Goal: Task Accomplishment & Management: Manage account settings

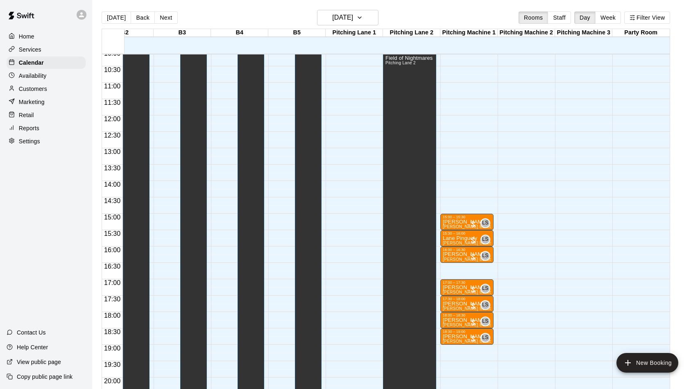
scroll to position [0, 429]
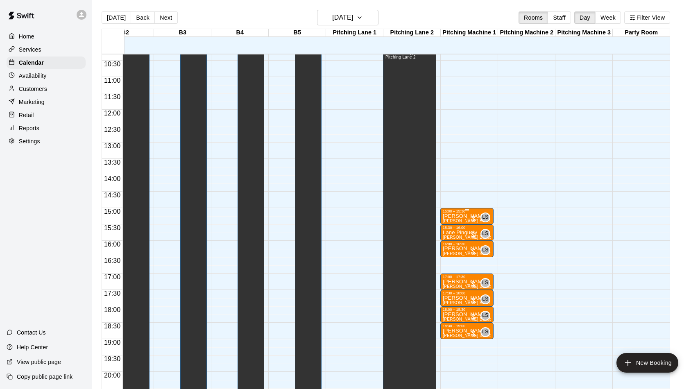
click at [454, 211] on div "15:00 – 15:30" at bounding box center [467, 211] width 48 height 4
click at [451, 218] on icon "edit" at bounding box center [450, 217] width 7 height 7
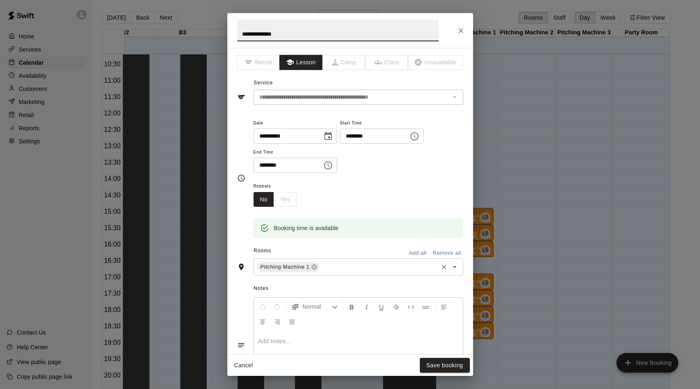
click at [338, 268] on input "text" at bounding box center [378, 267] width 116 height 10
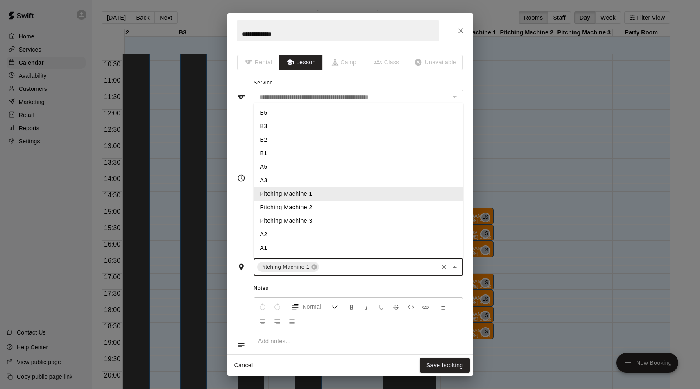
type input "*"
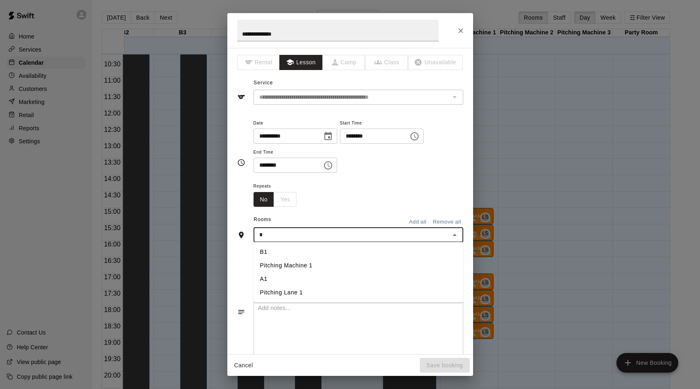
click at [307, 274] on li "A1" at bounding box center [359, 279] width 210 height 14
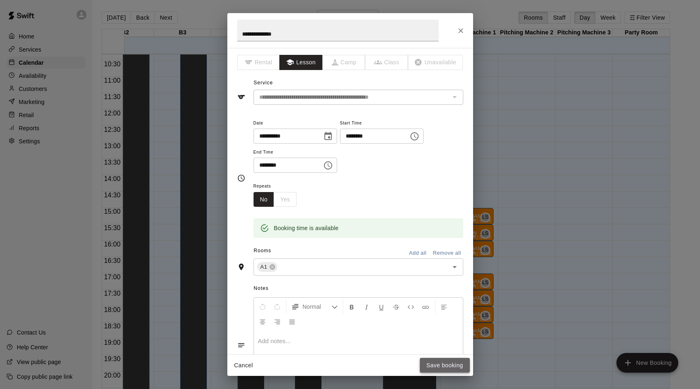
click at [456, 368] on button "Save booking" at bounding box center [445, 365] width 50 height 15
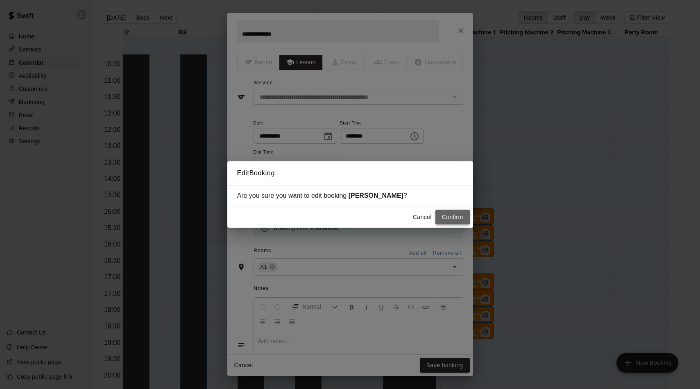
click at [459, 213] on button "Confirm" at bounding box center [453, 217] width 34 height 15
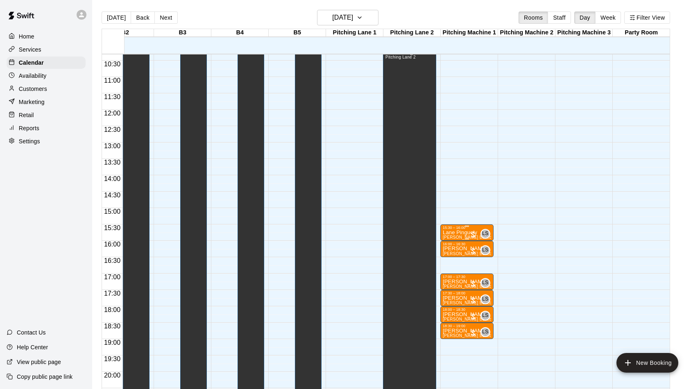
click at [458, 233] on p "Lane Pinguely" at bounding box center [467, 233] width 48 height 0
click at [449, 235] on button "edit" at bounding box center [451, 242] width 16 height 16
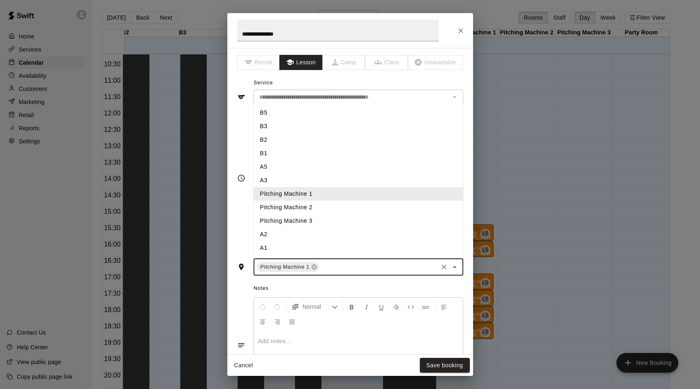
click at [349, 268] on input "text" at bounding box center [378, 267] width 116 height 10
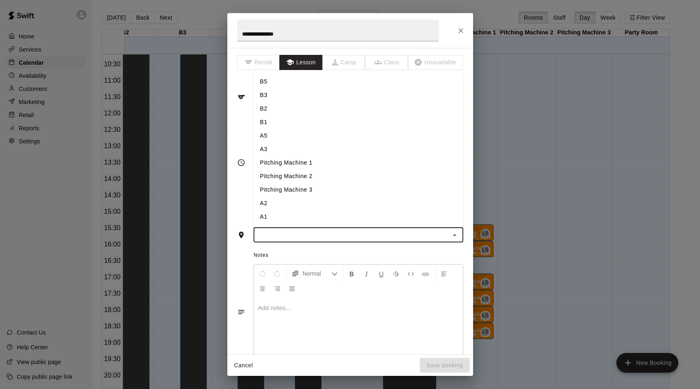
type input "*"
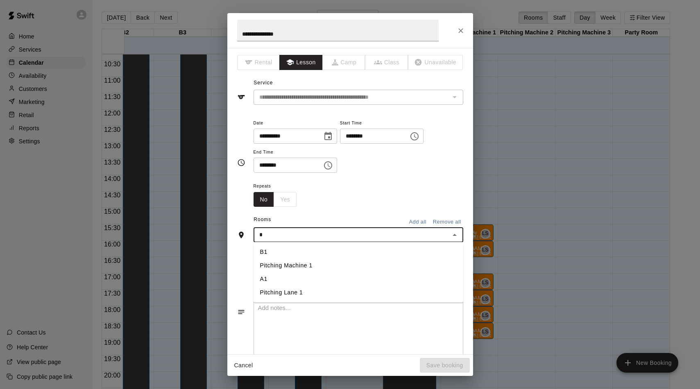
click at [281, 282] on li "A1" at bounding box center [359, 279] width 210 height 14
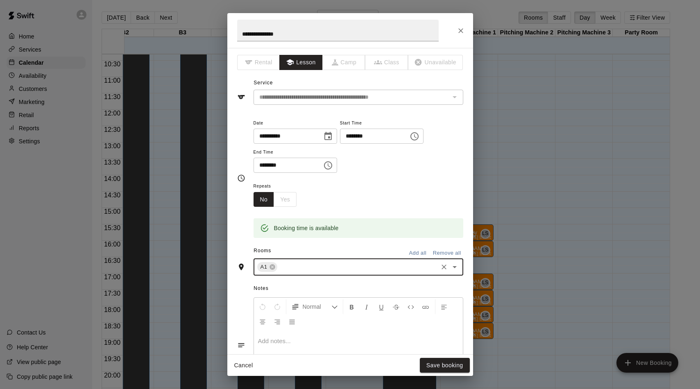
click at [470, 364] on div "Cancel Save booking" at bounding box center [350, 366] width 246 height 22
click at [461, 363] on button "Save booking" at bounding box center [445, 365] width 50 height 15
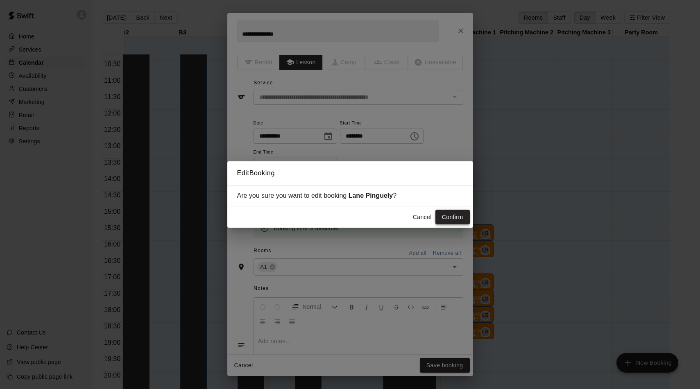
click at [452, 212] on button "Confirm" at bounding box center [453, 217] width 34 height 15
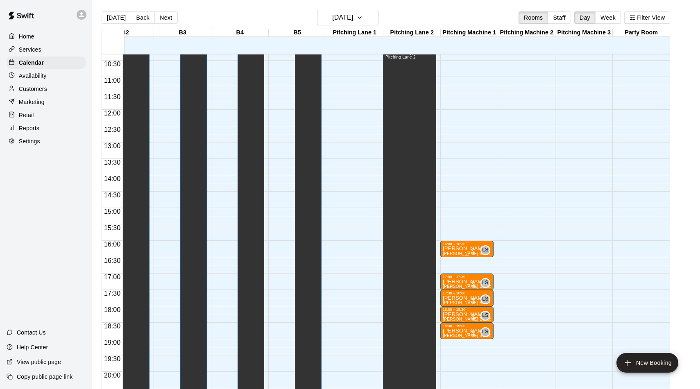
click at [449, 249] on p "[PERSON_NAME]" at bounding box center [467, 249] width 48 height 0
click at [448, 253] on icon "edit" at bounding box center [451, 258] width 10 height 10
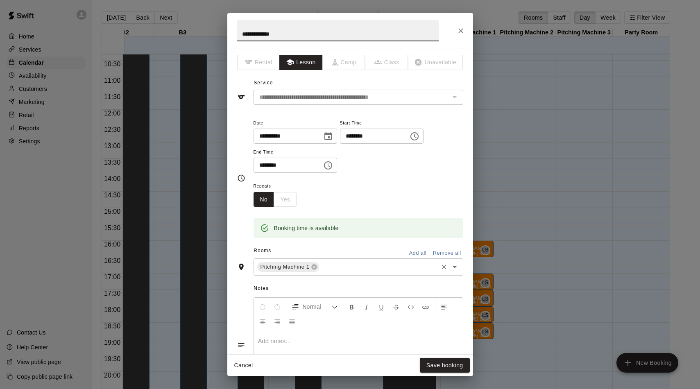
click at [335, 263] on input "text" at bounding box center [378, 267] width 116 height 10
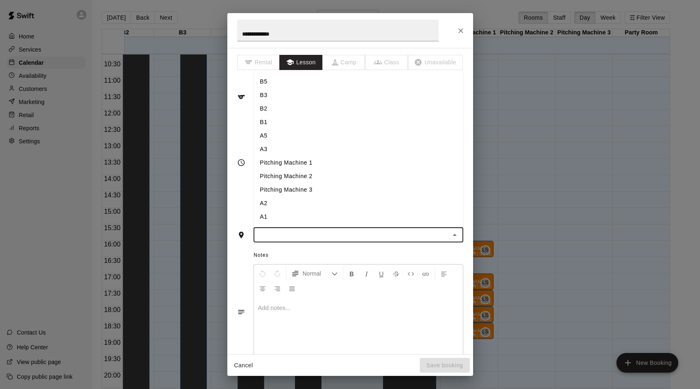
type input "*"
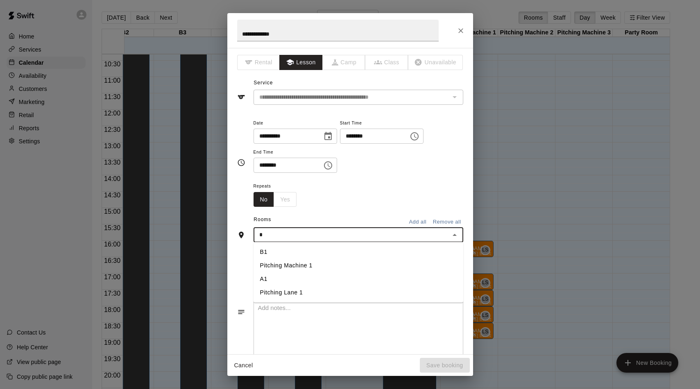
click at [275, 279] on li "A1" at bounding box center [359, 279] width 210 height 14
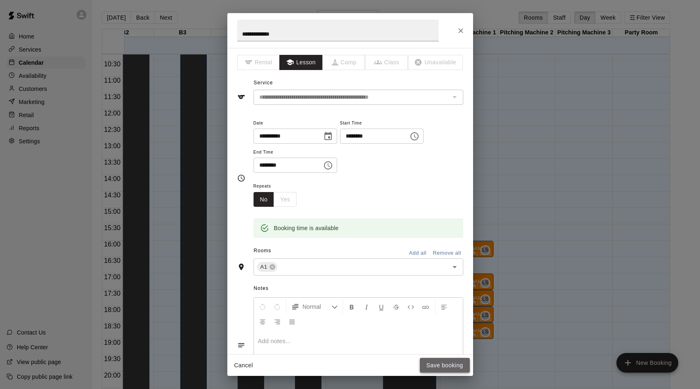
click at [449, 363] on button "Save booking" at bounding box center [445, 365] width 50 height 15
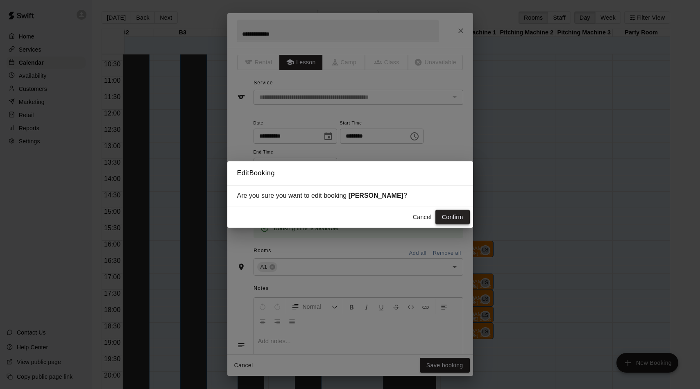
click at [452, 216] on button "Confirm" at bounding box center [453, 217] width 34 height 15
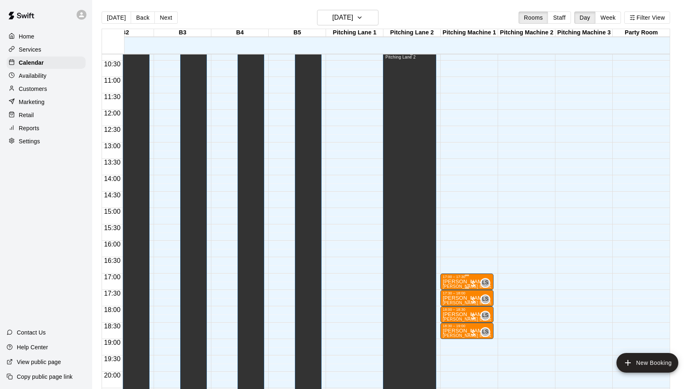
click at [465, 282] on p "[PERSON_NAME]" at bounding box center [467, 282] width 48 height 0
click at [448, 284] on button "edit" at bounding box center [451, 291] width 16 height 16
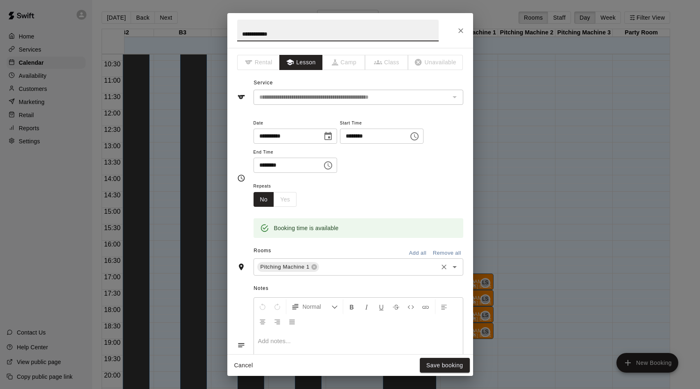
click at [331, 259] on div "Pitching Machine 1 ​" at bounding box center [359, 267] width 210 height 17
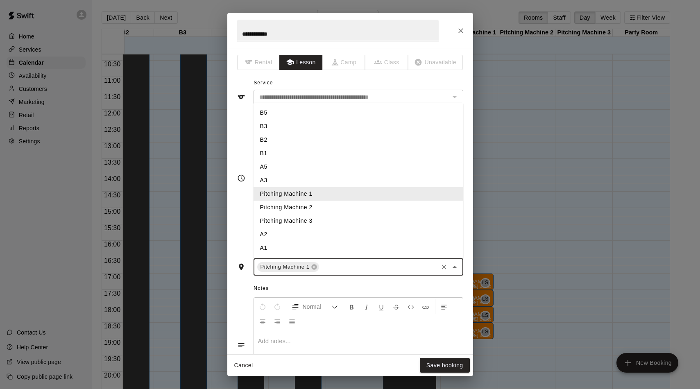
type input "*"
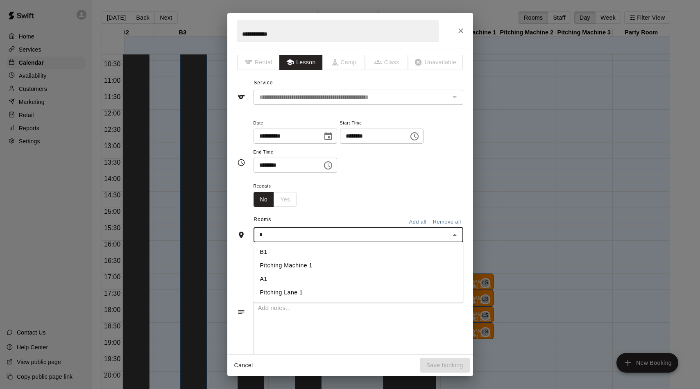
click at [309, 280] on li "A1" at bounding box center [359, 279] width 210 height 14
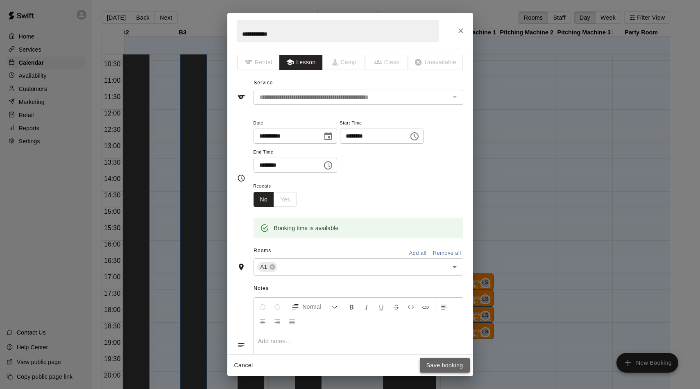
click at [435, 370] on button "Save booking" at bounding box center [445, 365] width 50 height 15
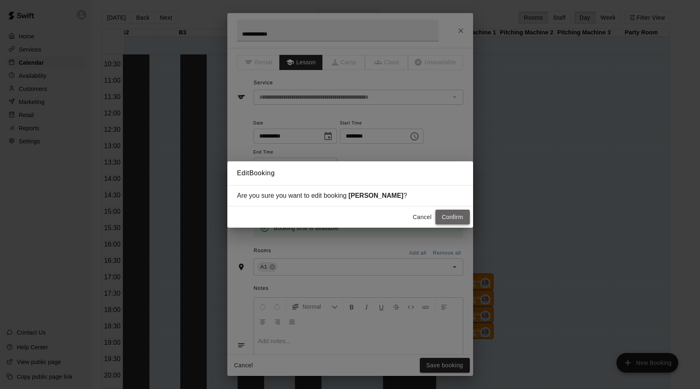
click at [451, 216] on button "Confirm" at bounding box center [453, 217] width 34 height 15
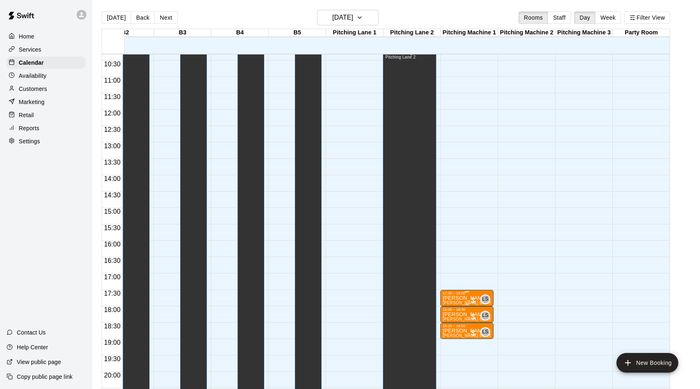
click at [465, 302] on span "[PERSON_NAME] Baseball/Softball (Hitting or Fielding)" at bounding box center [497, 303] width 108 height 5
click at [456, 306] on icon "edit" at bounding box center [451, 310] width 10 height 10
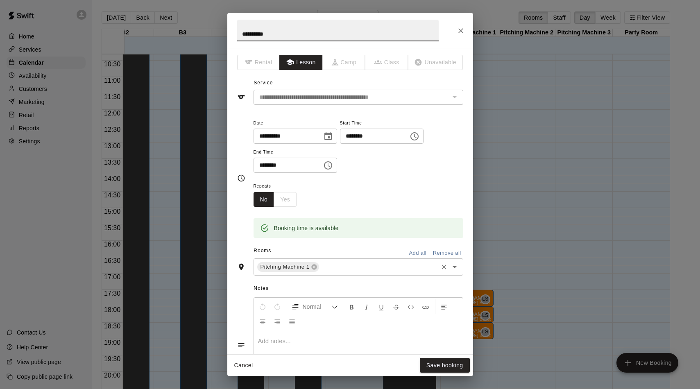
click at [319, 269] on div "Pitching Machine 1 ​" at bounding box center [359, 267] width 210 height 17
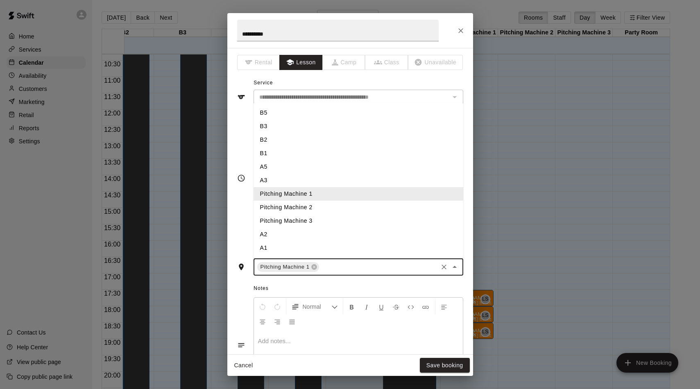
type input "*"
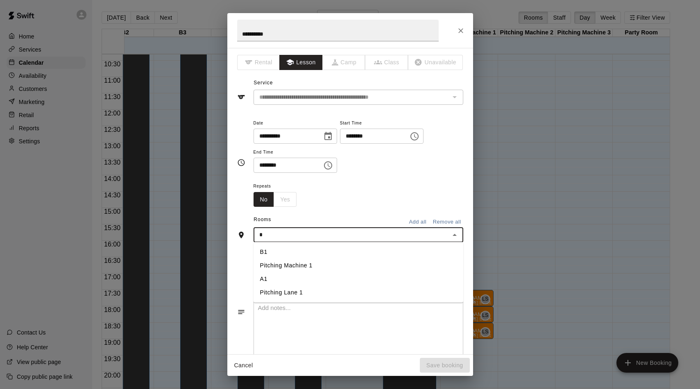
click at [284, 273] on li "A1" at bounding box center [359, 279] width 210 height 14
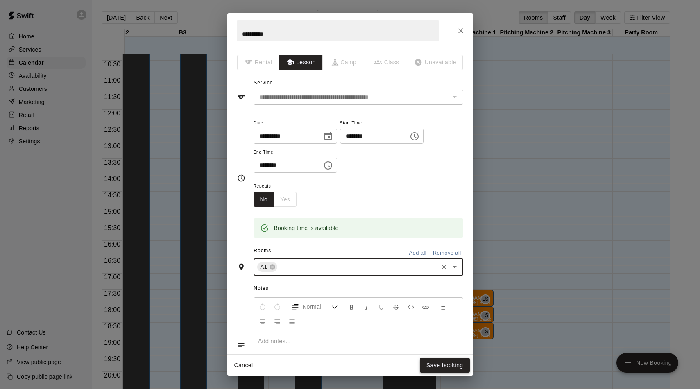
click at [450, 367] on button "Save booking" at bounding box center [445, 365] width 50 height 15
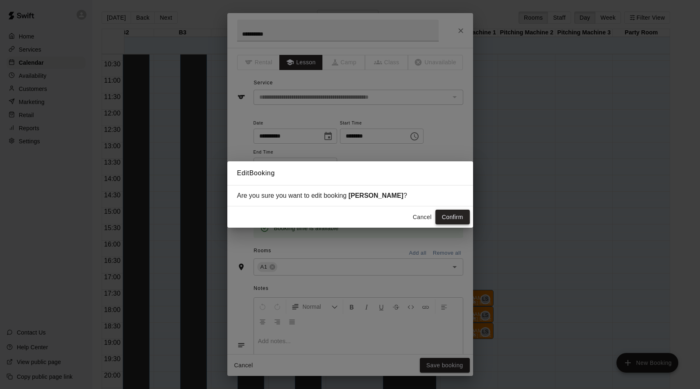
click at [447, 213] on button "Confirm" at bounding box center [453, 217] width 34 height 15
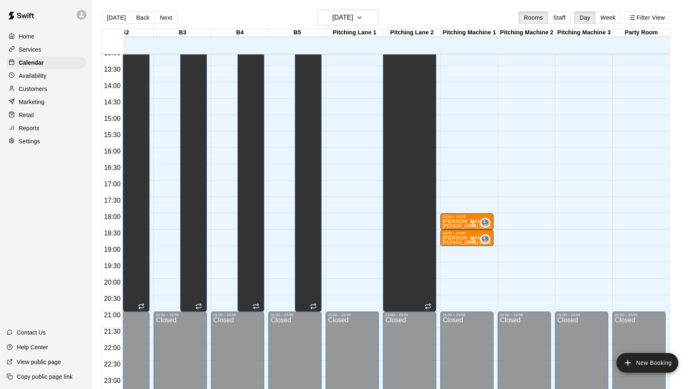
scroll to position [441, 429]
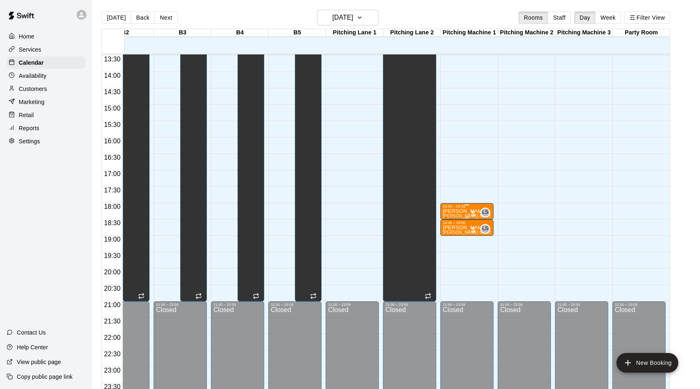
click at [465, 211] on p "[PERSON_NAME]" at bounding box center [467, 211] width 48 height 0
click at [456, 219] on icon "edit" at bounding box center [451, 221] width 10 height 10
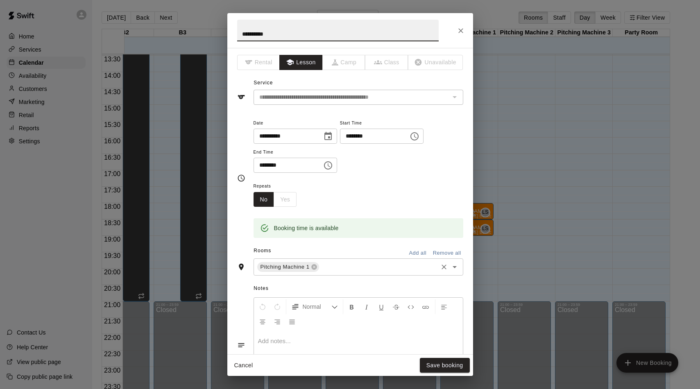
click at [346, 268] on input "text" at bounding box center [378, 267] width 116 height 10
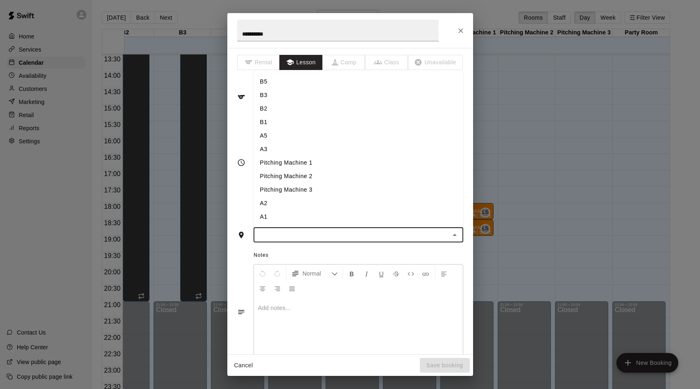
type input "*"
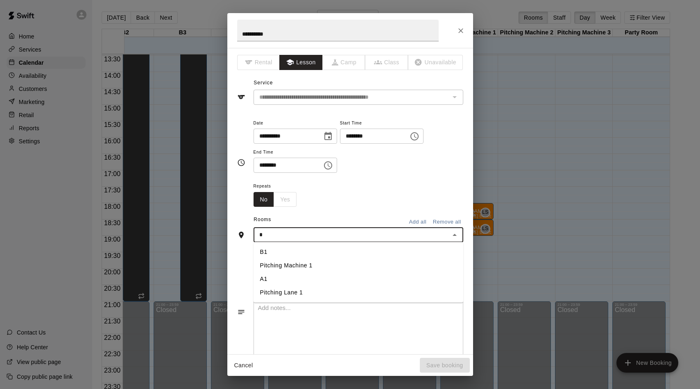
click at [287, 276] on li "A1" at bounding box center [359, 279] width 210 height 14
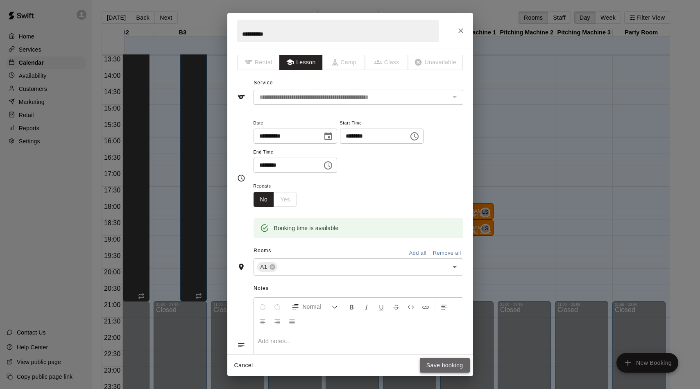
click at [456, 368] on button "Save booking" at bounding box center [445, 365] width 50 height 15
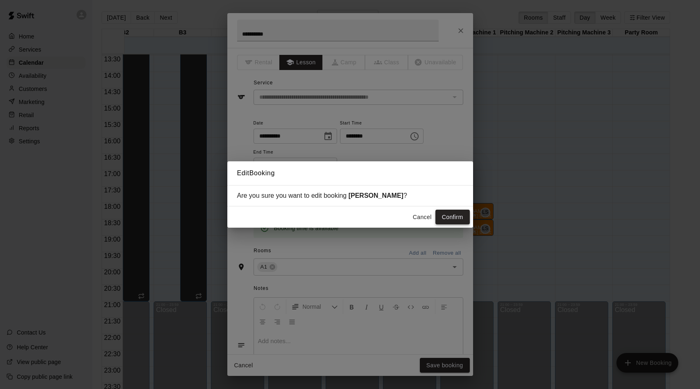
click at [462, 219] on button "Confirm" at bounding box center [453, 217] width 34 height 15
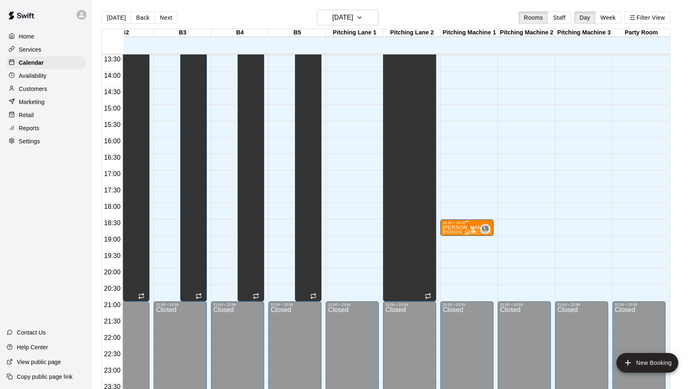
click at [455, 224] on div "18:30 – 19:00" at bounding box center [467, 223] width 48 height 4
click at [454, 225] on icon "edit" at bounding box center [451, 230] width 10 height 10
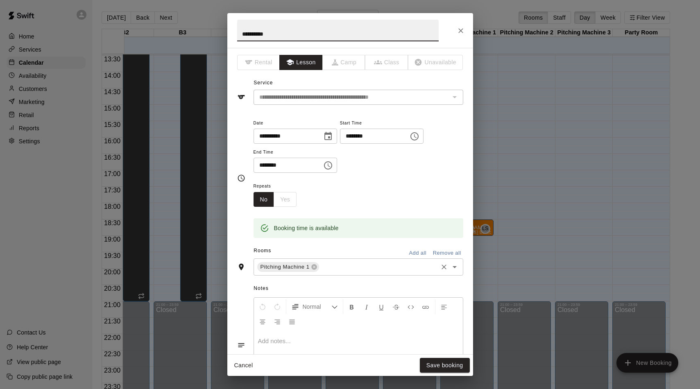
click at [322, 263] on input "text" at bounding box center [378, 267] width 116 height 10
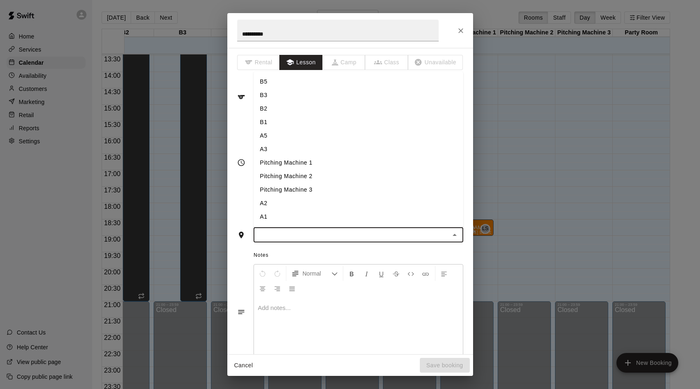
type input "*"
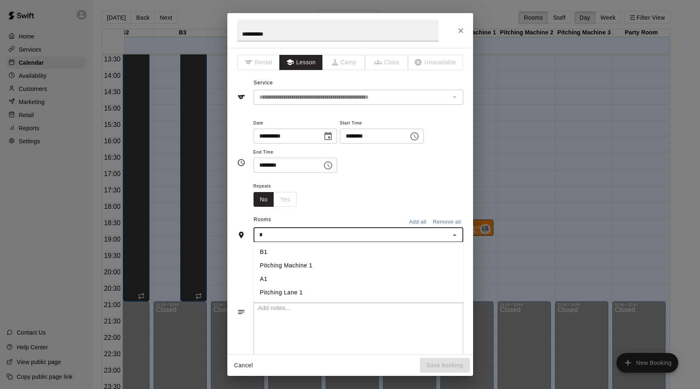
click at [269, 282] on li "A1" at bounding box center [359, 279] width 210 height 14
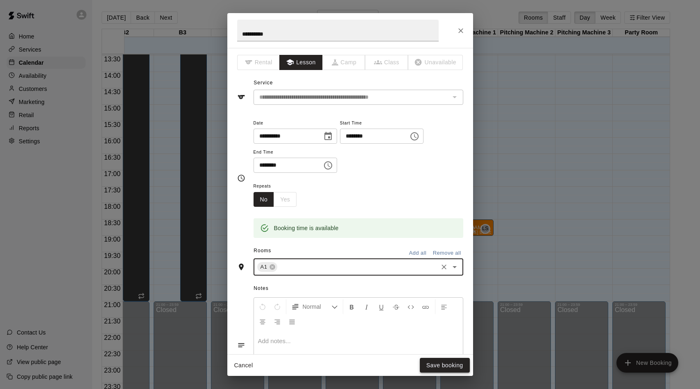
click at [441, 368] on button "Save booking" at bounding box center [445, 365] width 50 height 15
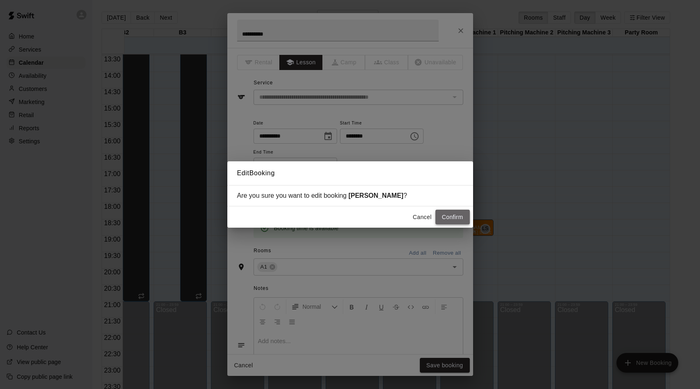
click at [455, 214] on button "Confirm" at bounding box center [453, 217] width 34 height 15
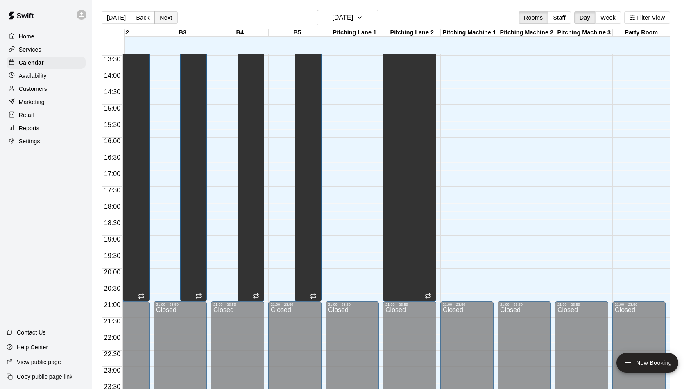
click at [162, 19] on button "Next" at bounding box center [165, 17] width 23 height 12
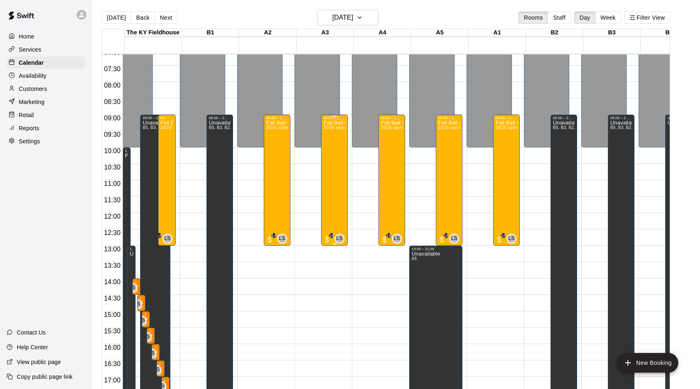
scroll to position [235, 0]
click at [341, 149] on div "Fall Ball Camp 20/25 spots" at bounding box center [335, 314] width 22 height 389
click at [334, 144] on img "edit" at bounding box center [333, 148] width 9 height 9
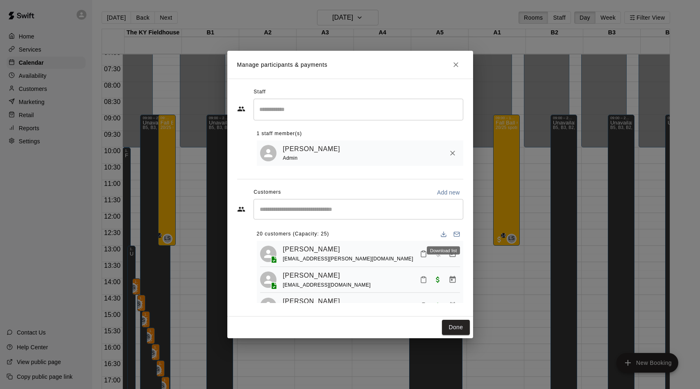
click at [442, 235] on icon "Download list" at bounding box center [443, 234] width 7 height 7
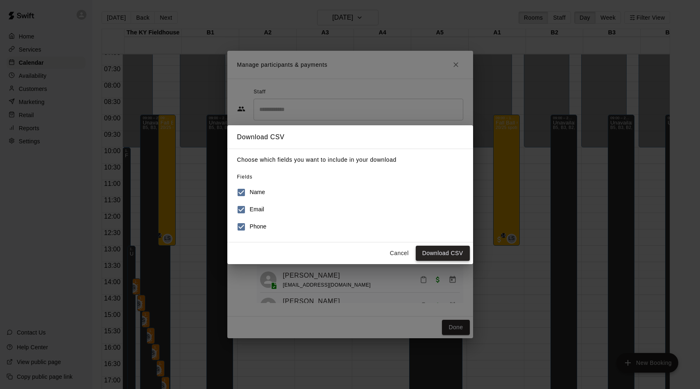
click at [442, 252] on button "Download CSV" at bounding box center [443, 253] width 54 height 15
click at [435, 254] on button "Download CSV" at bounding box center [443, 253] width 54 height 15
click at [414, 267] on div "Download CSV Choose which fields you want to include in your download Fields Na…" at bounding box center [350, 194] width 700 height 389
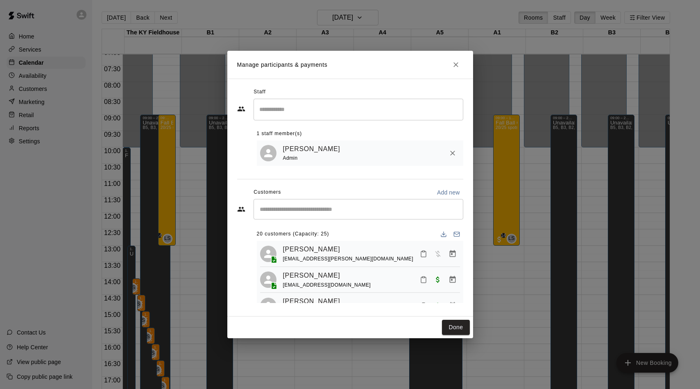
click at [479, 142] on div "Manage participants & payments Staff ​ 1 staff member(s) [PERSON_NAME] Admin Cu…" at bounding box center [350, 194] width 700 height 389
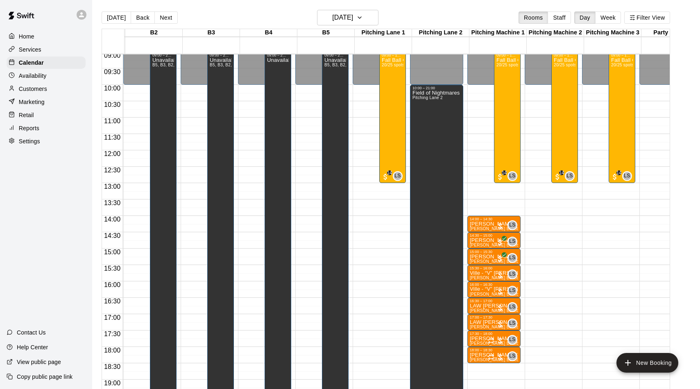
scroll to position [299, 401]
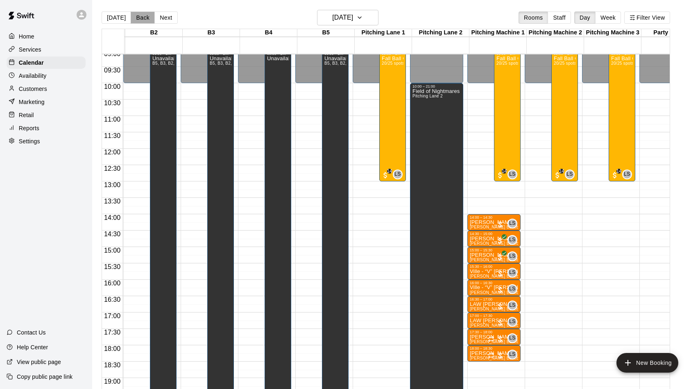
click at [142, 19] on button "Back" at bounding box center [143, 17] width 24 height 12
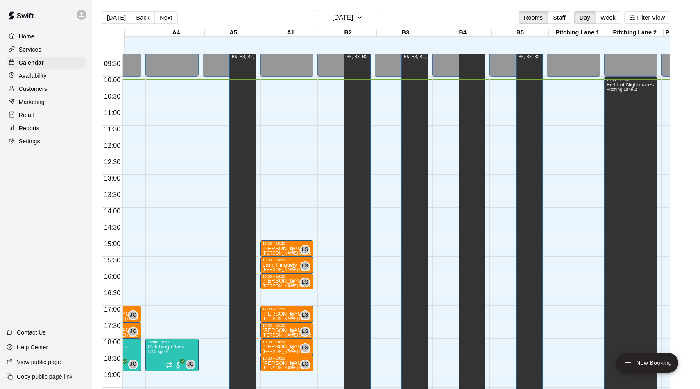
scroll to position [325, 192]
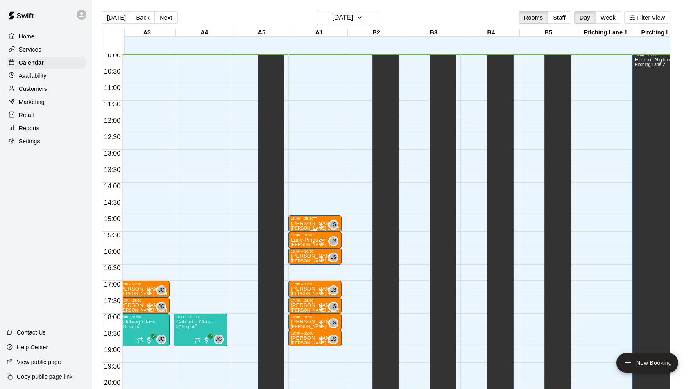
click at [319, 223] on div at bounding box center [321, 226] width 8 height 8
click at [325, 249] on img "edit" at bounding box center [326, 249] width 9 height 9
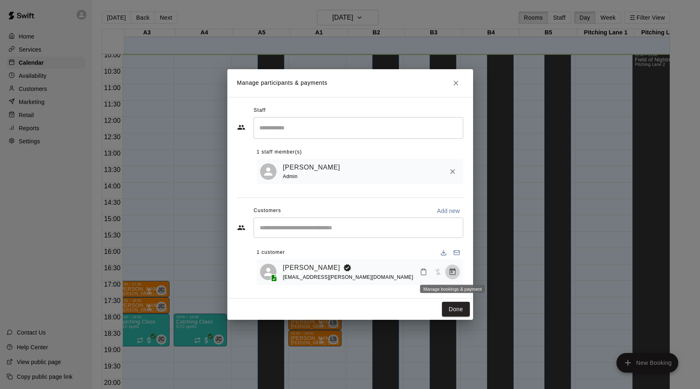
click at [452, 277] on button "Manage bookings & payment" at bounding box center [452, 272] width 15 height 15
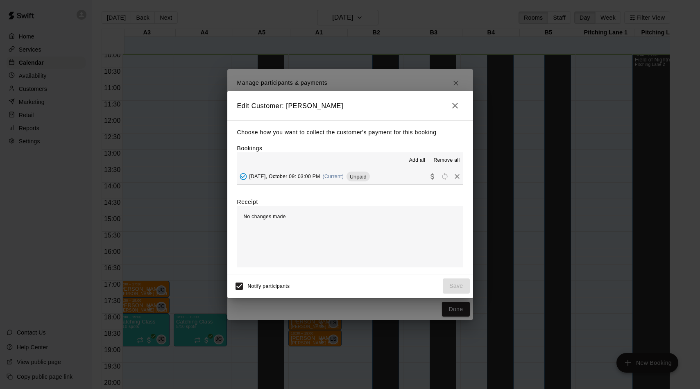
click at [380, 182] on button "[DATE], October 09: 03:00 PM (Current) Unpaid" at bounding box center [350, 176] width 226 height 15
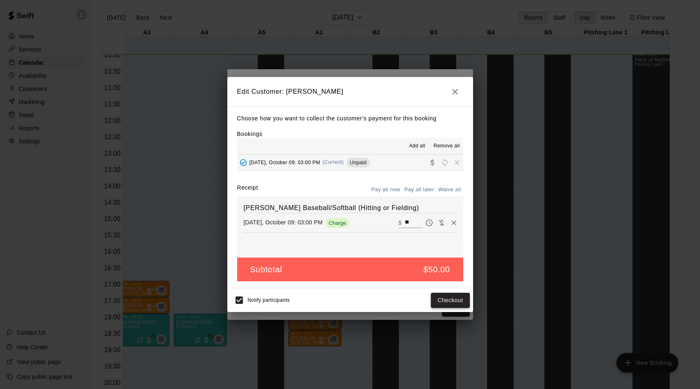
click at [454, 297] on button "Checkout" at bounding box center [450, 300] width 39 height 15
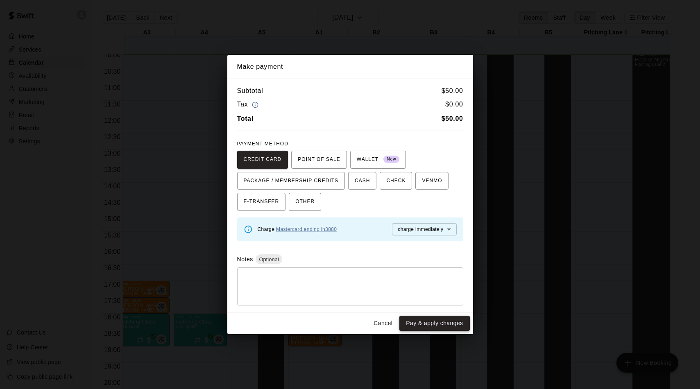
click at [446, 324] on button "Pay & apply changes" at bounding box center [435, 323] width 70 height 15
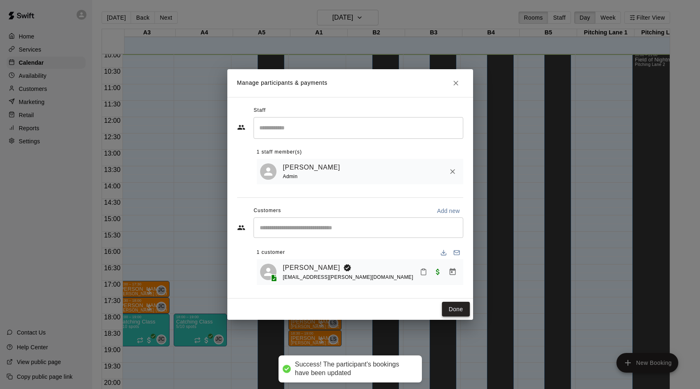
click at [446, 311] on button "Done" at bounding box center [455, 309] width 27 height 15
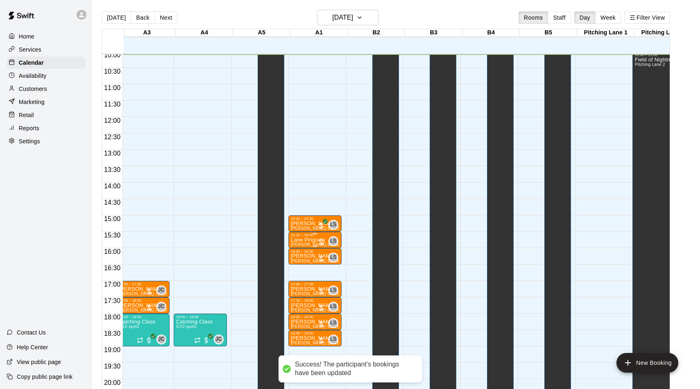
click at [323, 241] on div at bounding box center [321, 242] width 8 height 8
click at [329, 266] on img "edit" at bounding box center [326, 265] width 9 height 9
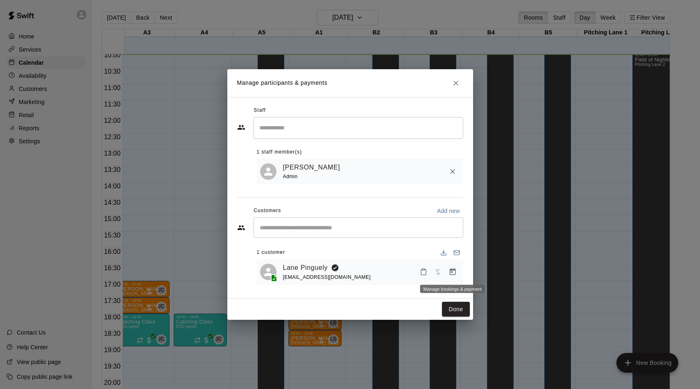
click at [453, 267] on button "Manage bookings & payment" at bounding box center [452, 272] width 15 height 15
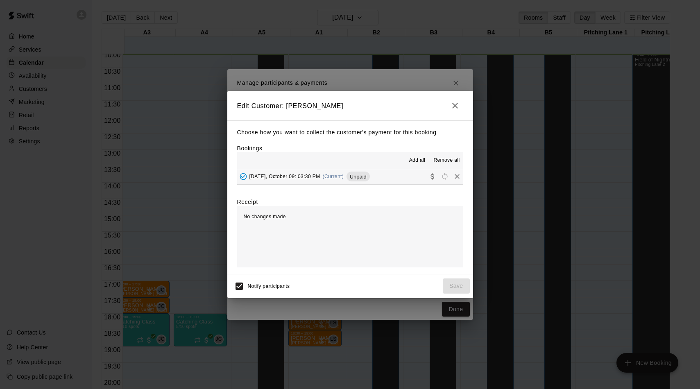
click at [393, 178] on button "[DATE], October 09: 03:30 PM (Current) Unpaid" at bounding box center [350, 176] width 226 height 15
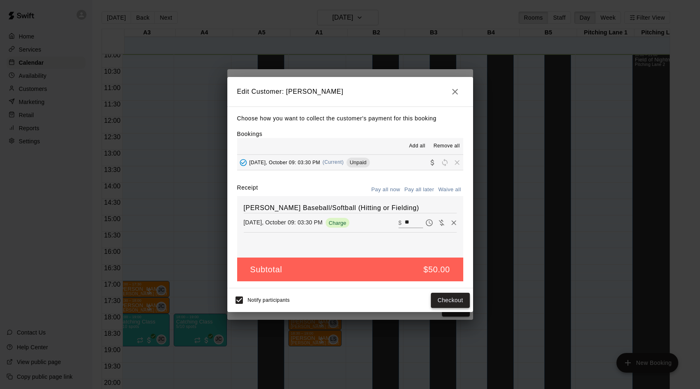
click at [439, 297] on button "Checkout" at bounding box center [450, 300] width 39 height 15
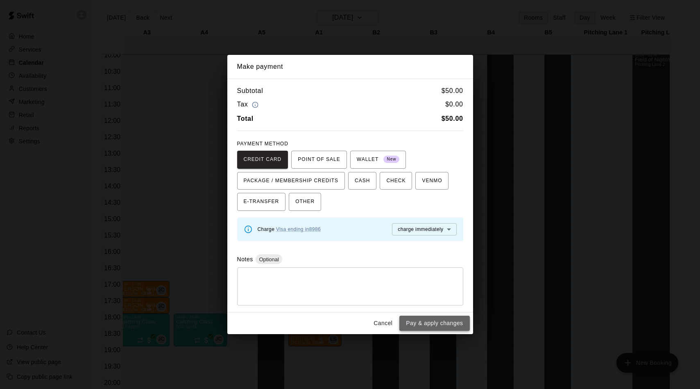
click at [443, 324] on button "Pay & apply changes" at bounding box center [435, 323] width 70 height 15
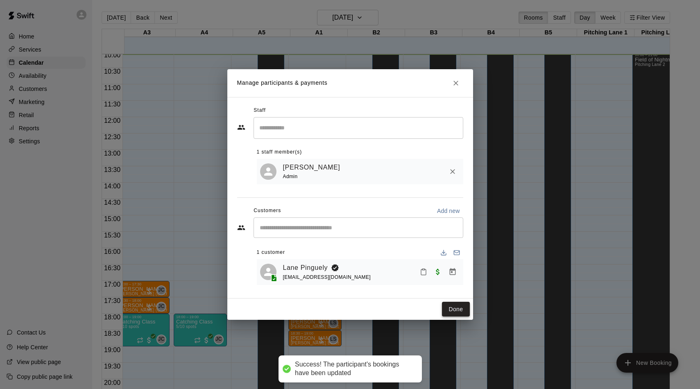
click at [450, 309] on button "Done" at bounding box center [455, 309] width 27 height 15
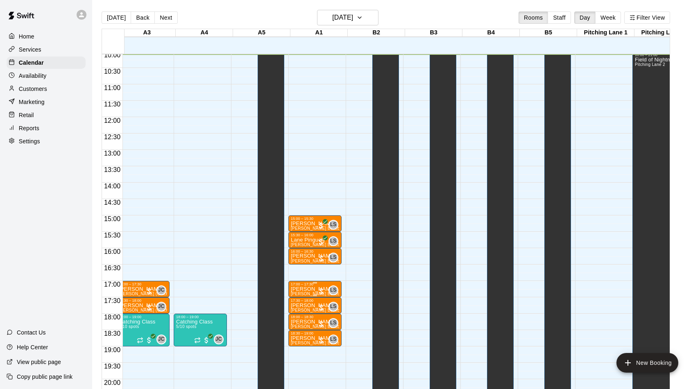
click at [325, 291] on div at bounding box center [321, 291] width 8 height 8
click at [325, 311] on img "edit" at bounding box center [326, 315] width 9 height 9
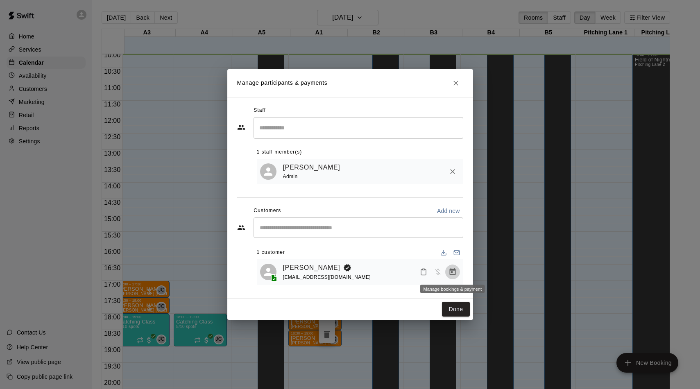
click at [454, 273] on icon "Manage bookings & payment" at bounding box center [453, 272] width 8 height 8
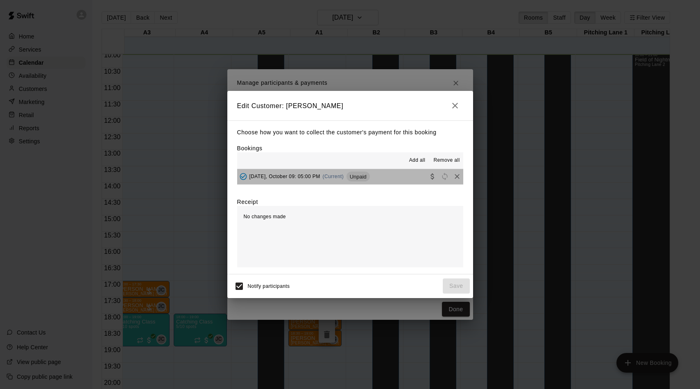
click at [355, 177] on span "Unpaid" at bounding box center [358, 177] width 23 height 6
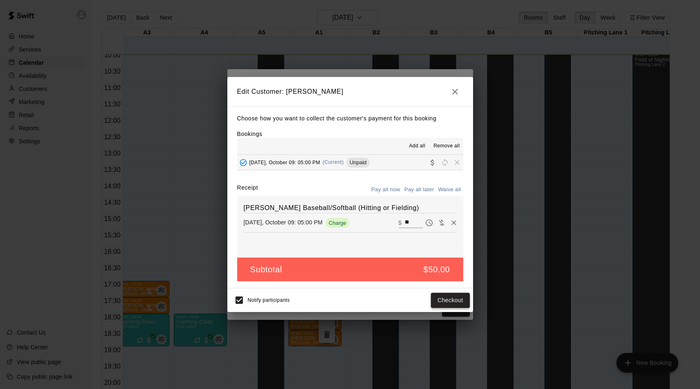
click at [455, 298] on button "Checkout" at bounding box center [450, 300] width 39 height 15
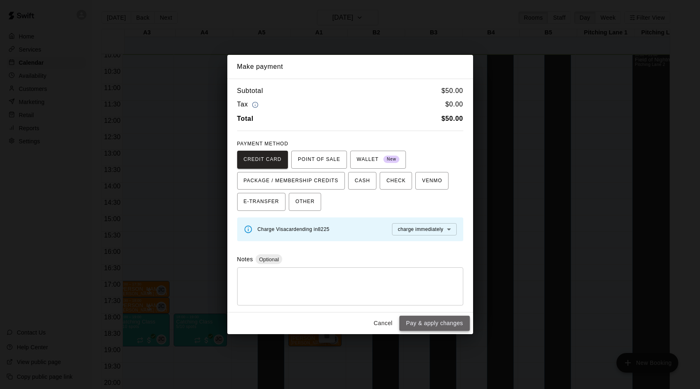
click at [449, 320] on button "Pay & apply changes" at bounding box center [435, 323] width 70 height 15
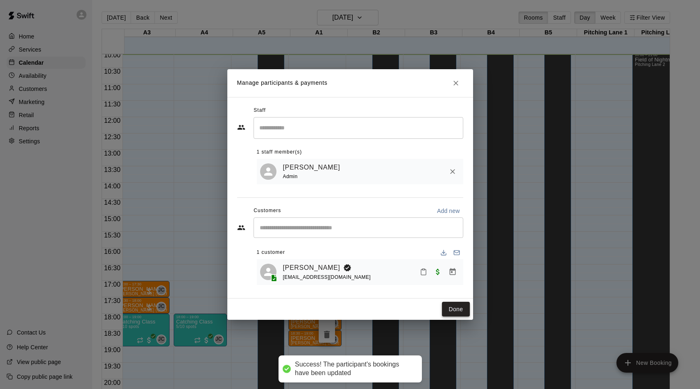
click at [454, 311] on button "Done" at bounding box center [455, 309] width 27 height 15
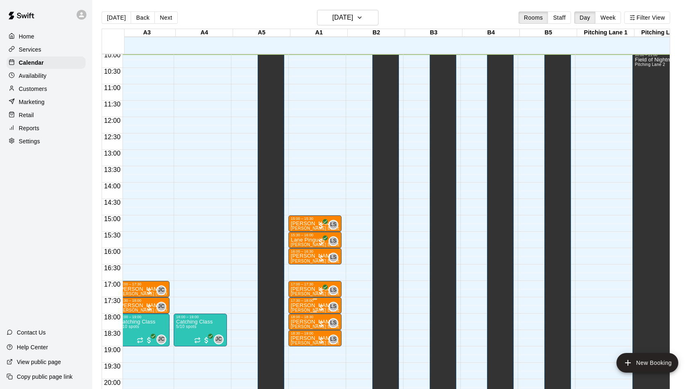
click at [325, 309] on div at bounding box center [321, 308] width 8 height 8
click at [327, 329] on img "edit" at bounding box center [326, 331] width 9 height 9
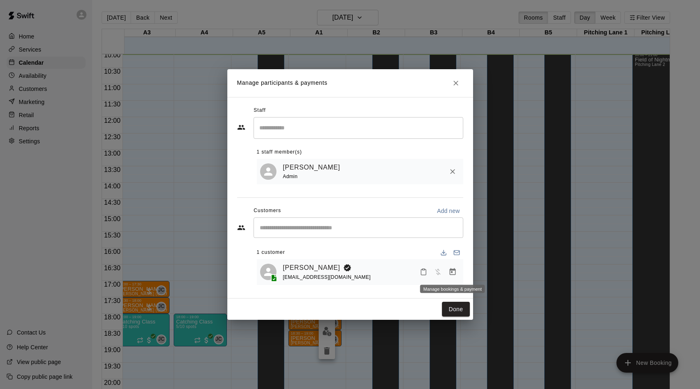
click at [456, 272] on icon "Manage bookings & payment" at bounding box center [453, 272] width 8 height 8
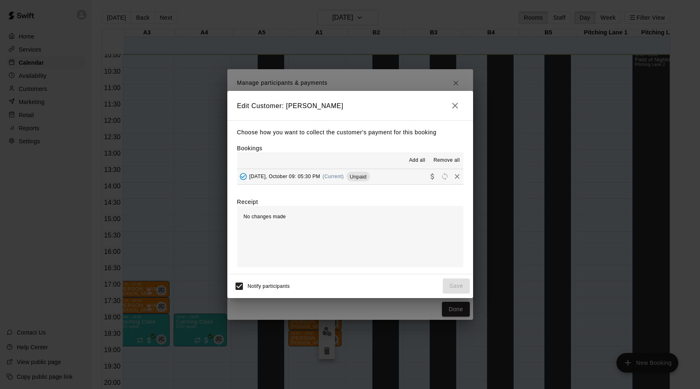
click at [331, 179] on span "(Current)" at bounding box center [333, 177] width 21 height 6
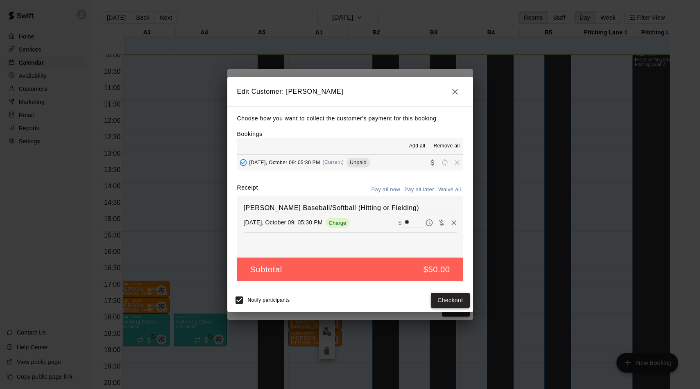
click at [448, 303] on button "Checkout" at bounding box center [450, 300] width 39 height 15
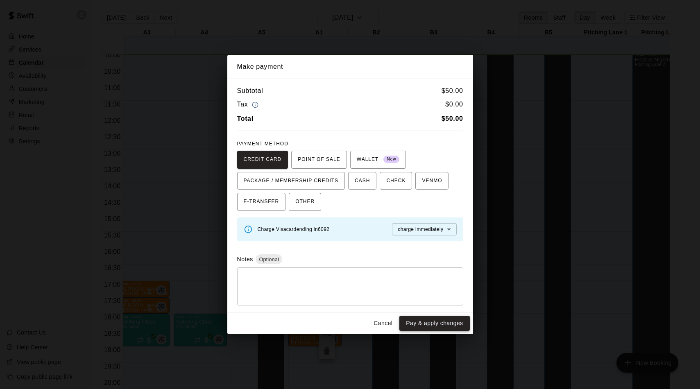
click at [443, 324] on button "Pay & apply changes" at bounding box center [435, 323] width 70 height 15
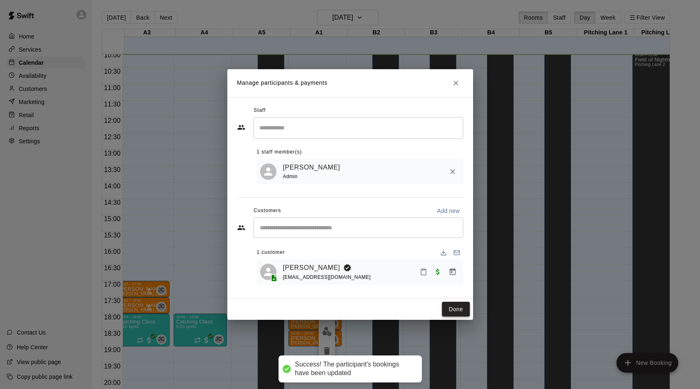
click at [454, 304] on button "Done" at bounding box center [455, 309] width 27 height 15
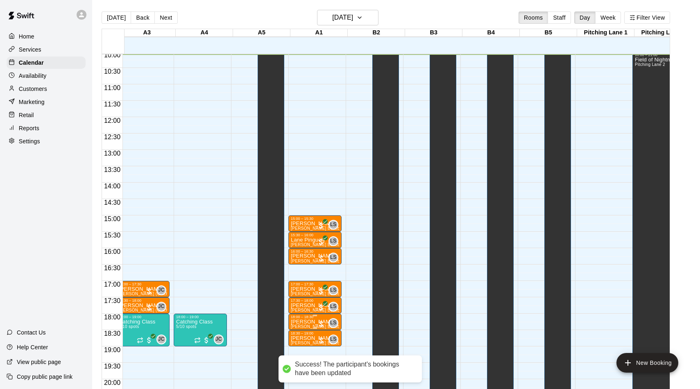
click at [322, 325] on div at bounding box center [321, 324] width 8 height 8
click at [328, 345] on img "edit" at bounding box center [326, 347] width 9 height 9
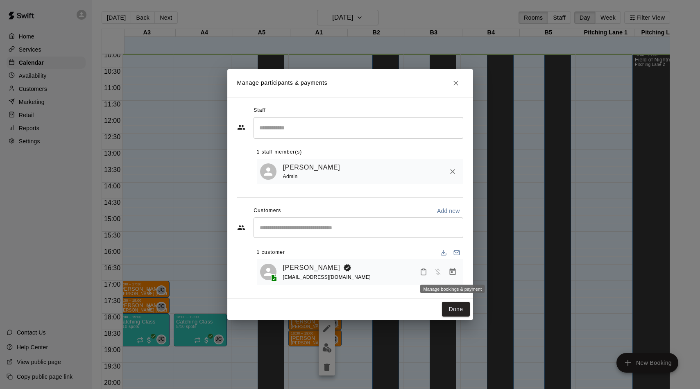
click at [455, 271] on icon "Manage bookings & payment" at bounding box center [453, 271] width 6 height 7
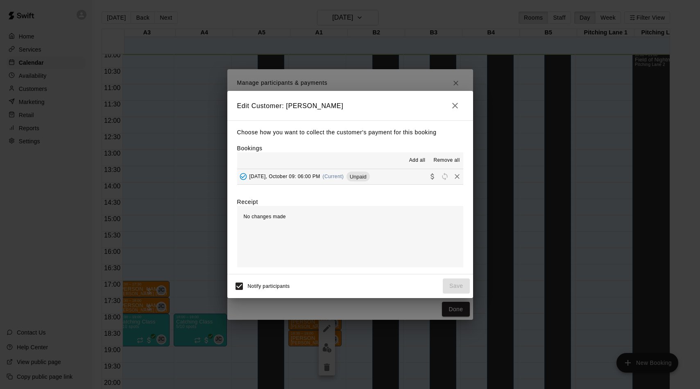
click at [343, 177] on span "(Current)" at bounding box center [333, 177] width 21 height 6
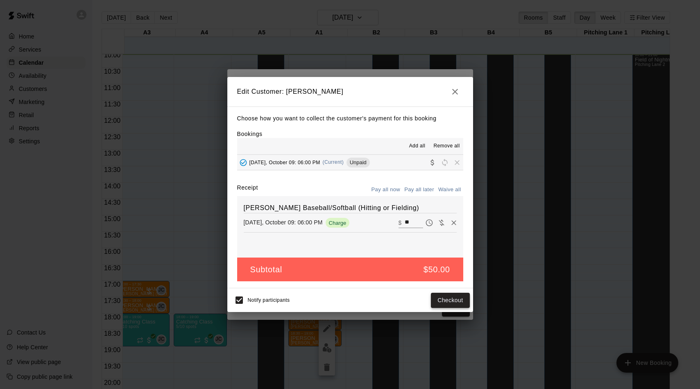
click at [449, 299] on button "Checkout" at bounding box center [450, 300] width 39 height 15
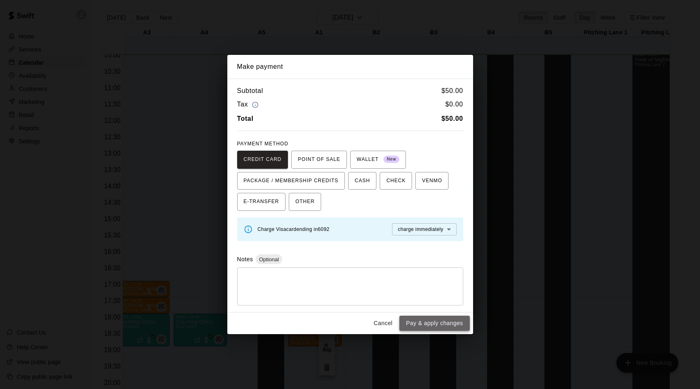
click at [441, 318] on button "Pay & apply changes" at bounding box center [435, 323] width 70 height 15
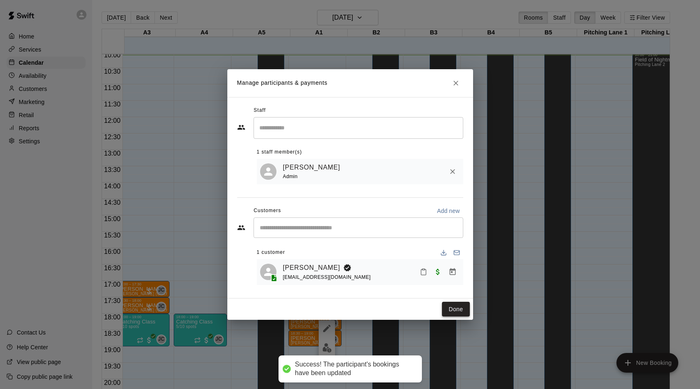
click at [452, 303] on button "Done" at bounding box center [455, 309] width 27 height 15
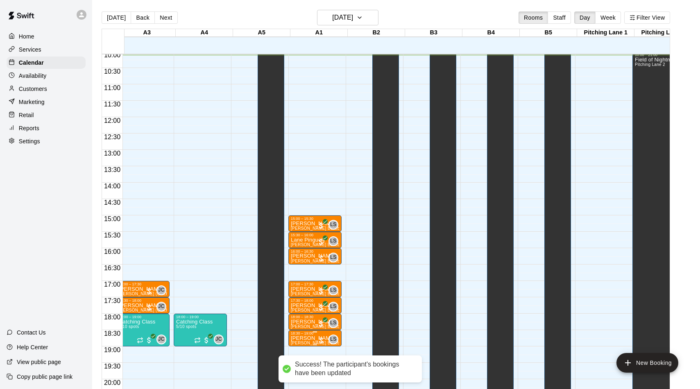
click at [322, 341] on div at bounding box center [321, 340] width 8 height 8
click at [329, 355] on img "edit" at bounding box center [326, 354] width 9 height 9
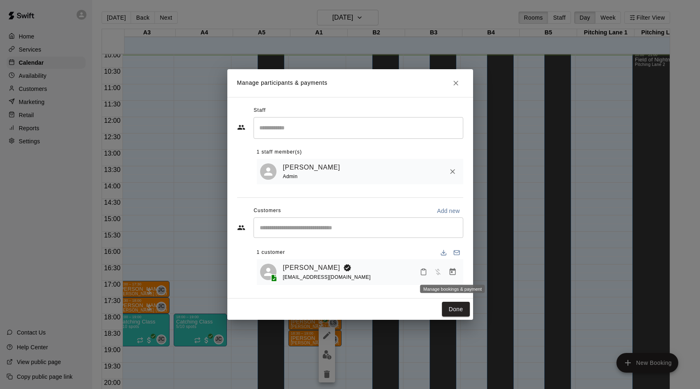
click at [454, 272] on icon "Manage bookings & payment" at bounding box center [453, 272] width 8 height 8
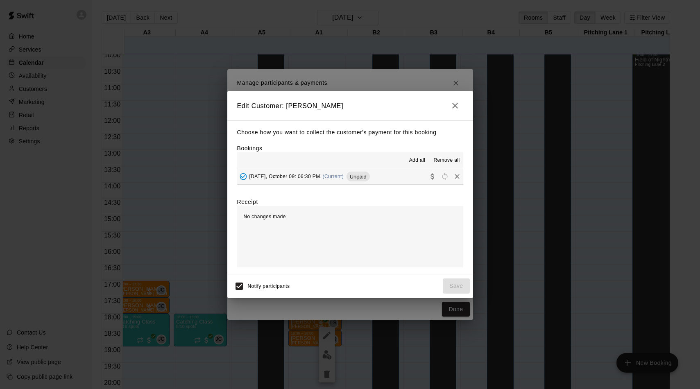
click at [341, 169] on button "[DATE], October 09: 06:30 PM (Current) Unpaid" at bounding box center [350, 176] width 226 height 15
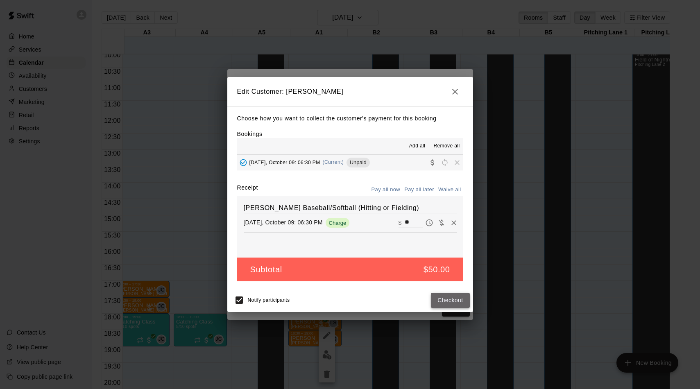
click at [444, 296] on button "Checkout" at bounding box center [450, 300] width 39 height 15
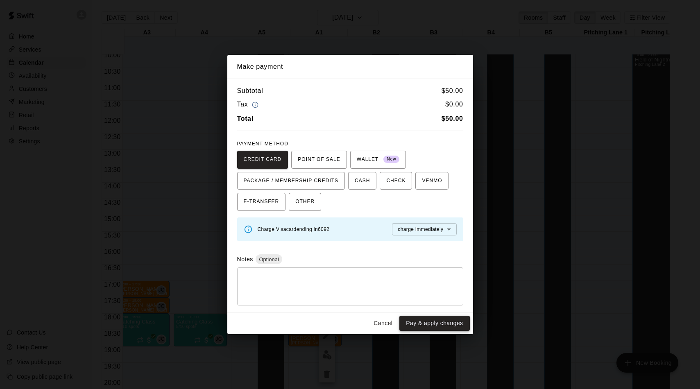
click at [443, 321] on button "Pay & apply changes" at bounding box center [435, 323] width 70 height 15
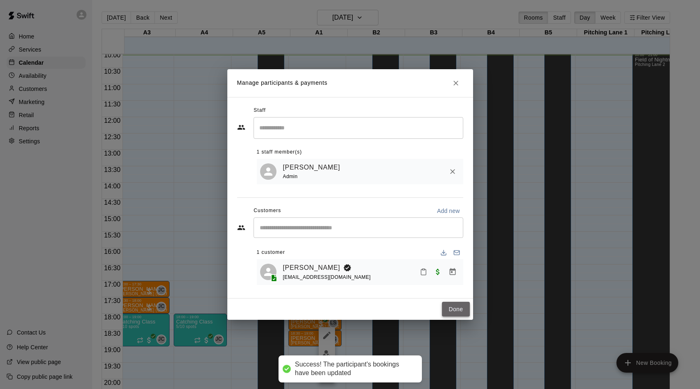
click at [456, 308] on button "Done" at bounding box center [455, 309] width 27 height 15
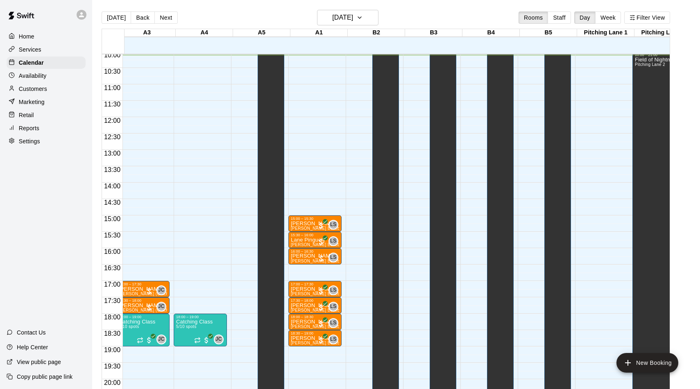
click at [41, 125] on div "Reports" at bounding box center [46, 128] width 79 height 12
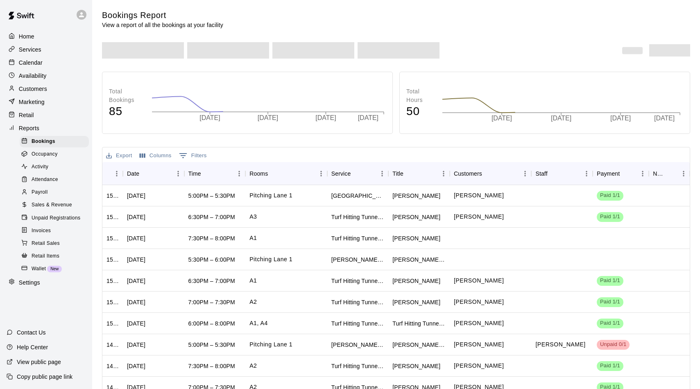
click at [36, 189] on span "Payroll" at bounding box center [40, 192] width 16 height 8
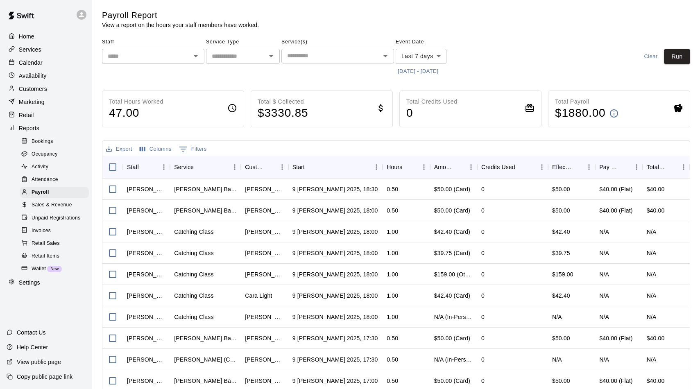
click at [149, 67] on div "Staff ​" at bounding box center [153, 57] width 102 height 42
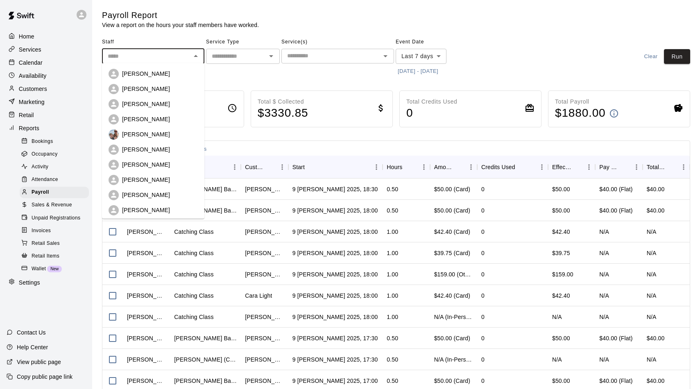
click at [151, 59] on input "text" at bounding box center [146, 56] width 84 height 10
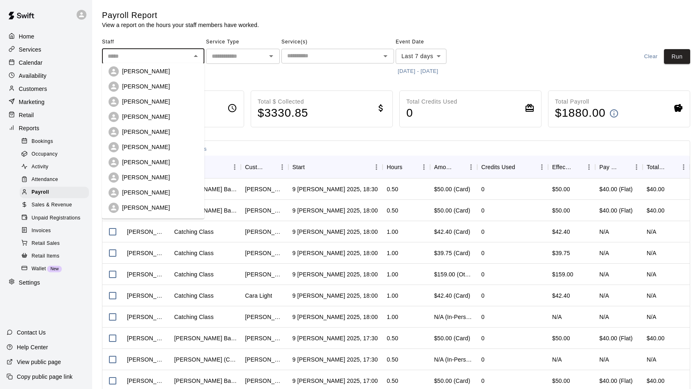
scroll to position [93, 0]
click at [135, 191] on p "[PERSON_NAME]" at bounding box center [146, 192] width 48 height 8
type input "**********"
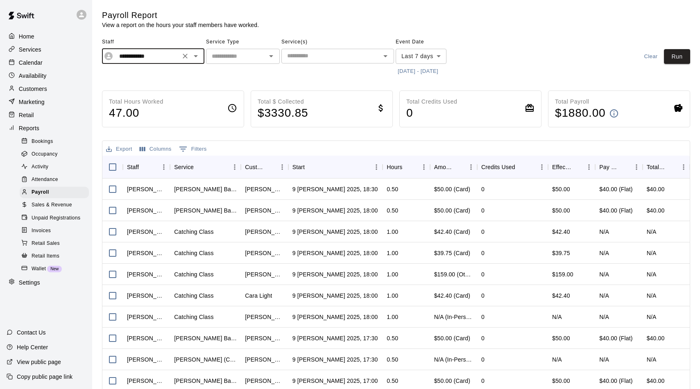
click at [225, 59] on input "text" at bounding box center [236, 56] width 55 height 10
click at [226, 75] on li "Lessons" at bounding box center [243, 73] width 74 height 14
type input "*******"
click at [315, 52] on input "text" at bounding box center [331, 56] width 94 height 10
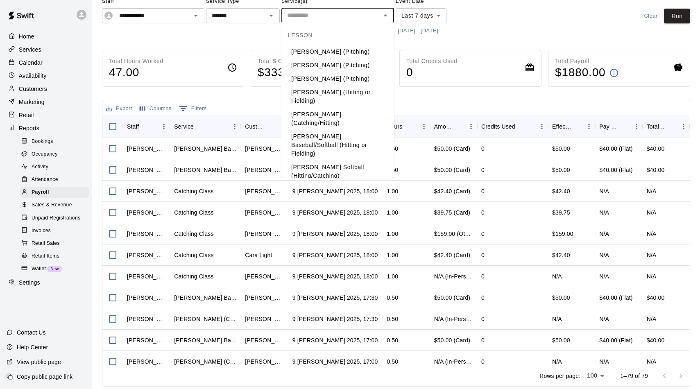
scroll to position [40, 0]
click at [312, 133] on li "[PERSON_NAME] Baseball/Softball (Hitting or Fielding)" at bounding box center [338, 145] width 113 height 31
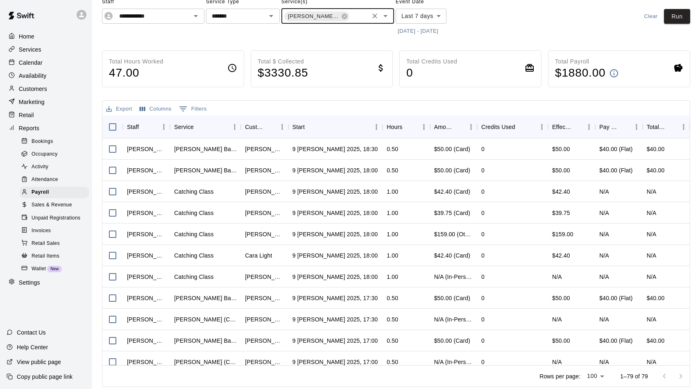
click at [420, 30] on button "[DATE] - [DATE]" at bounding box center [418, 31] width 45 height 13
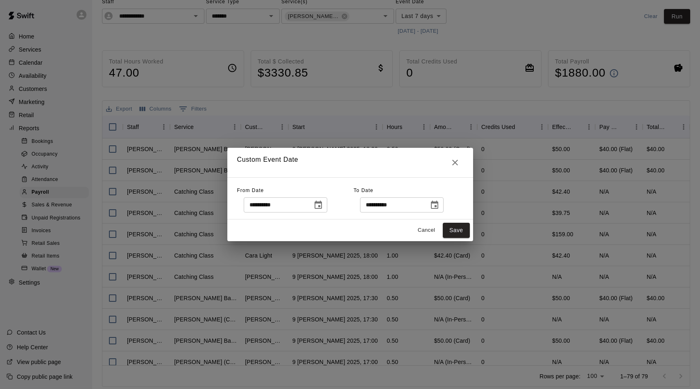
click at [323, 201] on icon "Choose date, selected date is Oct 2, 2025" at bounding box center [318, 205] width 10 height 10
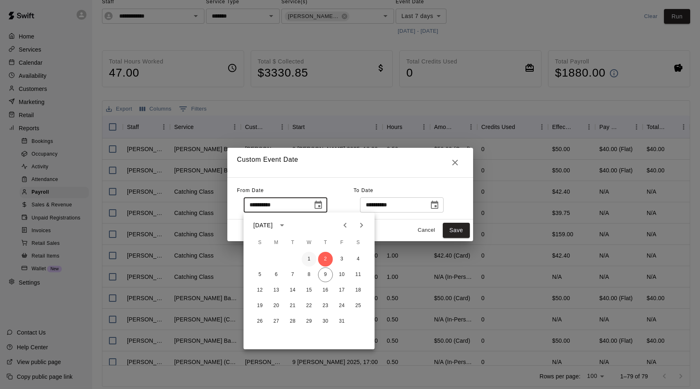
click at [306, 261] on button "1" at bounding box center [309, 259] width 15 height 15
type input "**********"
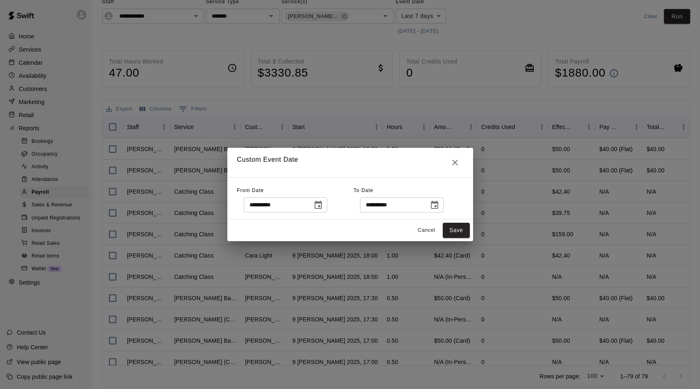
click at [432, 207] on button "Choose date, selected date is Oct 9, 2025" at bounding box center [435, 205] width 16 height 16
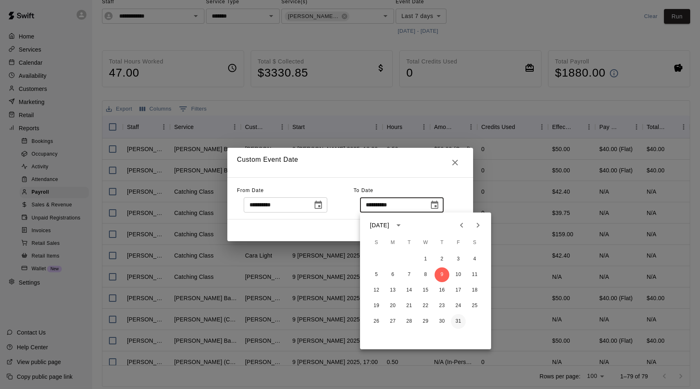
click at [456, 320] on button "31" at bounding box center [458, 321] width 15 height 15
type input "**********"
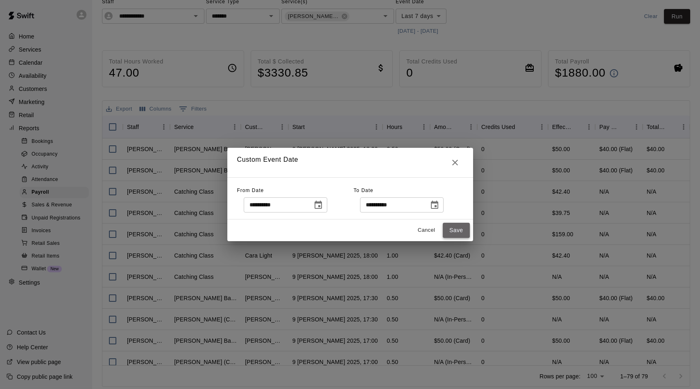
click at [456, 227] on button "Save" at bounding box center [456, 230] width 27 height 15
type input "******"
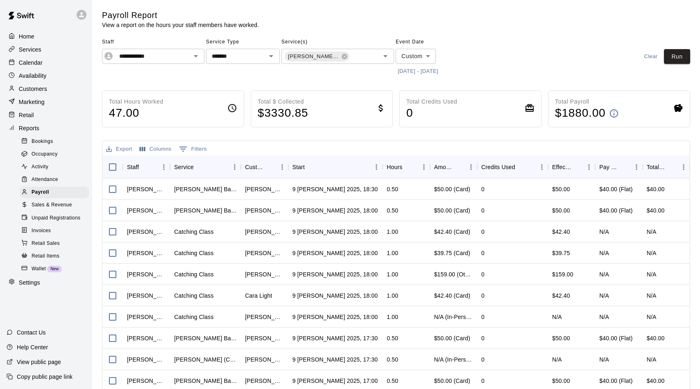
scroll to position [0, 0]
click at [675, 59] on button "Run" at bounding box center [677, 56] width 26 height 15
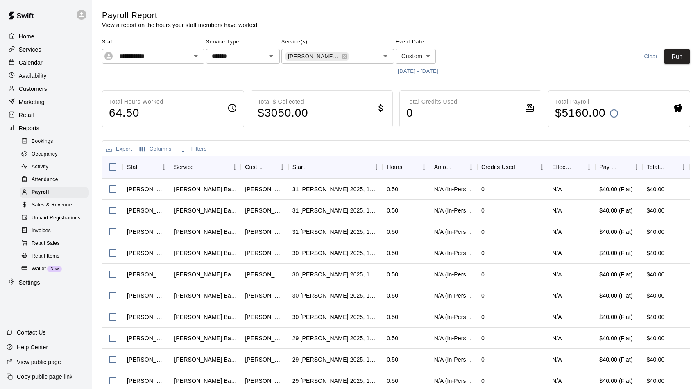
click at [50, 59] on div "Calendar" at bounding box center [46, 63] width 79 height 12
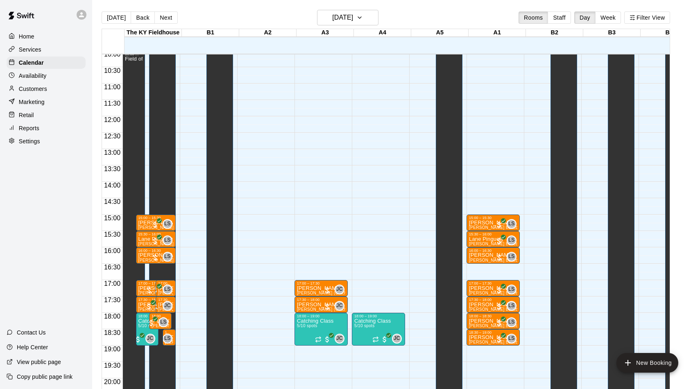
scroll to position [331, 0]
click at [160, 16] on button "Next" at bounding box center [165, 17] width 23 height 12
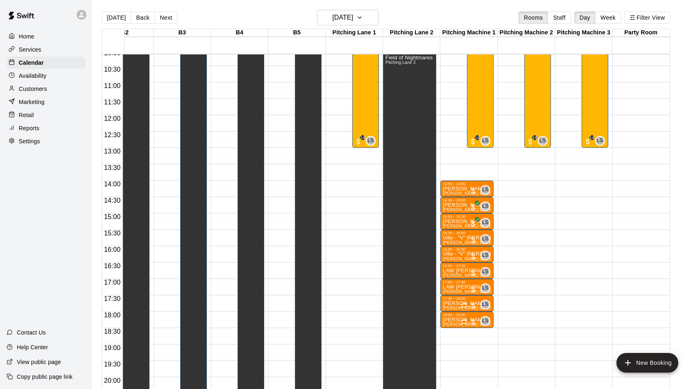
scroll to position [370, 429]
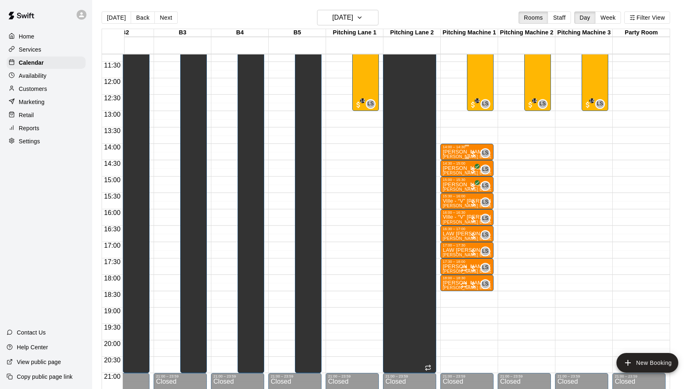
click at [454, 152] on p "[PERSON_NAME]" at bounding box center [467, 152] width 48 height 0
click at [452, 161] on icon "edit" at bounding box center [450, 160] width 7 height 7
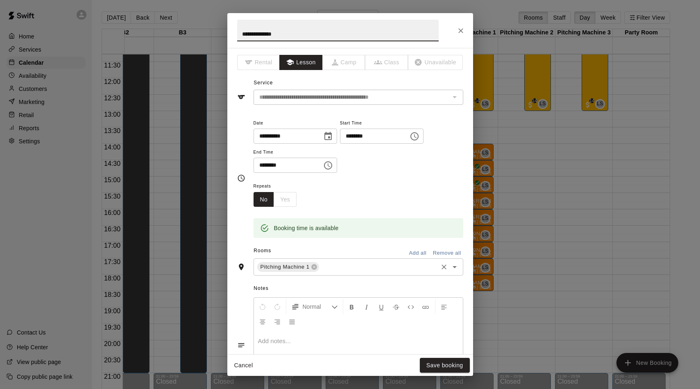
click at [333, 266] on input "text" at bounding box center [378, 267] width 116 height 10
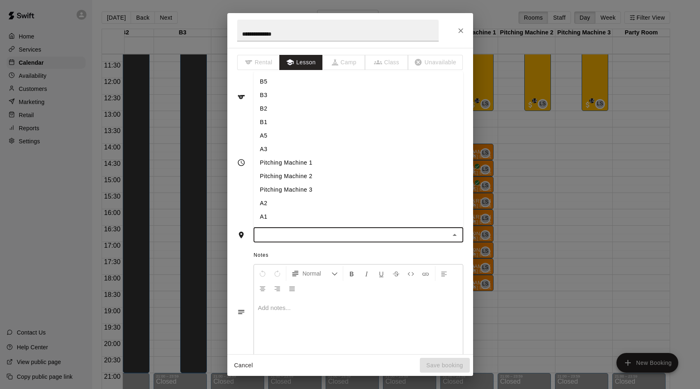
type input "*"
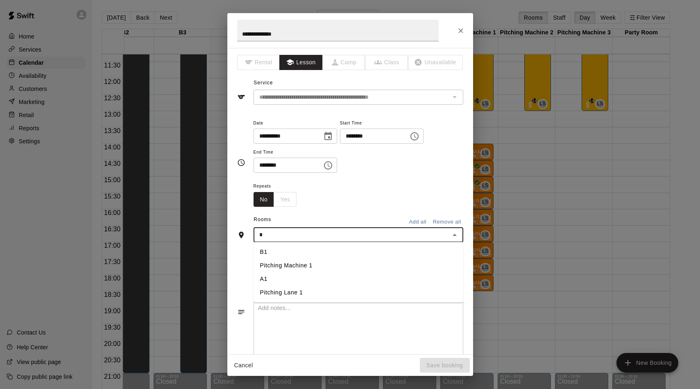
click at [300, 276] on li "A1" at bounding box center [359, 279] width 210 height 14
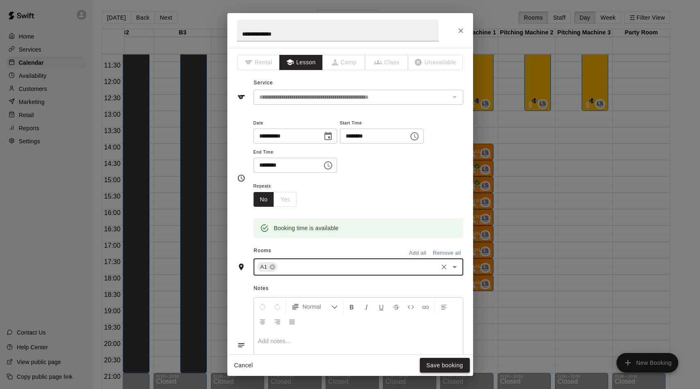
click at [431, 365] on button "Save booking" at bounding box center [445, 365] width 50 height 15
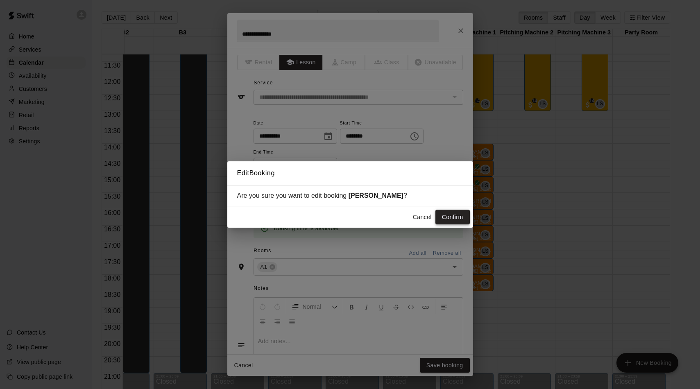
click at [446, 218] on button "Confirm" at bounding box center [453, 217] width 34 height 15
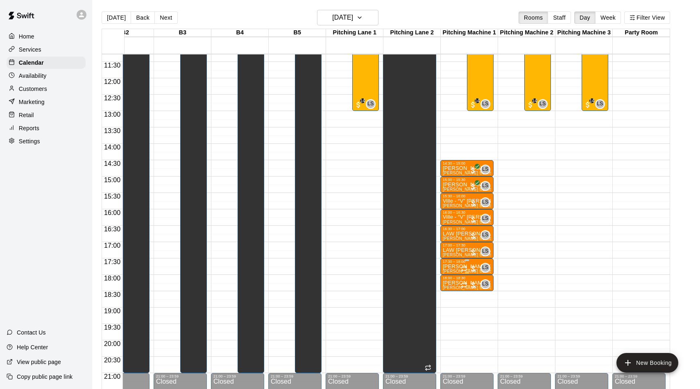
click at [474, 261] on div at bounding box center [467, 260] width 48 height 1
click at [452, 286] on img "edit" at bounding box center [451, 287] width 9 height 9
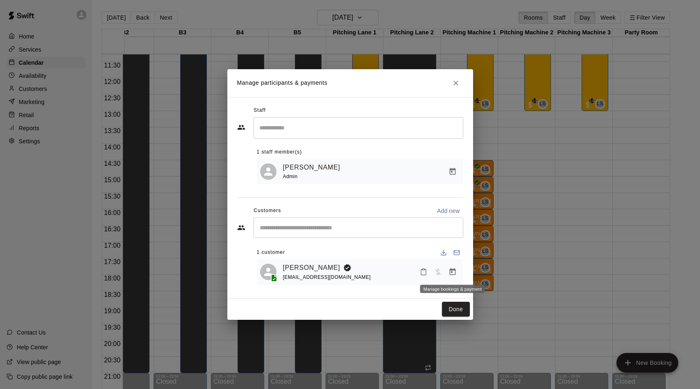
click at [454, 275] on icon "Manage bookings & payment" at bounding box center [453, 271] width 6 height 7
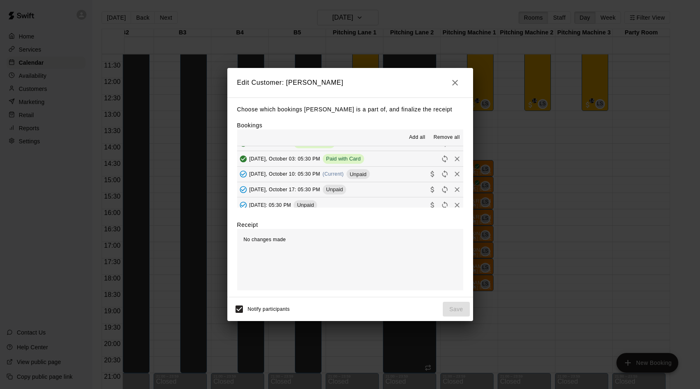
scroll to position [111, 0]
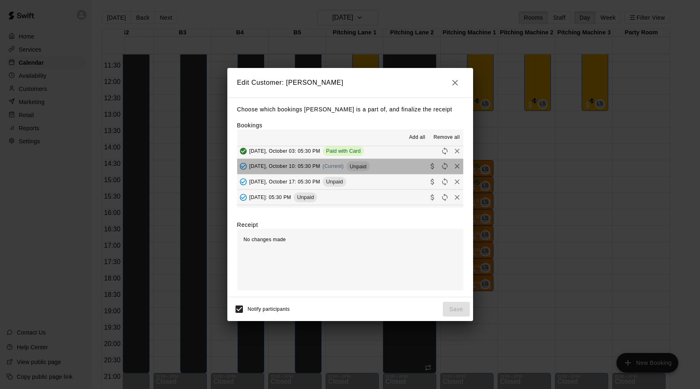
click at [351, 165] on span "Unpaid" at bounding box center [358, 166] width 23 height 6
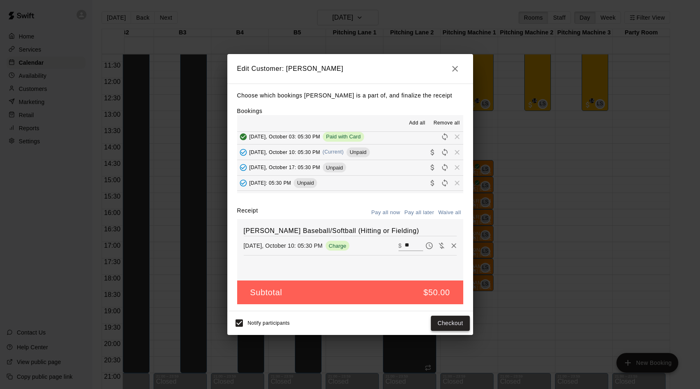
click at [454, 330] on button "Checkout" at bounding box center [450, 323] width 39 height 15
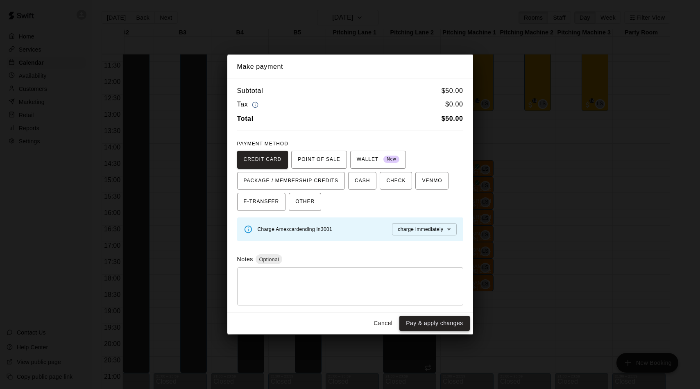
click at [456, 322] on button "Pay & apply changes" at bounding box center [435, 323] width 70 height 15
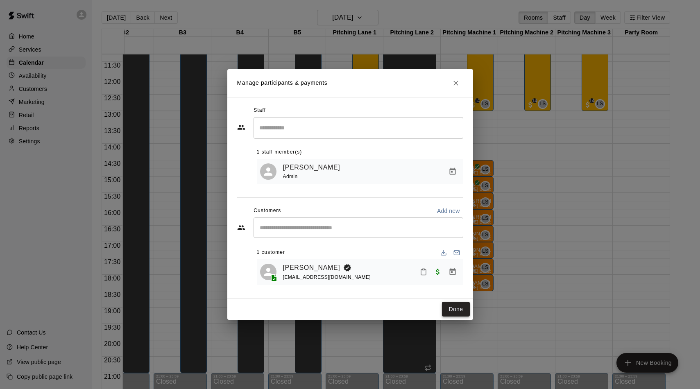
click at [450, 303] on button "Done" at bounding box center [455, 309] width 27 height 15
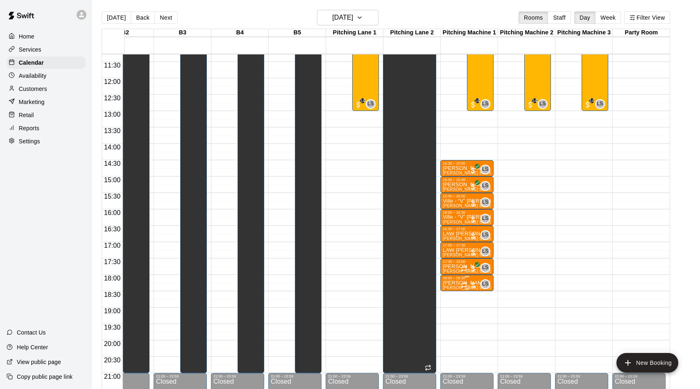
click at [473, 279] on div "18:00 – 18:30" at bounding box center [467, 278] width 48 height 4
click at [458, 309] on div at bounding box center [451, 304] width 16 height 55
click at [456, 307] on img "edit" at bounding box center [451, 304] width 9 height 9
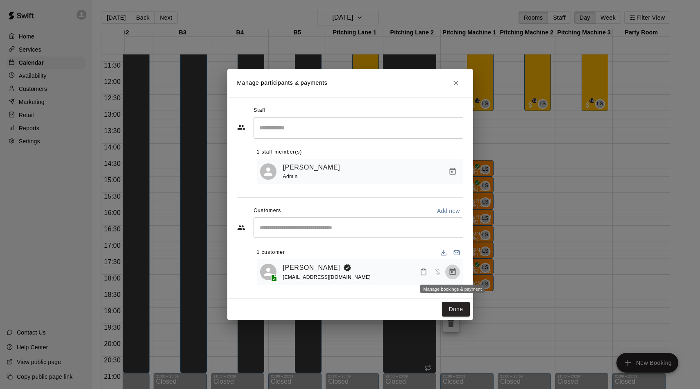
click at [456, 269] on icon "Manage bookings & payment" at bounding box center [453, 272] width 8 height 8
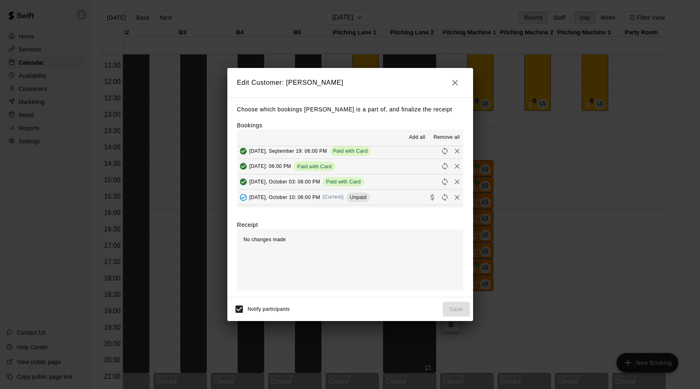
scroll to position [65, 0]
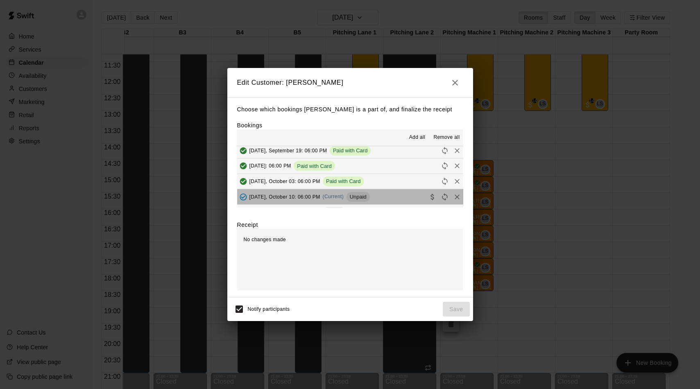
click at [354, 194] on span "Unpaid" at bounding box center [358, 197] width 23 height 6
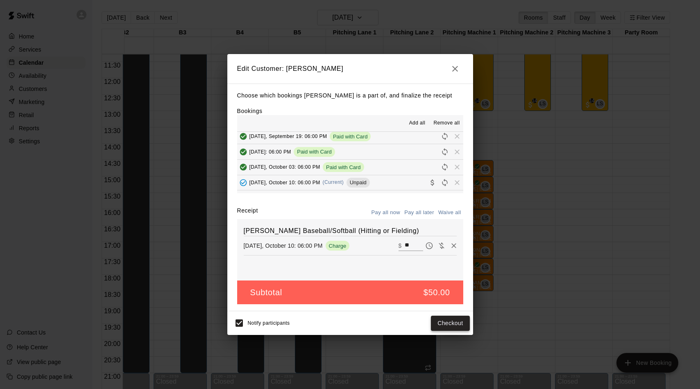
click at [441, 326] on button "Checkout" at bounding box center [450, 323] width 39 height 15
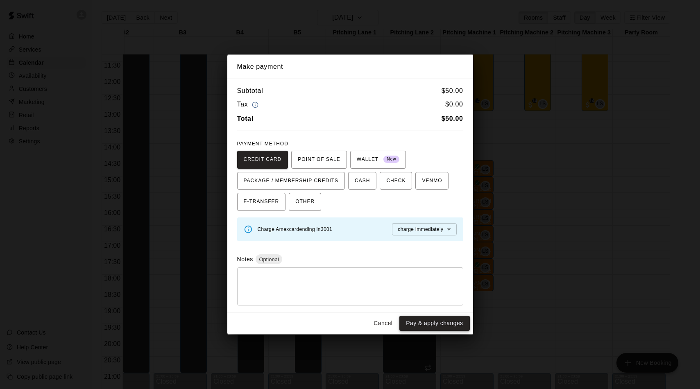
click at [422, 318] on button "Pay & apply changes" at bounding box center [435, 323] width 70 height 15
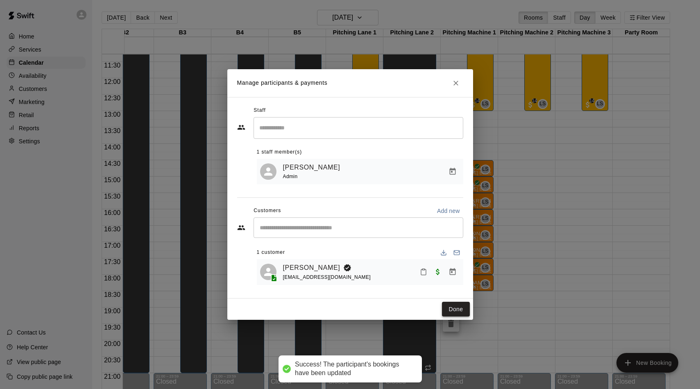
click at [459, 306] on button "Done" at bounding box center [455, 309] width 27 height 15
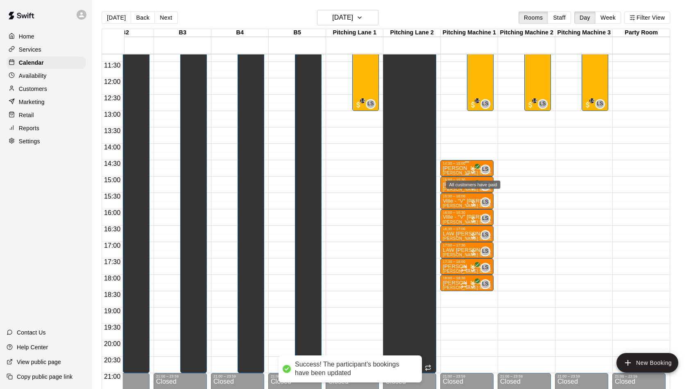
click at [460, 168] on p "[PERSON_NAME]" at bounding box center [467, 168] width 48 height 0
click at [453, 178] on icon "edit" at bounding box center [451, 178] width 10 height 10
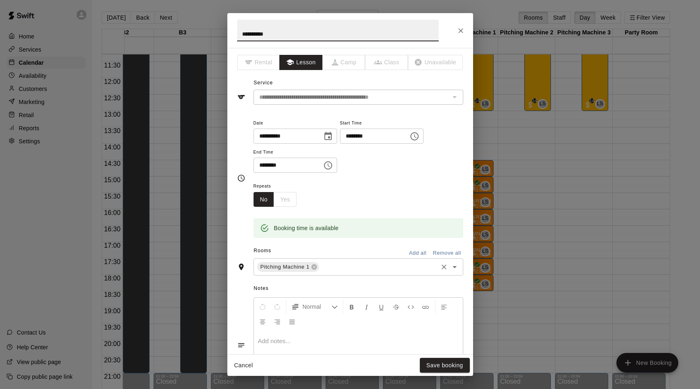
click at [346, 260] on div "Pitching Machine 1 ​" at bounding box center [359, 267] width 210 height 17
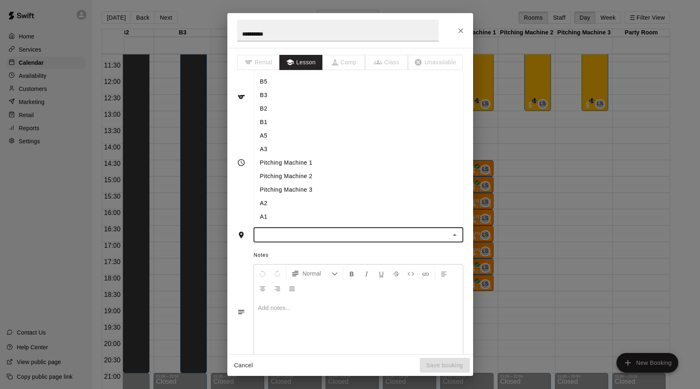
type input "*"
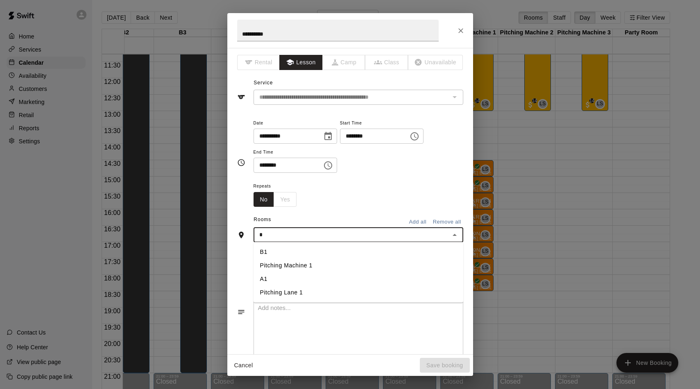
click at [313, 273] on li "A1" at bounding box center [359, 279] width 210 height 14
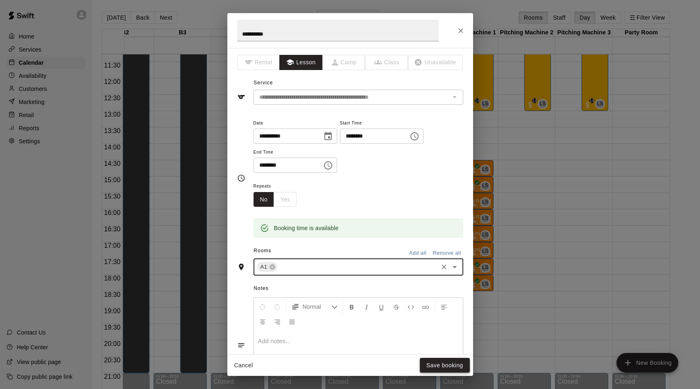
click at [434, 363] on button "Save booking" at bounding box center [445, 365] width 50 height 15
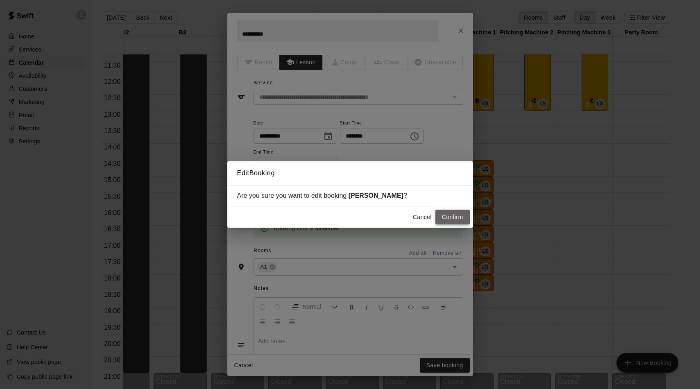
click at [451, 214] on button "Confirm" at bounding box center [453, 217] width 34 height 15
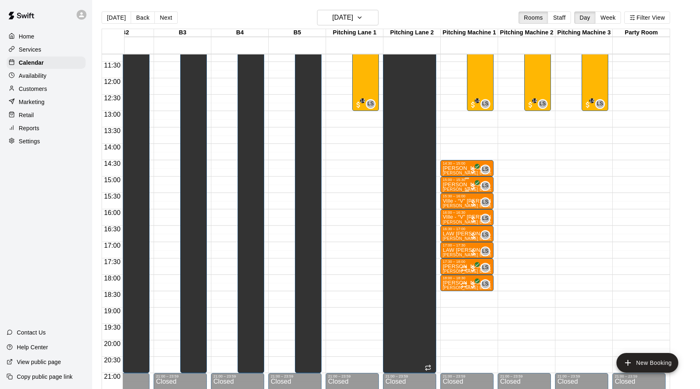
click at [461, 185] on p "[PERSON_NAME]" at bounding box center [467, 185] width 48 height 0
click at [453, 197] on icon "edit" at bounding box center [451, 194] width 10 height 10
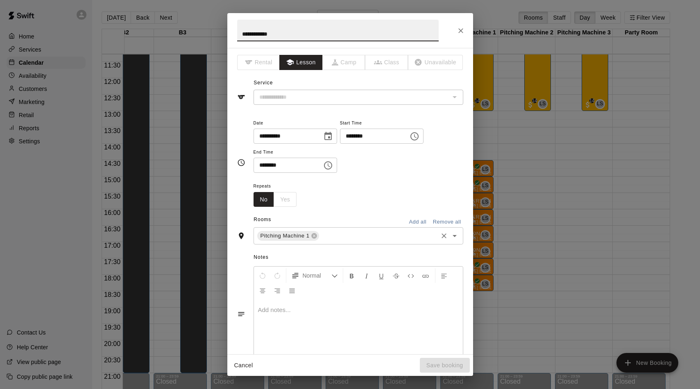
type input "**********"
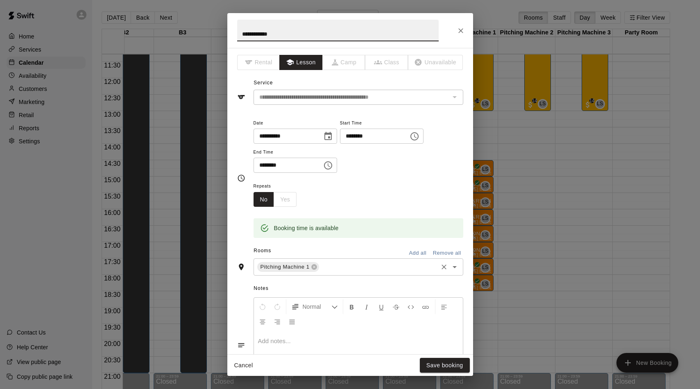
click at [336, 264] on input "text" at bounding box center [378, 267] width 116 height 10
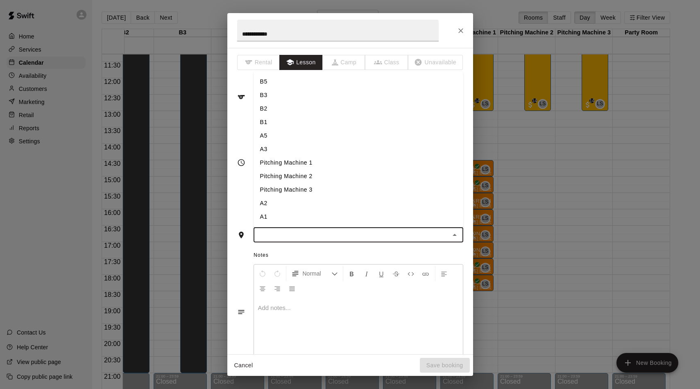
type input "*"
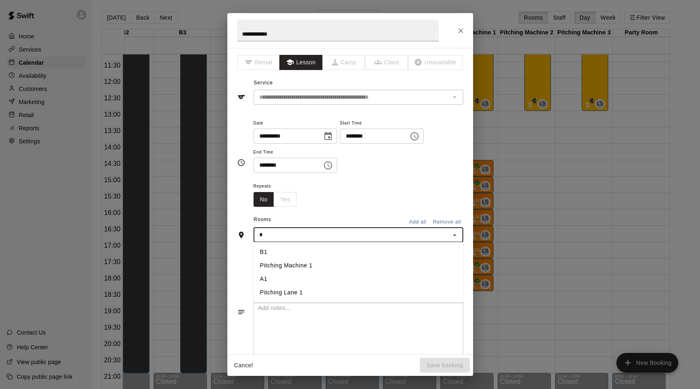
click at [306, 282] on li "A1" at bounding box center [359, 279] width 210 height 14
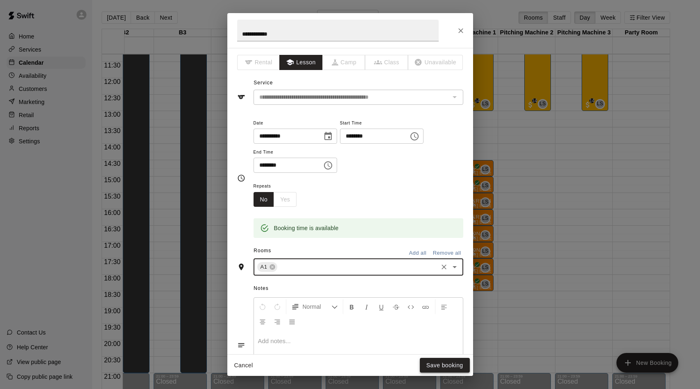
click at [429, 362] on button "Save booking" at bounding box center [445, 365] width 50 height 15
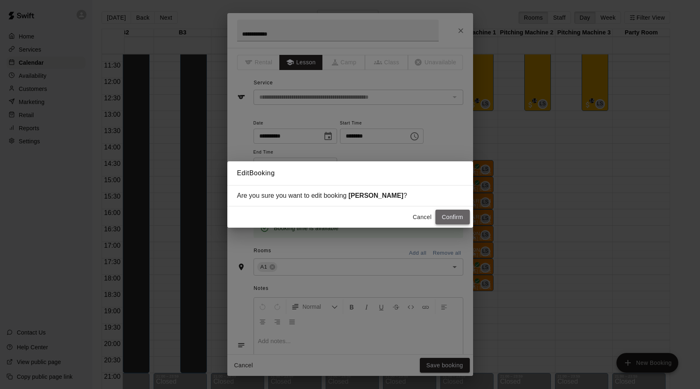
click at [454, 223] on button "Confirm" at bounding box center [453, 217] width 34 height 15
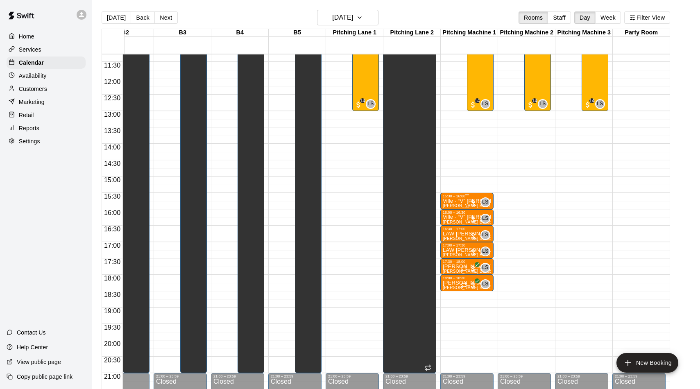
click at [470, 200] on div at bounding box center [473, 203] width 8 height 8
click at [474, 208] on icon "edit" at bounding box center [477, 208] width 10 height 10
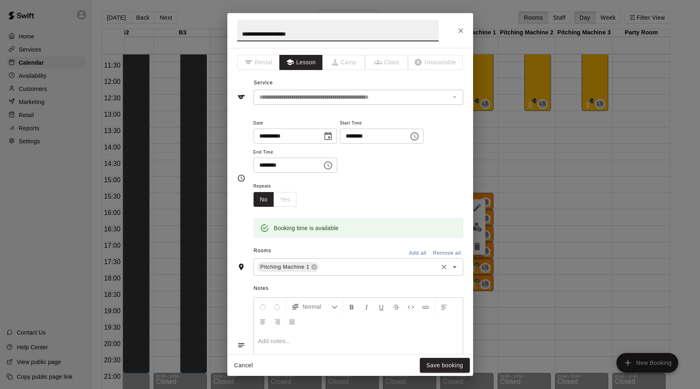
click at [347, 267] on input "text" at bounding box center [378, 267] width 116 height 10
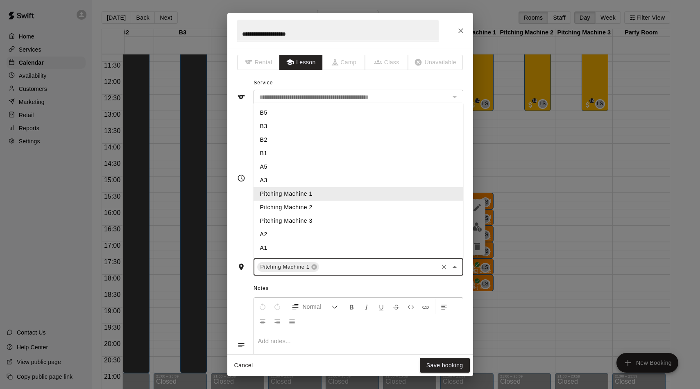
type input "*"
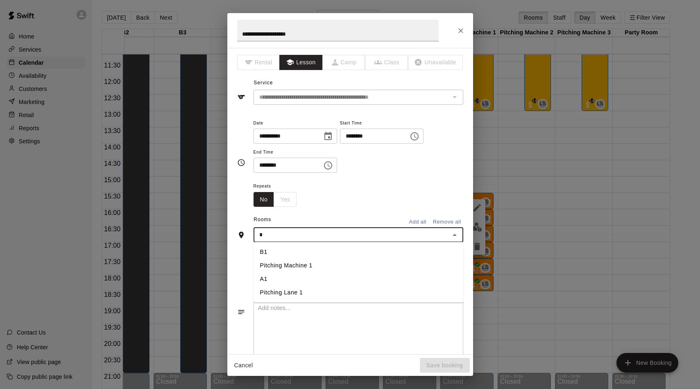
click at [324, 281] on li "A1" at bounding box center [359, 279] width 210 height 14
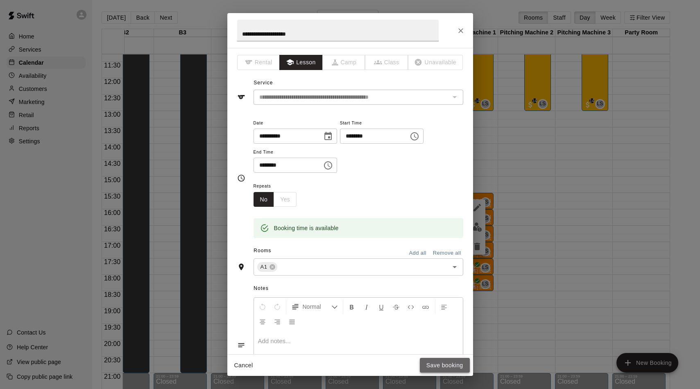
click at [461, 363] on button "Save booking" at bounding box center [445, 365] width 50 height 15
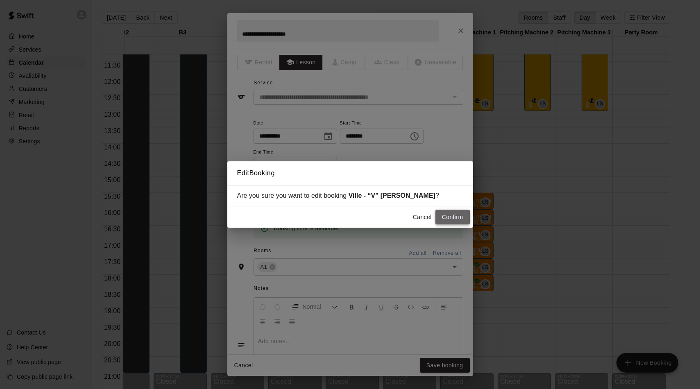
click at [453, 216] on button "Confirm" at bounding box center [453, 217] width 34 height 15
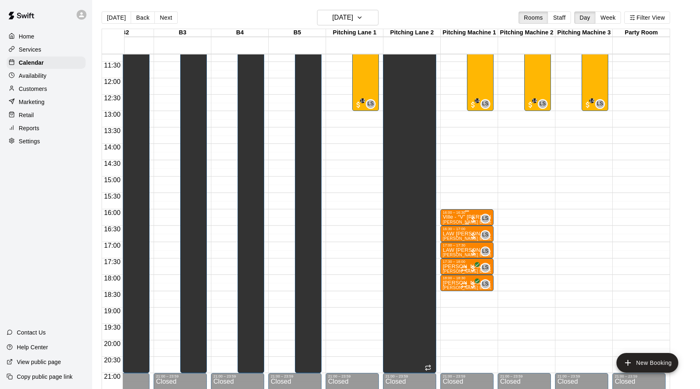
click at [460, 217] on p "Ville - “V” [PERSON_NAME]" at bounding box center [467, 217] width 48 height 0
click at [455, 225] on icon "edit" at bounding box center [451, 226] width 10 height 10
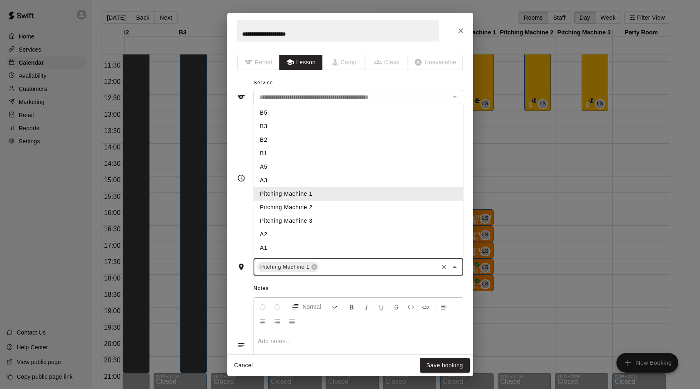
click at [331, 264] on input "text" at bounding box center [378, 267] width 116 height 10
type input "*"
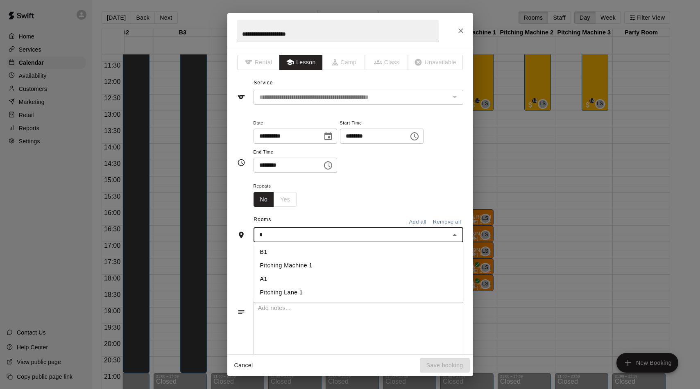
click at [286, 277] on li "A1" at bounding box center [359, 279] width 210 height 14
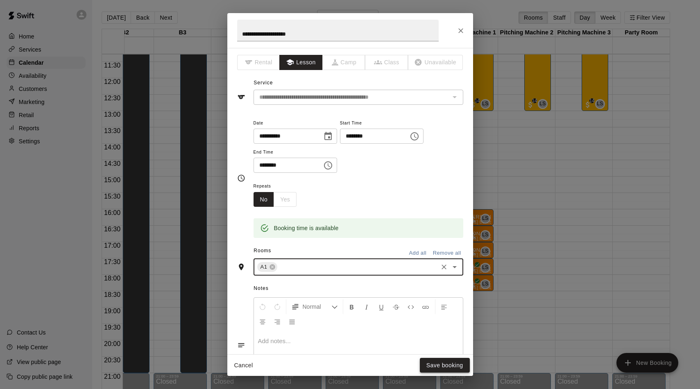
click at [443, 367] on button "Save booking" at bounding box center [445, 365] width 50 height 15
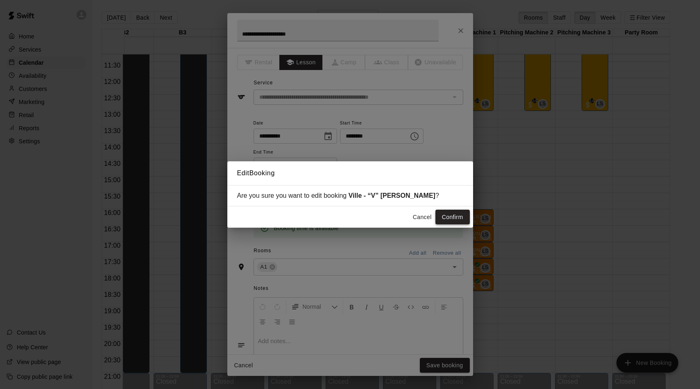
click at [446, 216] on button "Confirm" at bounding box center [453, 217] width 34 height 15
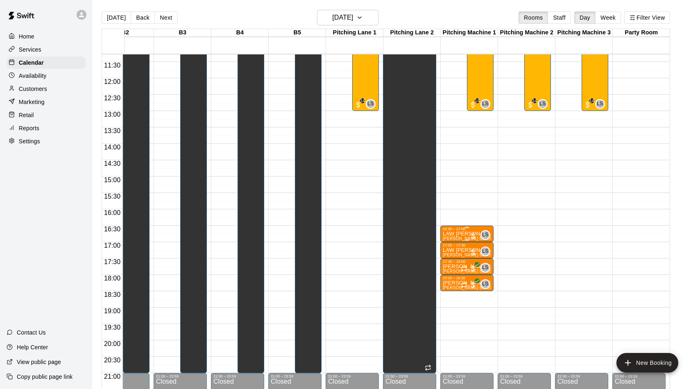
click at [453, 231] on div "16:30 – 17:00" at bounding box center [467, 229] width 48 height 4
click at [452, 238] on icon "edit" at bounding box center [451, 236] width 10 height 10
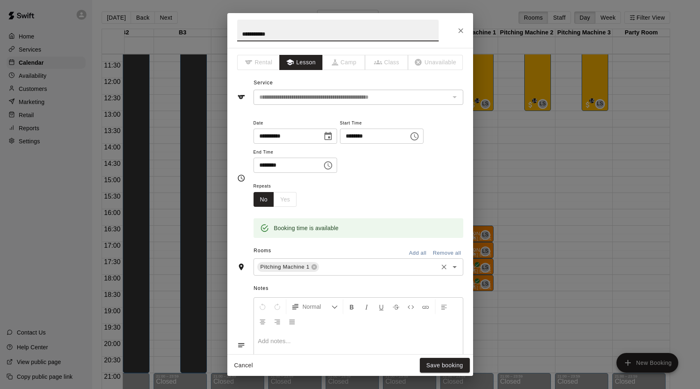
click at [329, 272] on div "Pitching Machine 1 ​" at bounding box center [359, 267] width 210 height 17
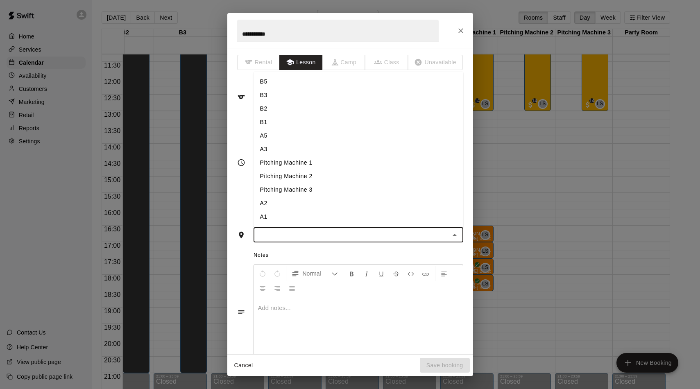
type input "*"
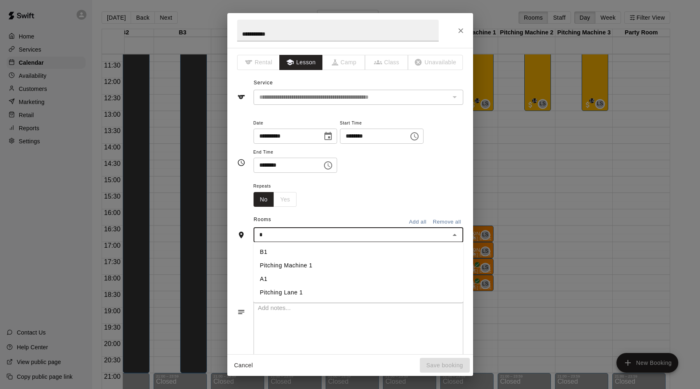
click at [284, 283] on li "A1" at bounding box center [359, 279] width 210 height 14
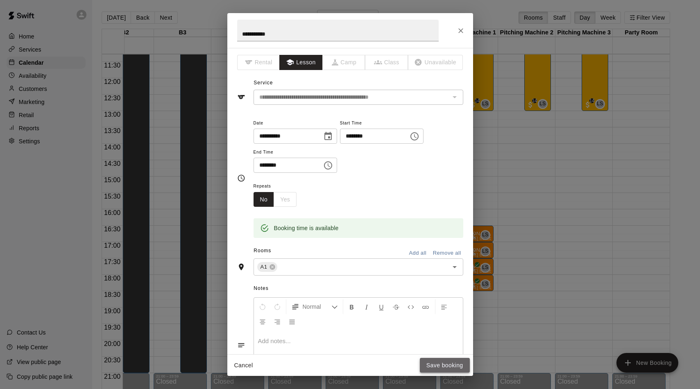
click at [428, 363] on button "Save booking" at bounding box center [445, 365] width 50 height 15
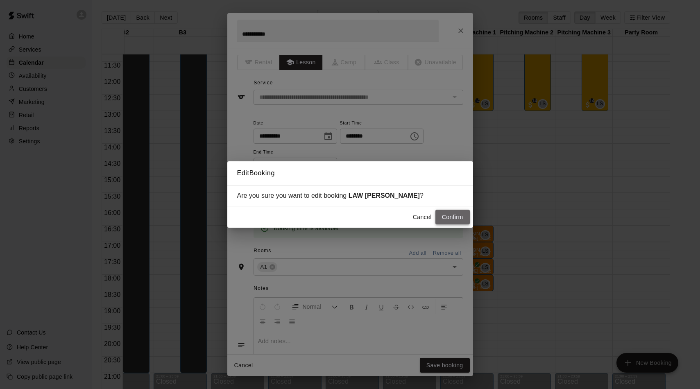
click at [446, 215] on button "Confirm" at bounding box center [453, 217] width 34 height 15
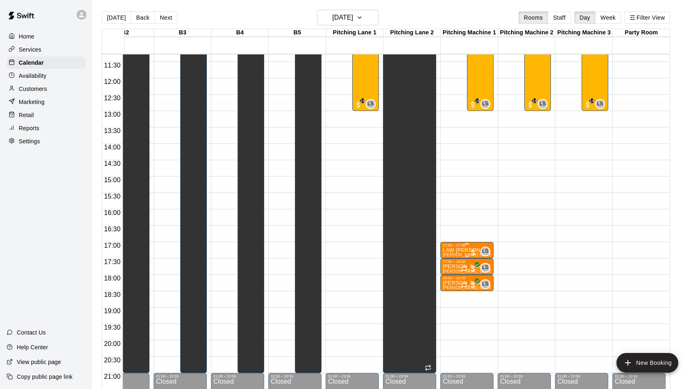
click at [456, 247] on div "17:00 – 17:30" at bounding box center [467, 245] width 48 height 4
click at [452, 254] on icon "edit" at bounding box center [451, 252] width 10 height 10
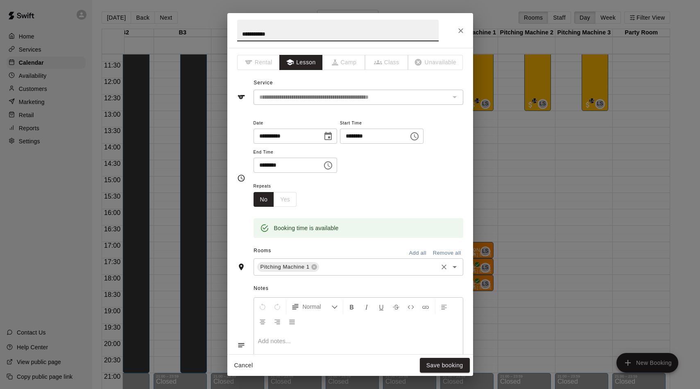
click at [321, 259] on div "Pitching Machine 1 ​" at bounding box center [359, 267] width 210 height 17
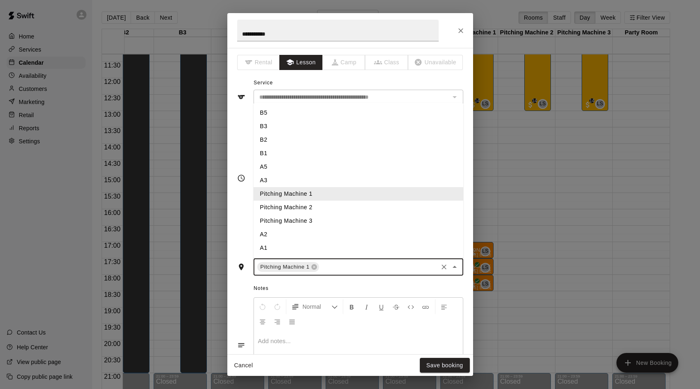
type input "*"
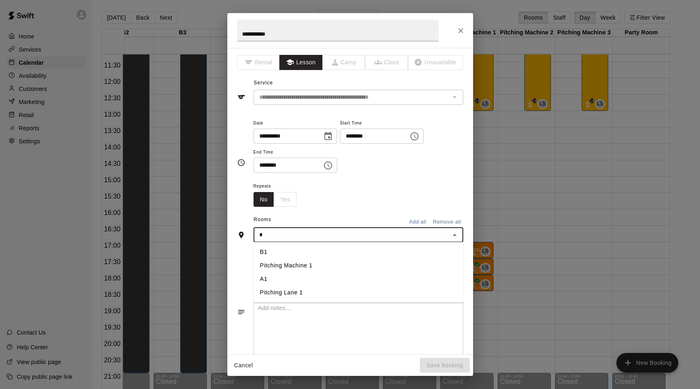
click at [300, 278] on li "A1" at bounding box center [359, 279] width 210 height 14
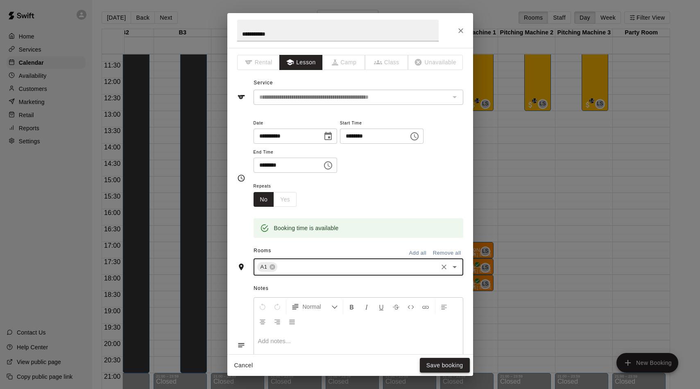
click at [456, 370] on button "Save booking" at bounding box center [445, 365] width 50 height 15
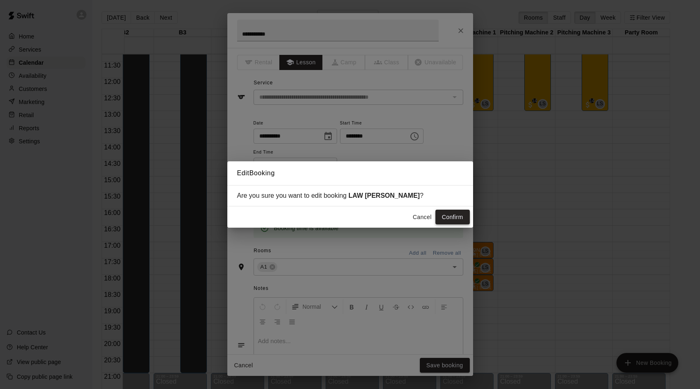
click at [461, 219] on button "Confirm" at bounding box center [453, 217] width 34 height 15
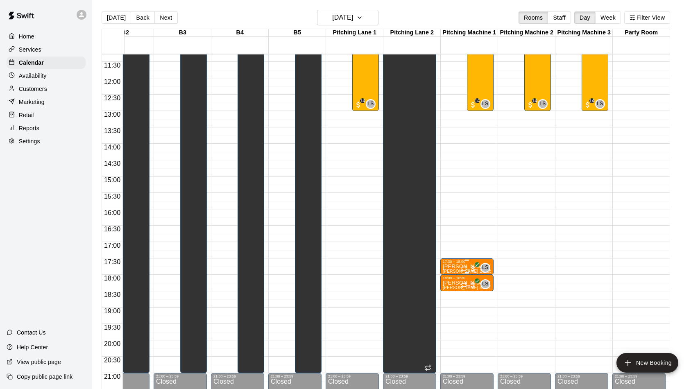
click at [462, 263] on div "LS 0" at bounding box center [476, 268] width 30 height 10
click at [466, 270] on icon "edit" at bounding box center [469, 272] width 10 height 10
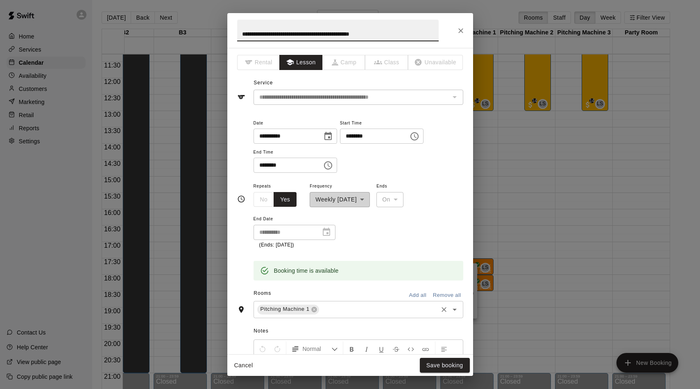
click at [338, 301] on div "Pitching Machine 1 ​" at bounding box center [359, 309] width 210 height 17
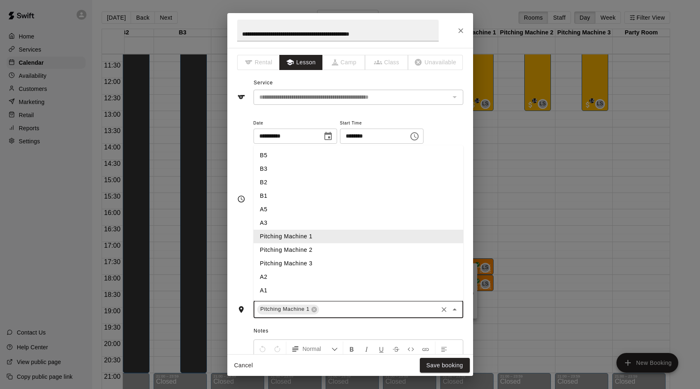
type input "*"
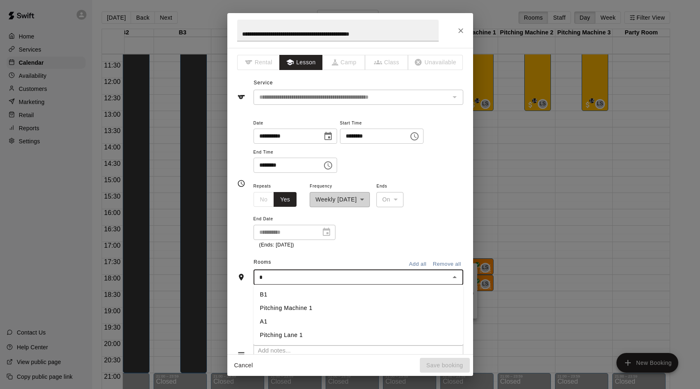
click at [277, 325] on li "A1" at bounding box center [359, 322] width 210 height 14
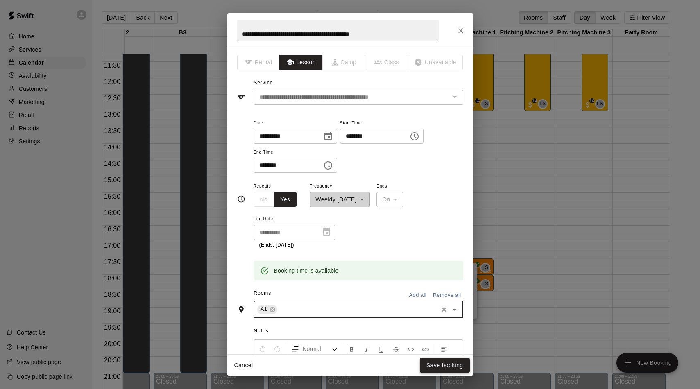
click at [426, 363] on button "Save booking" at bounding box center [445, 365] width 50 height 15
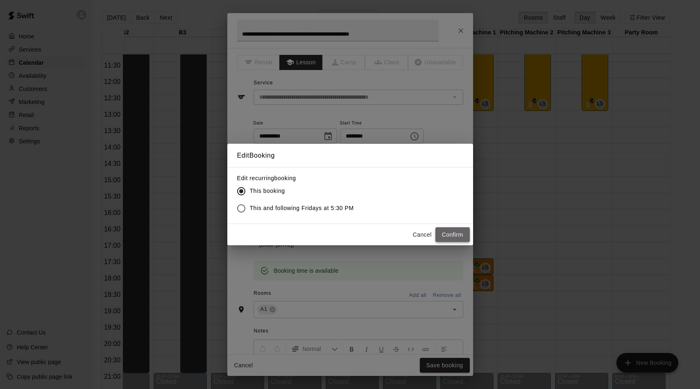
click at [453, 232] on button "Confirm" at bounding box center [453, 234] width 34 height 15
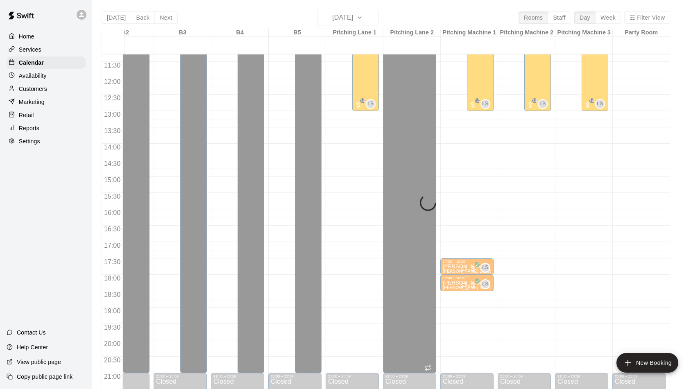
click at [453, 267] on p "[PERSON_NAME] (Hitting or Fielding) Baseball/Softball" at bounding box center [467, 267] width 48 height 0
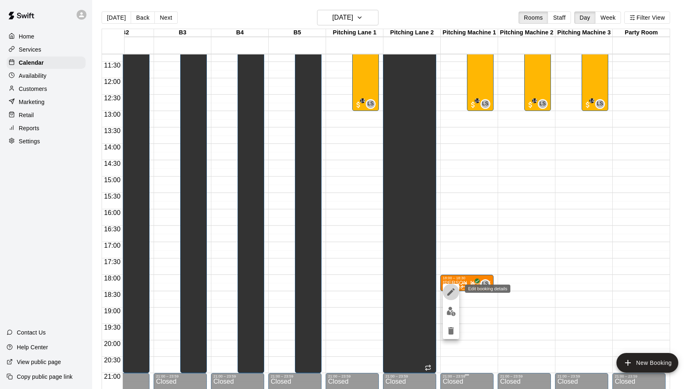
click at [452, 288] on icon "edit" at bounding box center [451, 292] width 10 height 10
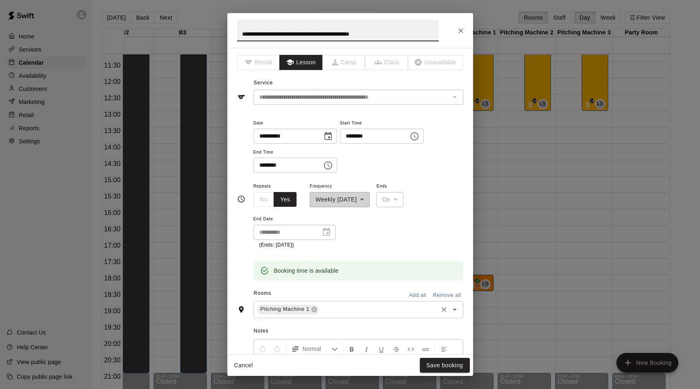
click at [327, 315] on div "Pitching Machine 1 ​" at bounding box center [359, 309] width 210 height 17
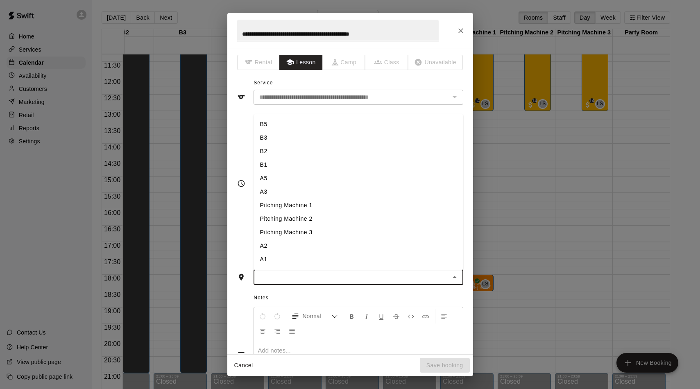
type input "*"
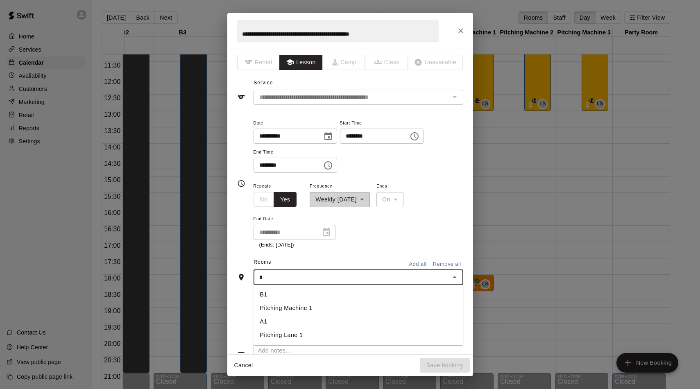
click at [270, 317] on li "A1" at bounding box center [359, 322] width 210 height 14
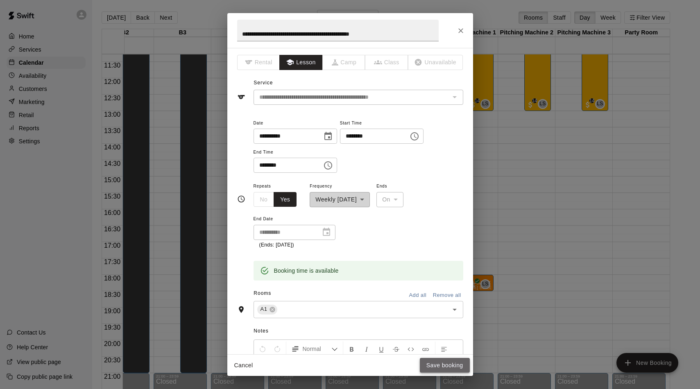
click at [443, 365] on button "Save booking" at bounding box center [445, 365] width 50 height 15
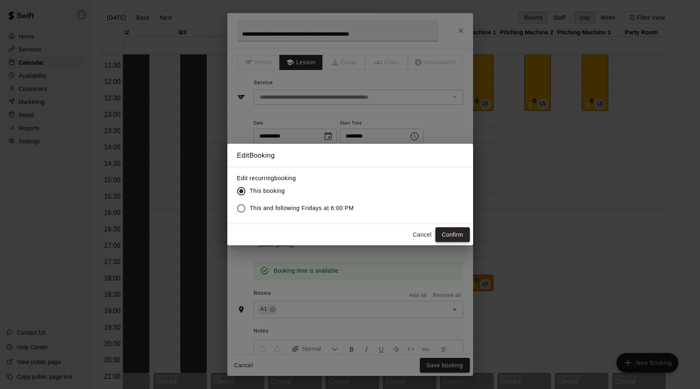
click at [450, 240] on button "Confirm" at bounding box center [453, 234] width 34 height 15
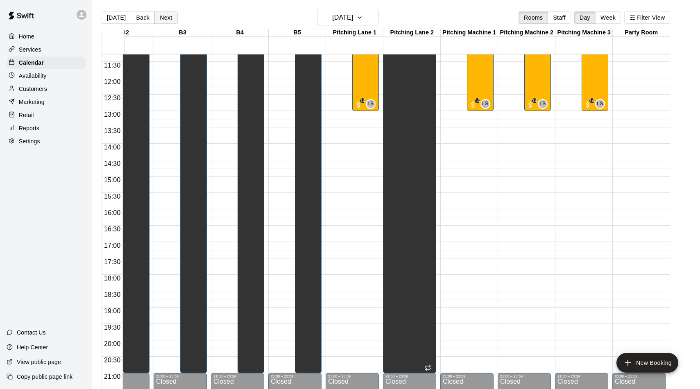
click at [162, 16] on button "Next" at bounding box center [165, 17] width 23 height 12
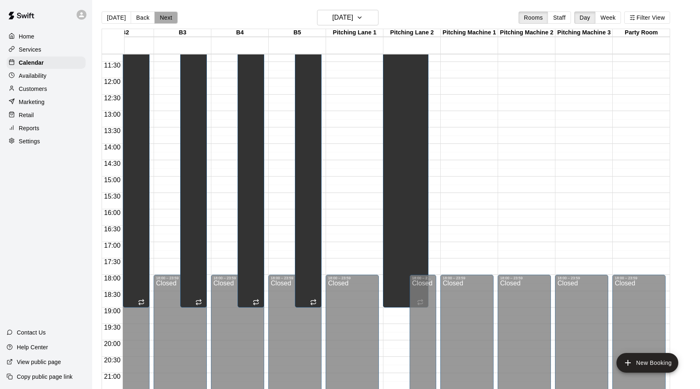
click at [168, 19] on button "Next" at bounding box center [165, 17] width 23 height 12
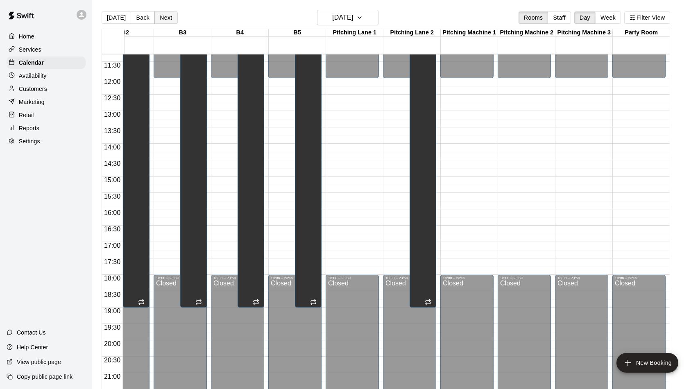
click at [168, 19] on button "Next" at bounding box center [165, 17] width 23 height 12
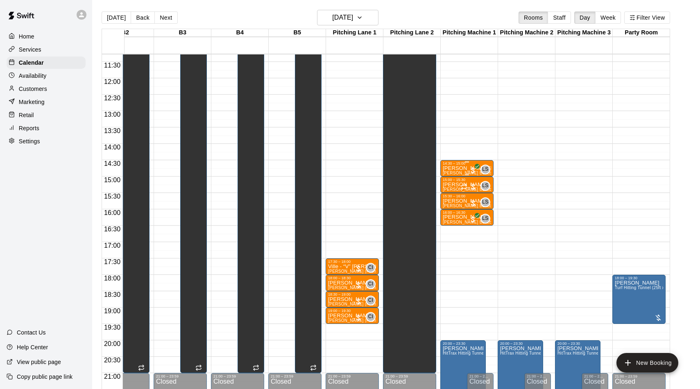
click at [460, 168] on p "[PERSON_NAME] [PERSON_NAME]" at bounding box center [467, 168] width 48 height 0
click at [451, 181] on icon "edit" at bounding box center [451, 178] width 10 height 10
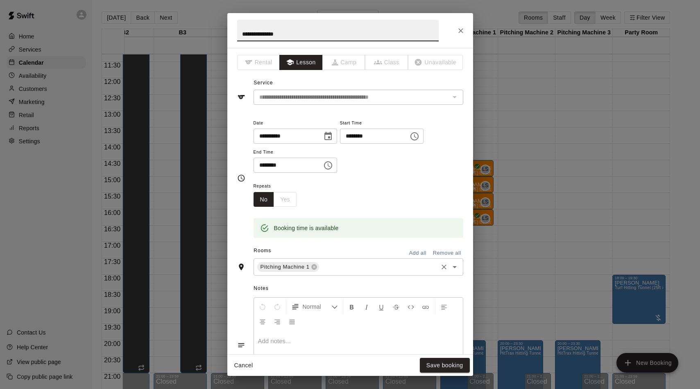
click at [332, 273] on div "Pitching Machine 1 ​" at bounding box center [359, 267] width 210 height 17
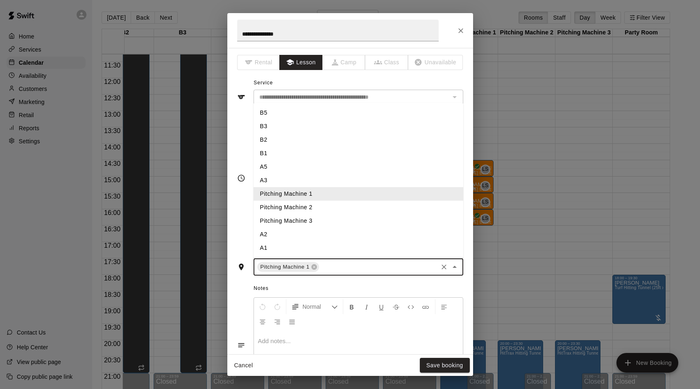
type input "*"
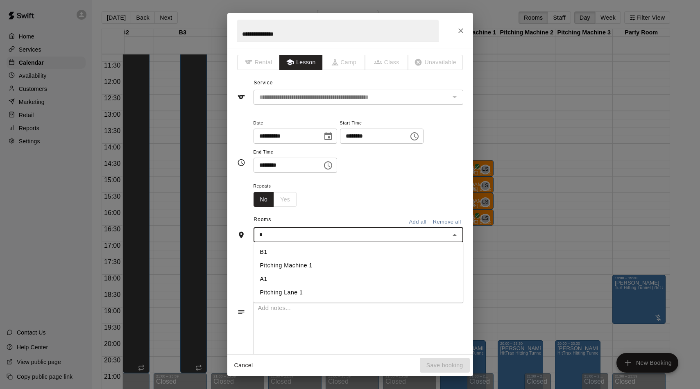
click at [309, 273] on li "A1" at bounding box center [359, 279] width 210 height 14
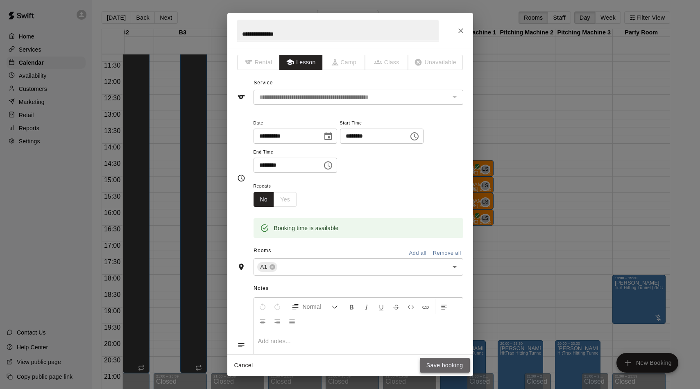
click at [438, 370] on button "Save booking" at bounding box center [445, 365] width 50 height 15
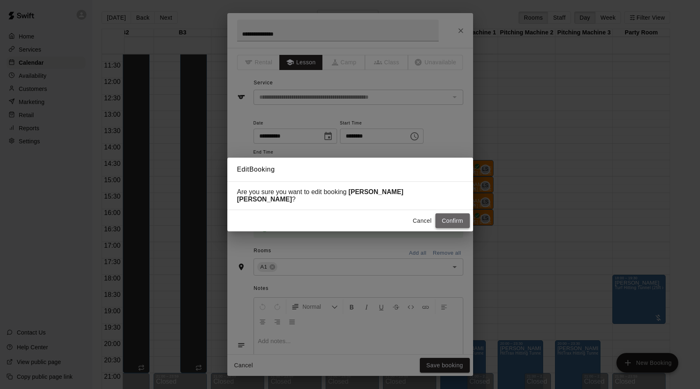
click at [458, 214] on button "Confirm" at bounding box center [453, 220] width 34 height 15
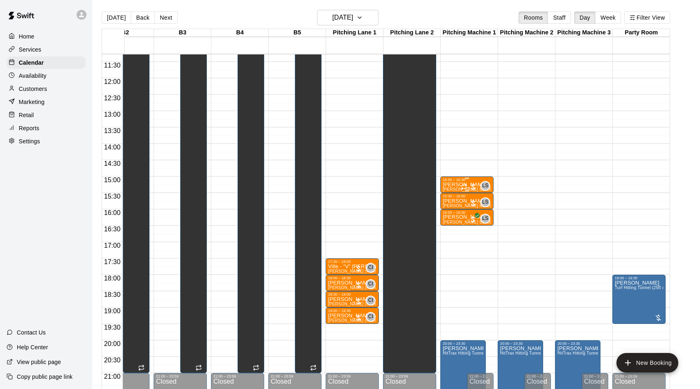
click at [459, 185] on p "[PERSON_NAME]" at bounding box center [467, 185] width 48 height 0
click at [454, 191] on icon "edit" at bounding box center [451, 194] width 10 height 10
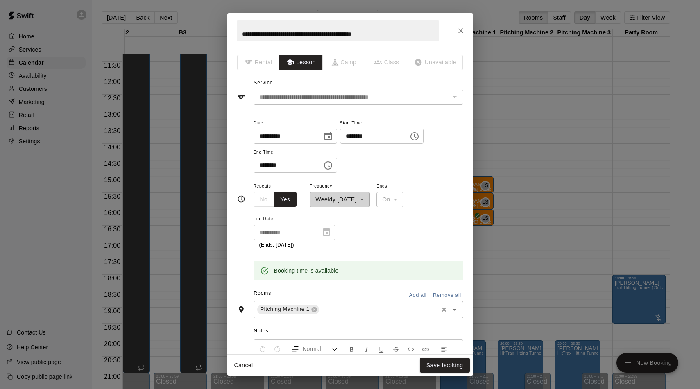
click at [336, 312] on input "text" at bounding box center [378, 309] width 116 height 10
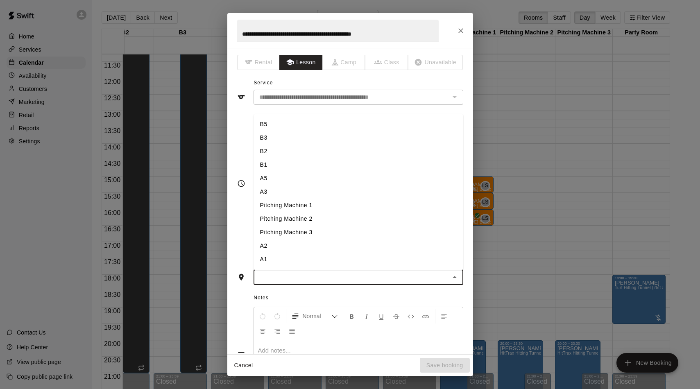
type input "*"
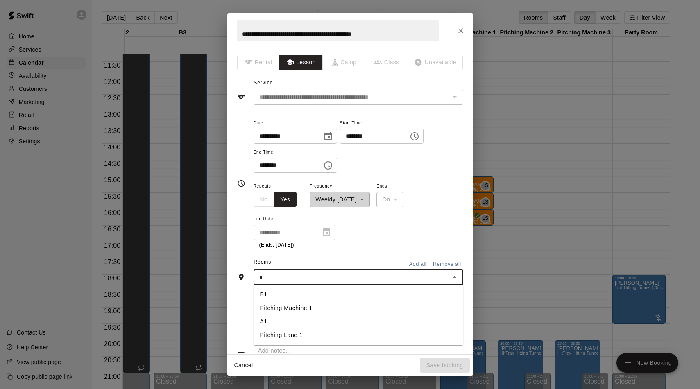
click at [315, 318] on li "A1" at bounding box center [359, 322] width 210 height 14
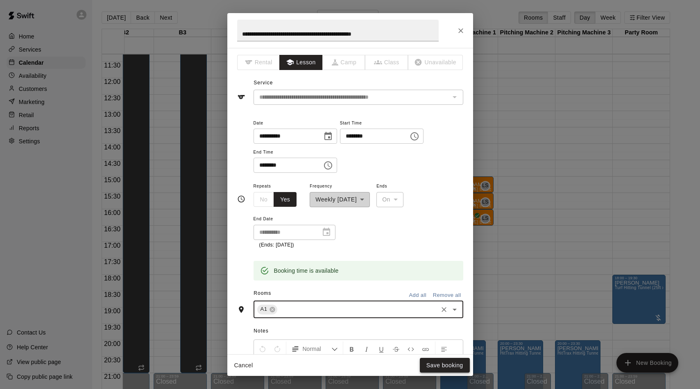
click at [431, 360] on button "Save booking" at bounding box center [445, 365] width 50 height 15
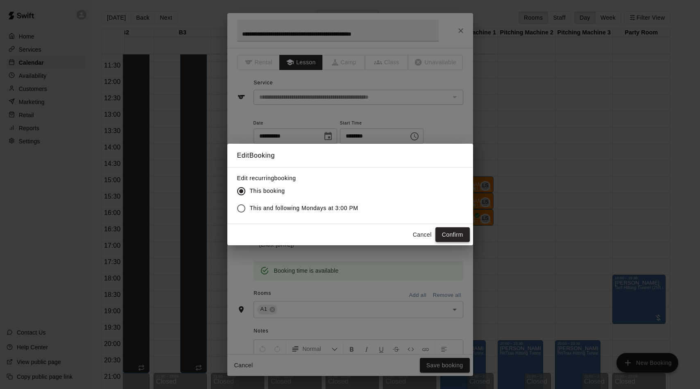
click at [449, 230] on button "Confirm" at bounding box center [453, 234] width 34 height 15
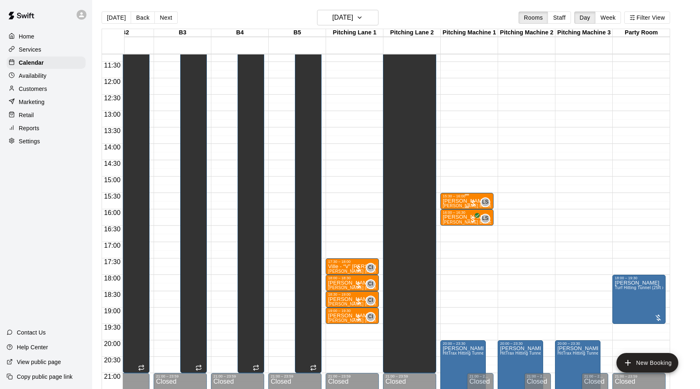
click at [461, 201] on p "[PERSON_NAME]" at bounding box center [467, 201] width 48 height 0
click at [457, 209] on button "edit" at bounding box center [451, 210] width 16 height 16
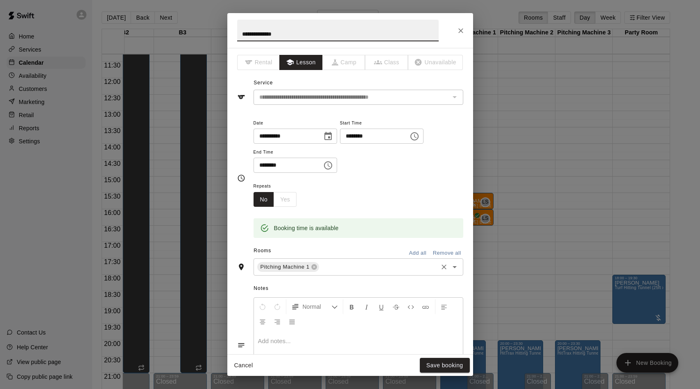
click at [341, 270] on input "text" at bounding box center [378, 267] width 116 height 10
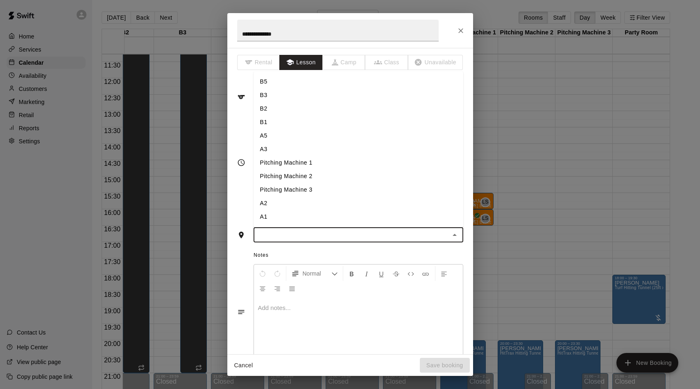
type input "*"
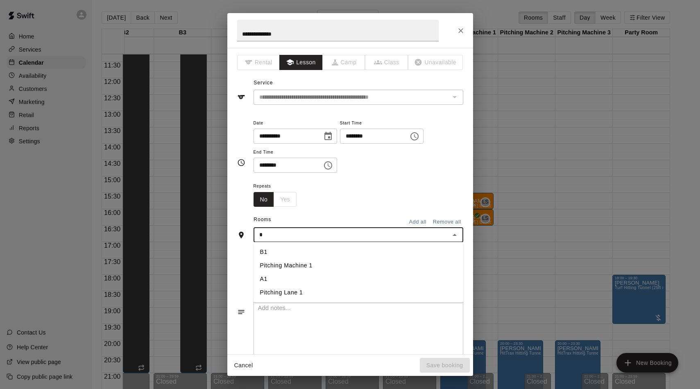
click at [318, 282] on li "A1" at bounding box center [359, 279] width 210 height 14
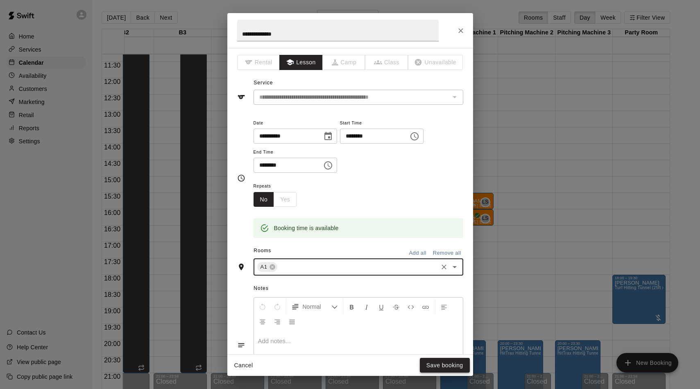
click at [443, 372] on button "Save booking" at bounding box center [445, 365] width 50 height 15
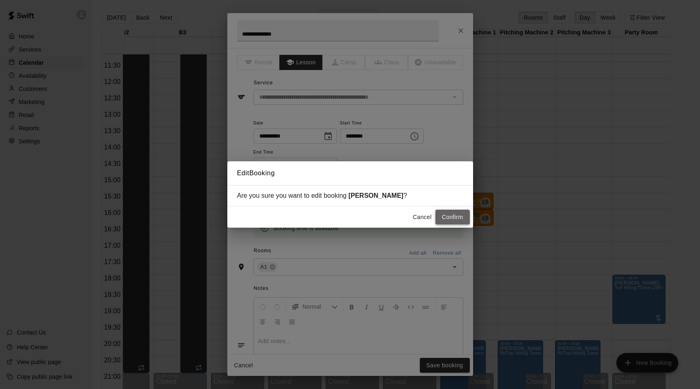
click at [453, 212] on button "Confirm" at bounding box center [453, 217] width 34 height 15
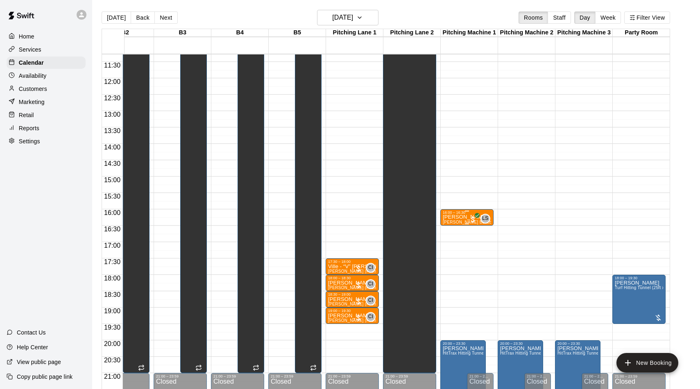
click at [458, 217] on p "[PERSON_NAME]" at bounding box center [467, 217] width 48 height 0
click at [453, 225] on icon "edit" at bounding box center [450, 225] width 7 height 7
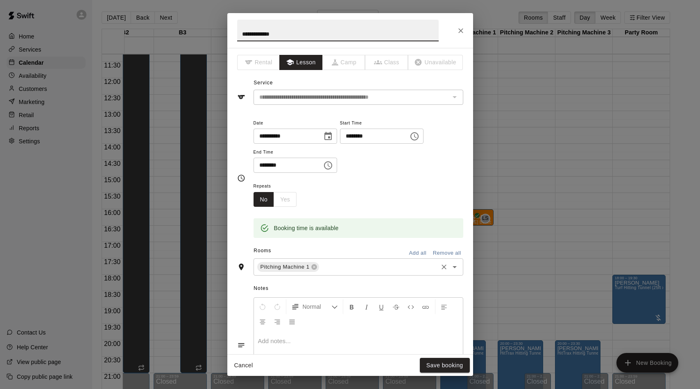
click at [326, 262] on input "text" at bounding box center [378, 267] width 116 height 10
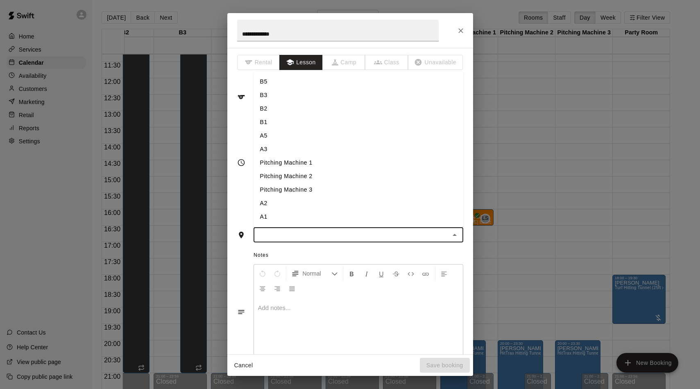
type input "*"
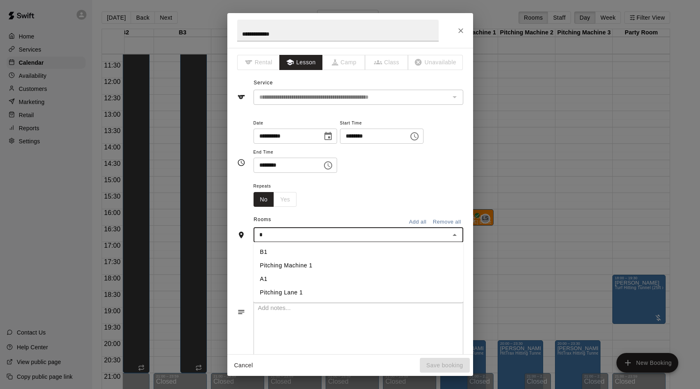
click at [301, 280] on li "A1" at bounding box center [359, 279] width 210 height 14
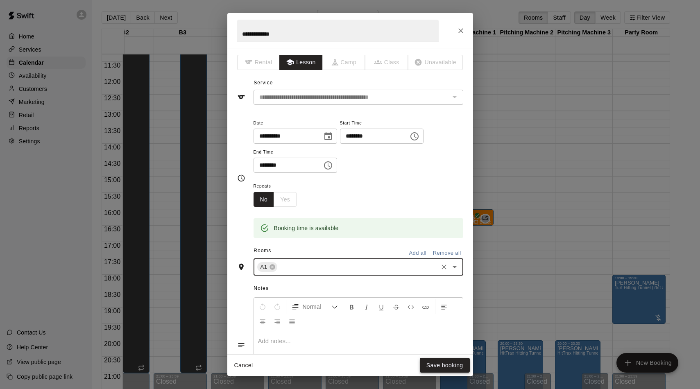
click at [445, 363] on button "Save booking" at bounding box center [445, 365] width 50 height 15
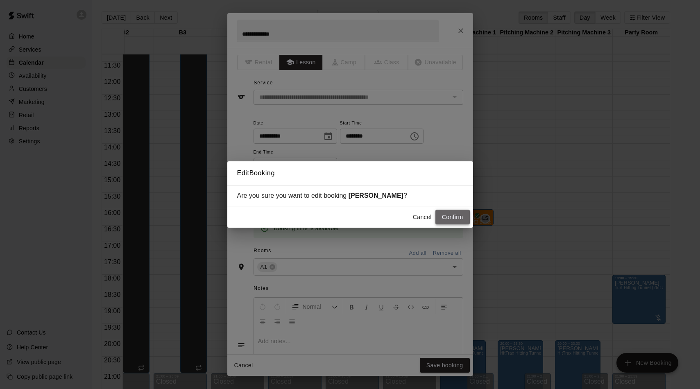
click at [448, 215] on button "Confirm" at bounding box center [453, 217] width 34 height 15
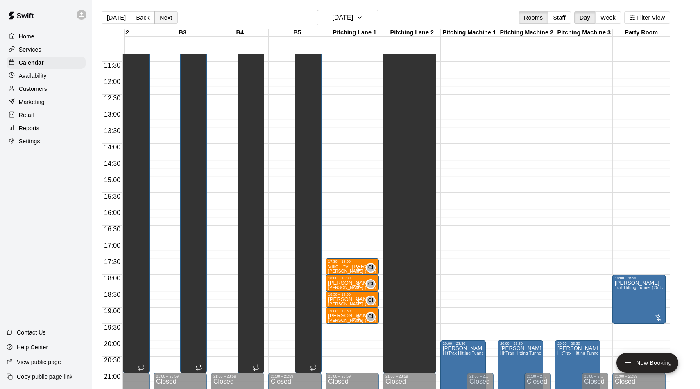
click at [162, 16] on button "Next" at bounding box center [165, 17] width 23 height 12
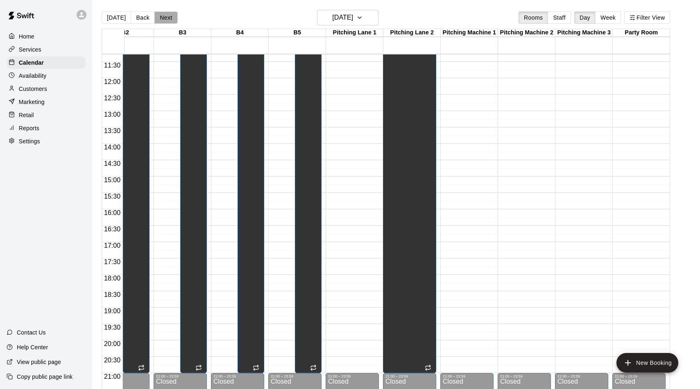
click at [168, 15] on button "Next" at bounding box center [165, 17] width 23 height 12
click at [168, 16] on button "Next" at bounding box center [165, 17] width 23 height 12
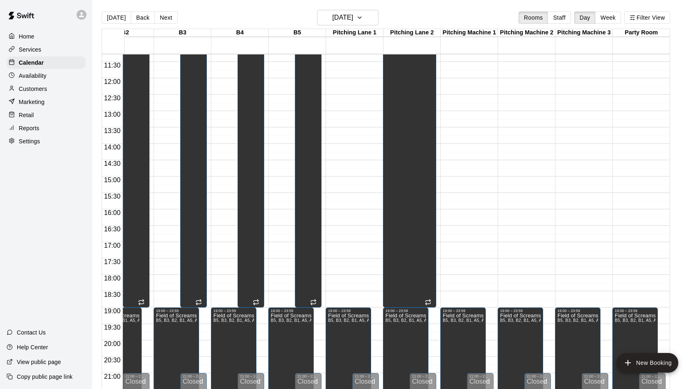
click at [168, 16] on button "Next" at bounding box center [165, 17] width 23 height 12
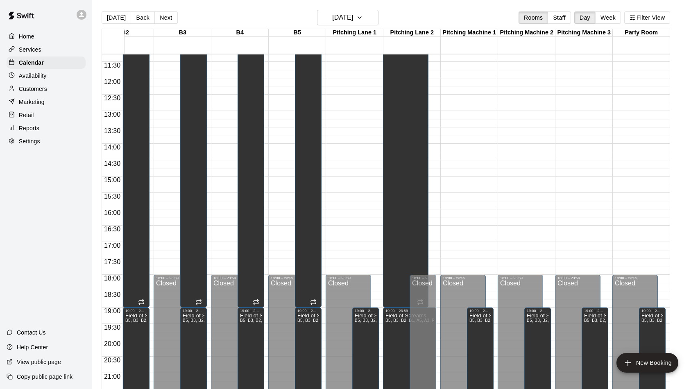
click at [168, 16] on button "Next" at bounding box center [165, 17] width 23 height 12
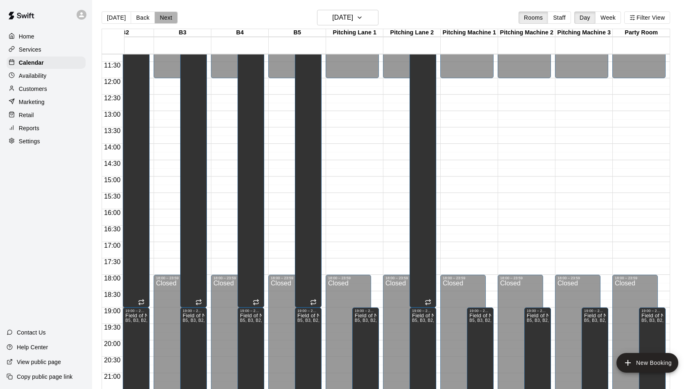
click at [168, 15] on button "Next" at bounding box center [165, 17] width 23 height 12
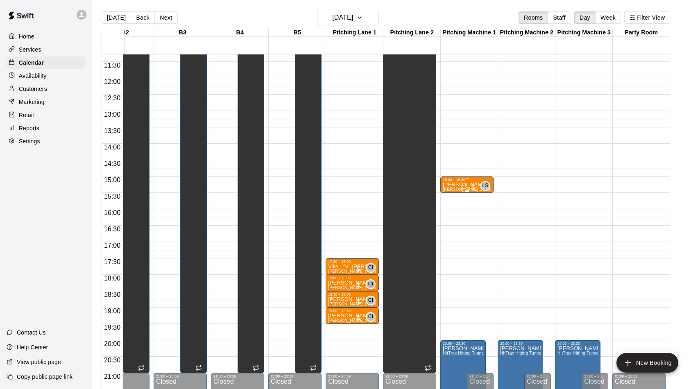
click at [470, 181] on div "15:00 – 15:30" at bounding box center [467, 180] width 48 height 4
click at [454, 188] on icon "edit" at bounding box center [451, 187] width 10 height 10
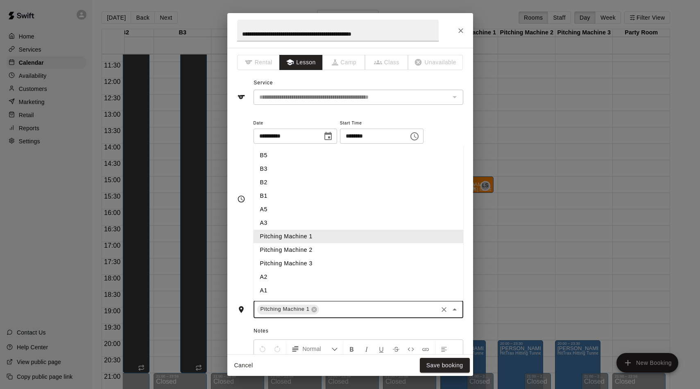
click at [330, 309] on input "text" at bounding box center [378, 309] width 116 height 10
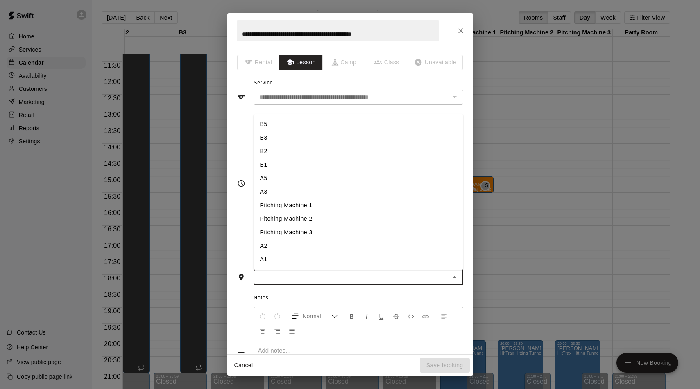
type input "*"
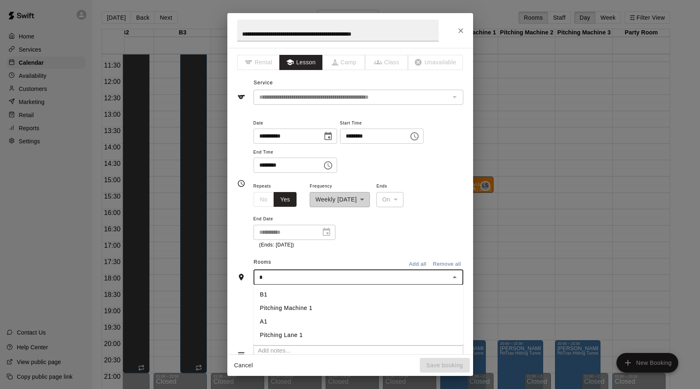
click at [278, 320] on li "A1" at bounding box center [359, 322] width 210 height 14
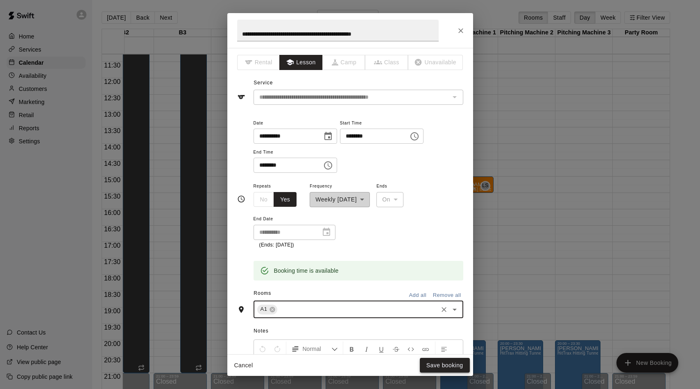
click at [443, 367] on button "Save booking" at bounding box center [445, 365] width 50 height 15
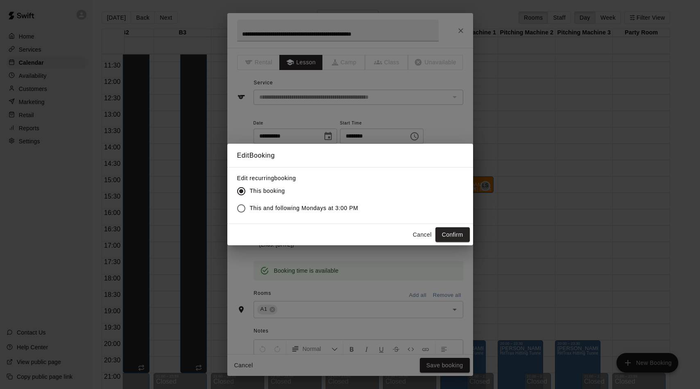
click at [338, 213] on label "This and following Mondays at 3:00 PM" at bounding box center [296, 208] width 126 height 17
click at [456, 238] on button "Confirm" at bounding box center [453, 234] width 34 height 15
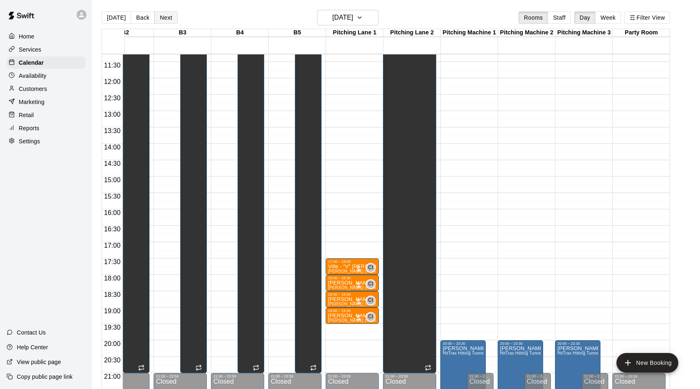
click at [170, 18] on button "Next" at bounding box center [165, 17] width 23 height 12
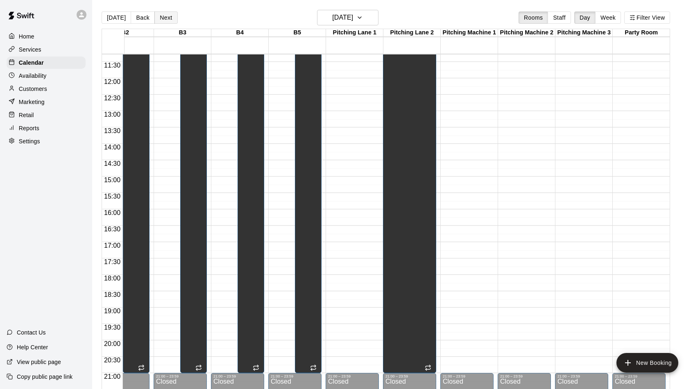
click at [170, 18] on button "Next" at bounding box center [165, 17] width 23 height 12
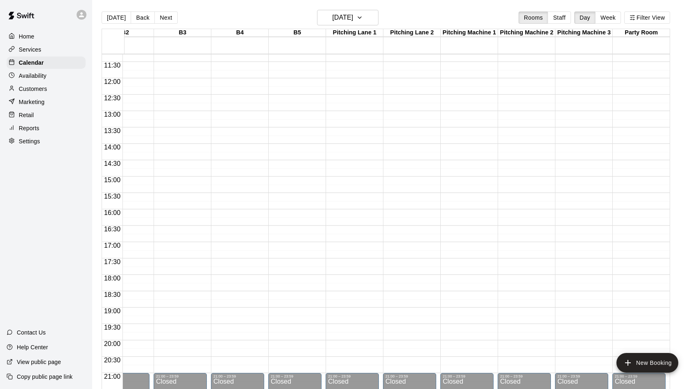
click at [170, 18] on button "Next" at bounding box center [165, 17] width 23 height 12
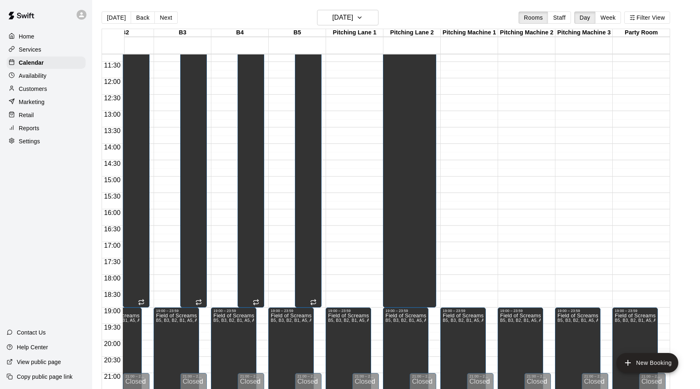
click at [170, 18] on button "Next" at bounding box center [165, 17] width 23 height 12
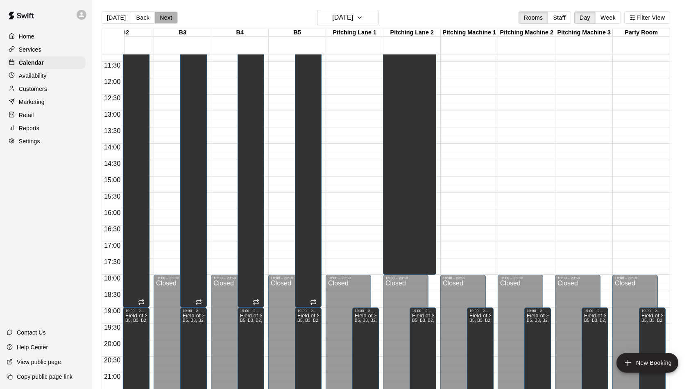
click at [170, 18] on button "Next" at bounding box center [165, 17] width 23 height 12
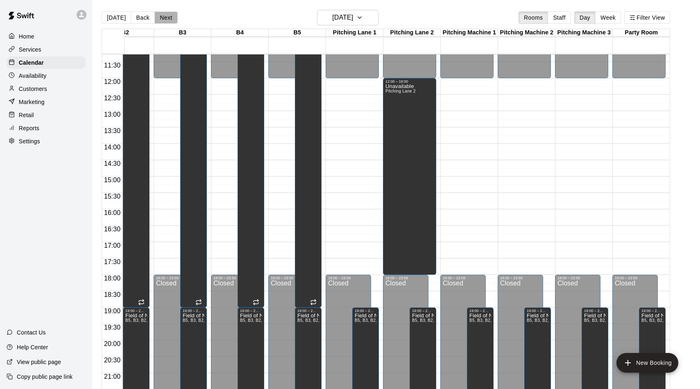
click at [170, 18] on button "Next" at bounding box center [165, 17] width 23 height 12
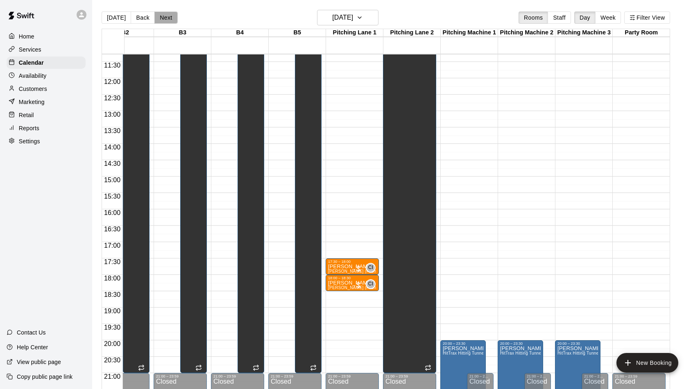
click at [169, 17] on button "Next" at bounding box center [165, 17] width 23 height 12
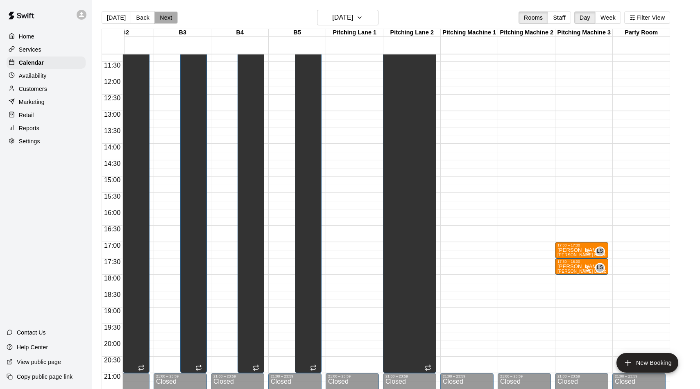
click at [169, 17] on button "Next" at bounding box center [165, 17] width 23 height 12
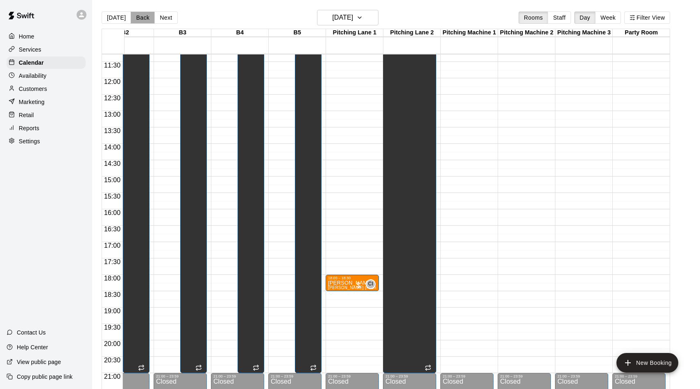
click at [141, 17] on button "Back" at bounding box center [143, 17] width 24 height 12
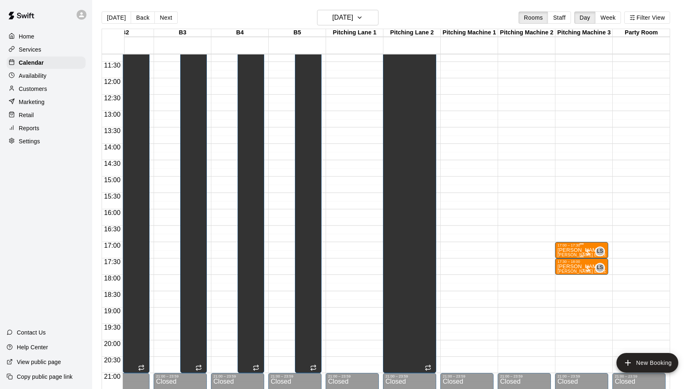
click at [570, 254] on span "[PERSON_NAME] Baseball/Softball (Hitting or Fielding)" at bounding box center [612, 255] width 108 height 5
click at [569, 256] on button "edit" at bounding box center [566, 262] width 16 height 16
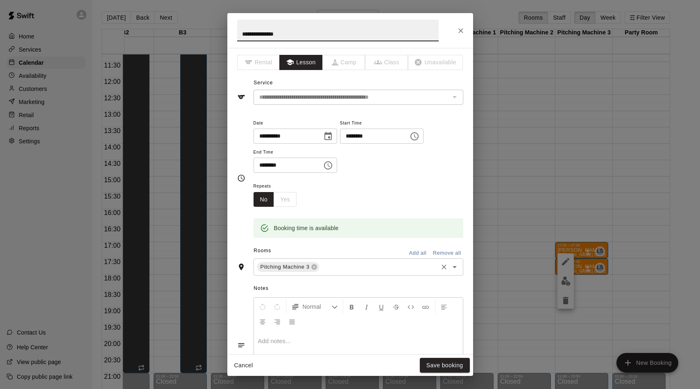
click at [348, 262] on input "text" at bounding box center [378, 267] width 116 height 10
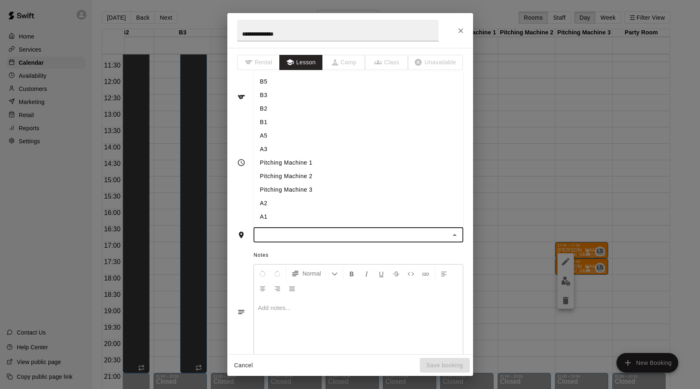
type input "*"
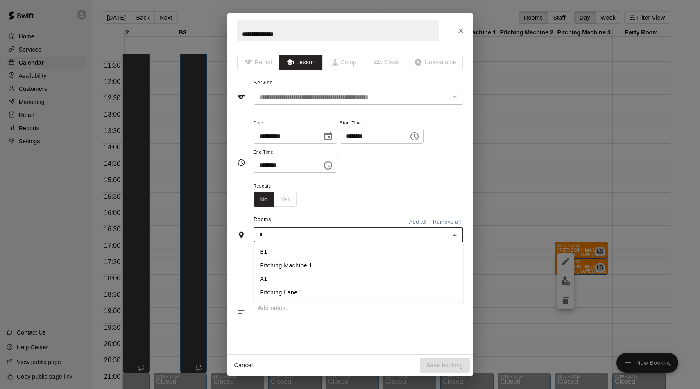
click at [303, 276] on li "A1" at bounding box center [359, 279] width 210 height 14
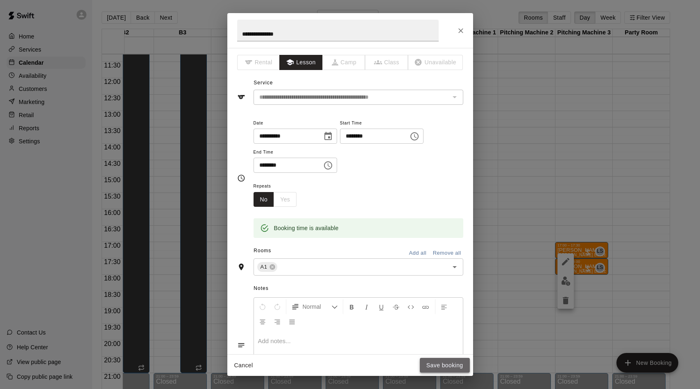
click at [432, 368] on button "Save booking" at bounding box center [445, 365] width 50 height 15
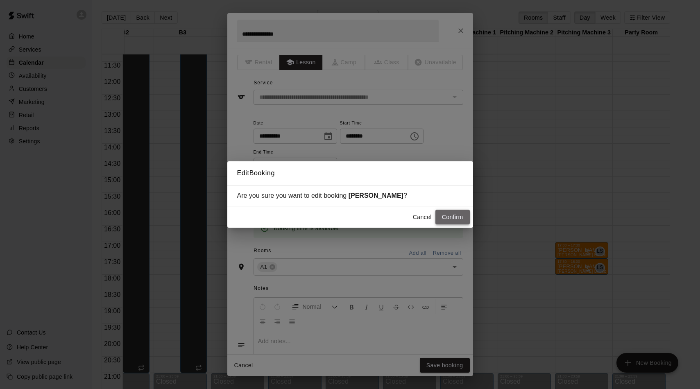
click at [445, 216] on button "Confirm" at bounding box center [453, 217] width 34 height 15
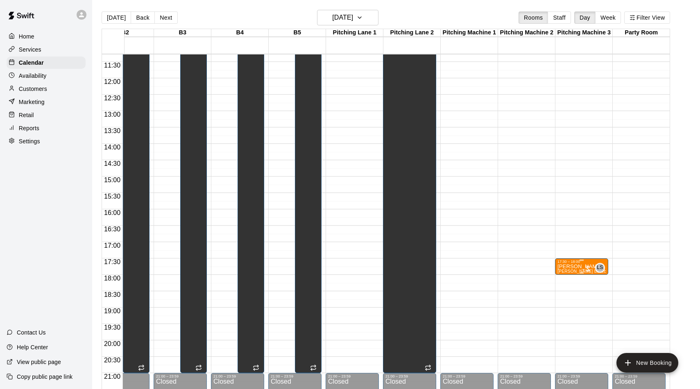
click at [570, 263] on div "17:30 – 18:00" at bounding box center [582, 262] width 48 height 4
click at [560, 271] on button "edit" at bounding box center [566, 268] width 16 height 16
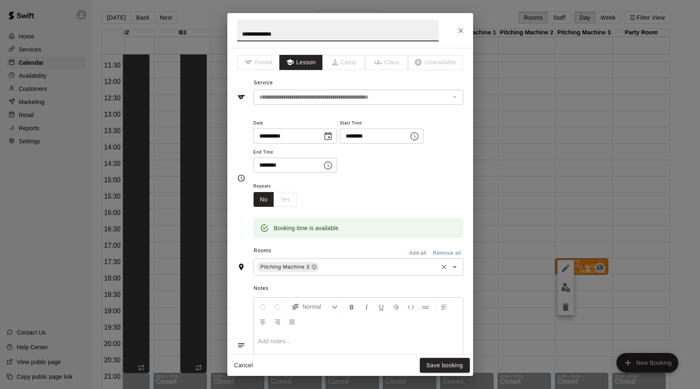
click at [361, 271] on div "Pitching Machine 3 ​" at bounding box center [359, 267] width 210 height 17
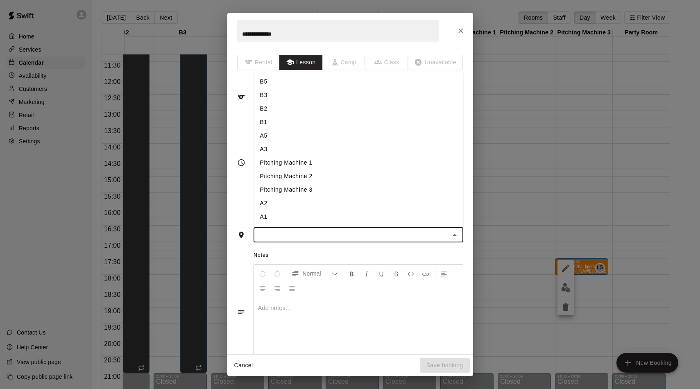
type input "*"
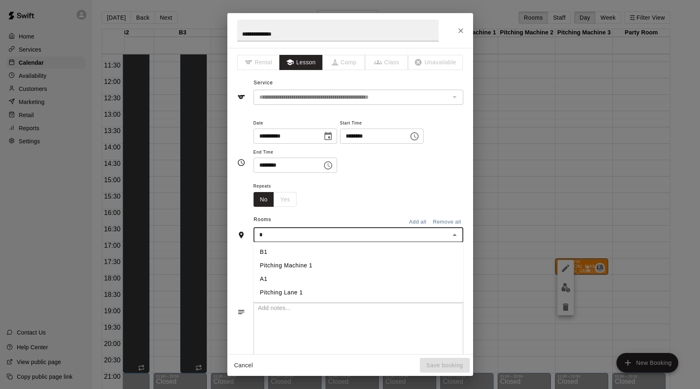
click at [300, 282] on li "A1" at bounding box center [359, 279] width 210 height 14
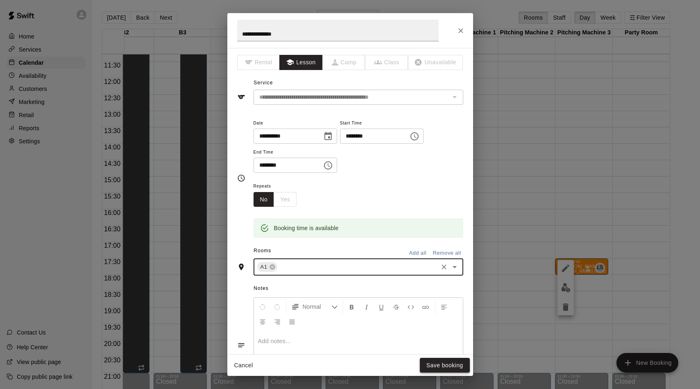
click at [438, 360] on button "Save booking" at bounding box center [445, 365] width 50 height 15
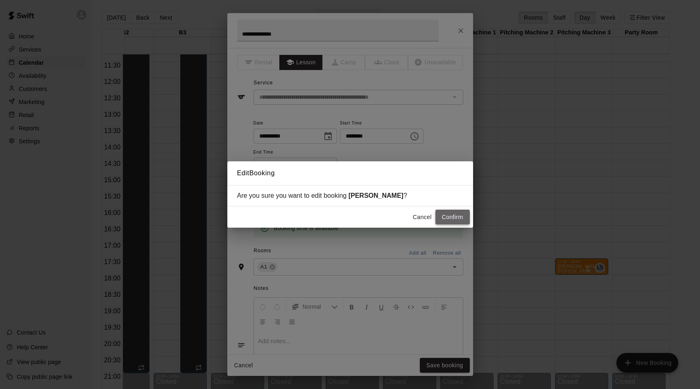
click at [439, 215] on button "Confirm" at bounding box center [453, 217] width 34 height 15
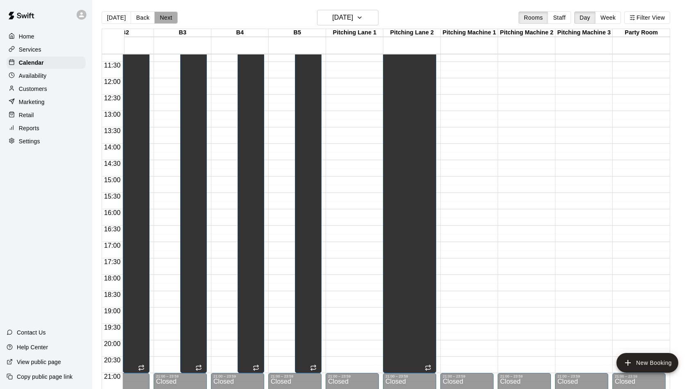
click at [167, 13] on button "Next" at bounding box center [165, 17] width 23 height 12
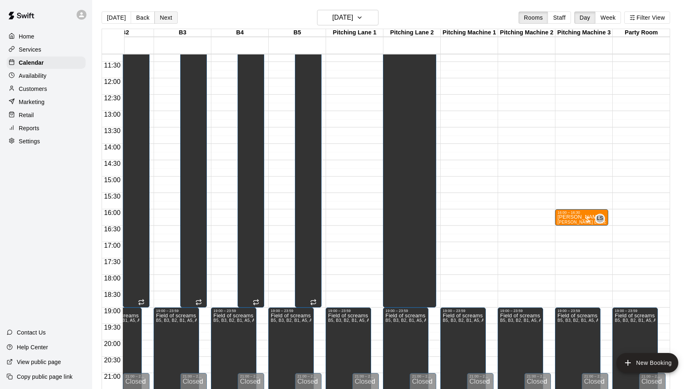
click at [167, 16] on button "Next" at bounding box center [165, 17] width 23 height 12
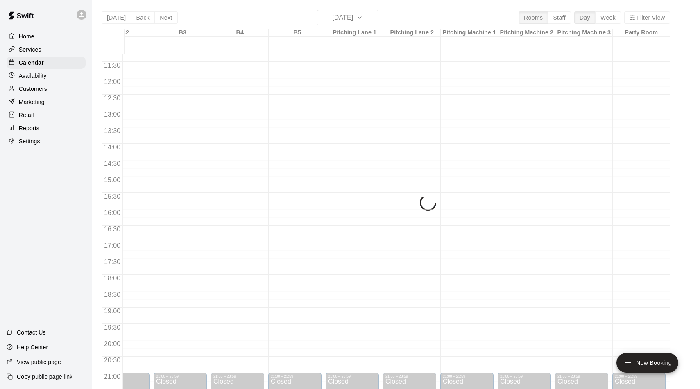
click at [140, 15] on button "Back" at bounding box center [143, 17] width 24 height 12
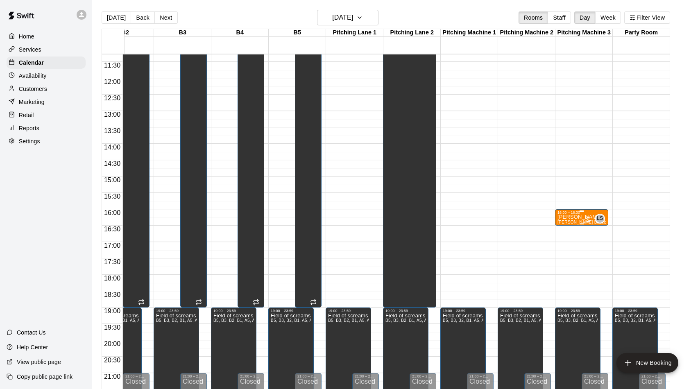
click at [579, 217] on p "[PERSON_NAME]" at bounding box center [582, 217] width 48 height 0
click at [570, 224] on icon "edit" at bounding box center [566, 226] width 10 height 10
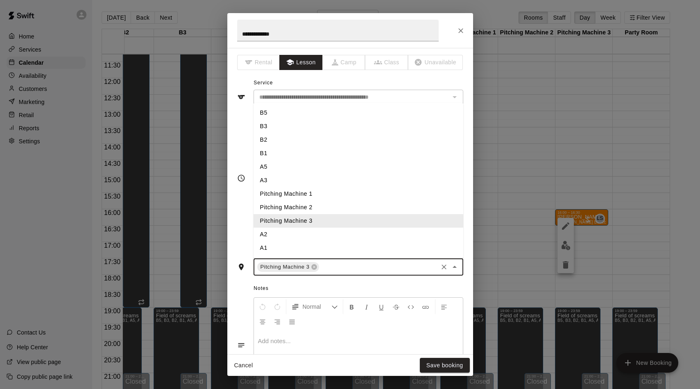
click at [334, 263] on input "text" at bounding box center [378, 267] width 116 height 10
type input "*"
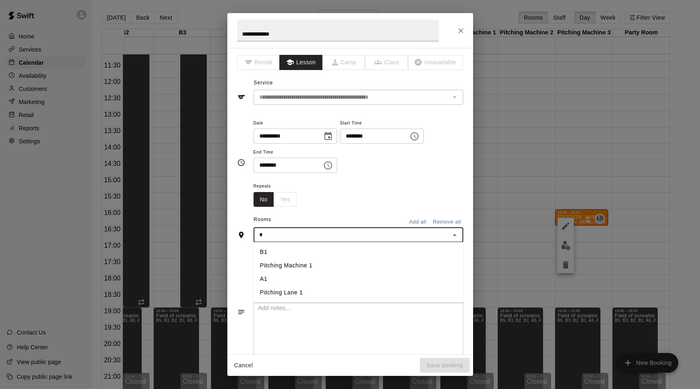
click at [312, 279] on li "A1" at bounding box center [359, 279] width 210 height 14
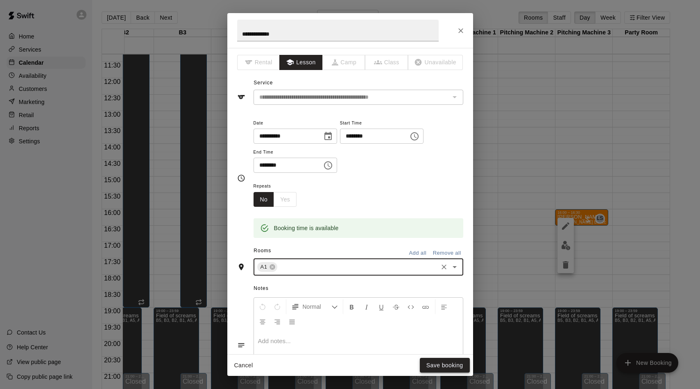
click at [433, 365] on button "Save booking" at bounding box center [445, 365] width 50 height 15
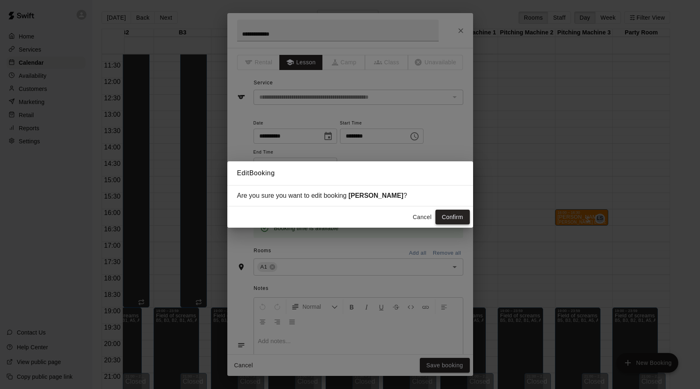
click at [457, 220] on button "Confirm" at bounding box center [453, 217] width 34 height 15
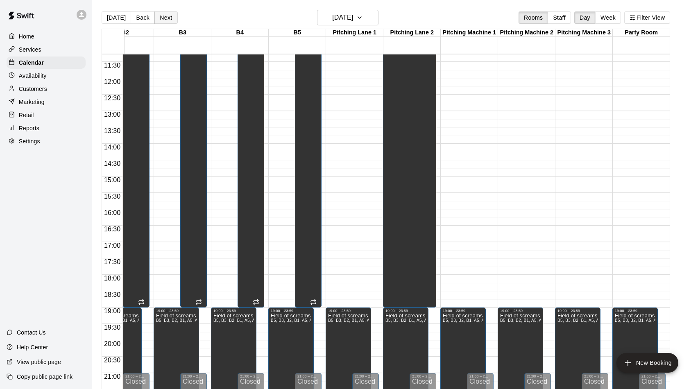
click at [164, 14] on button "Next" at bounding box center [165, 17] width 23 height 12
click at [165, 19] on button "Next" at bounding box center [165, 17] width 23 height 12
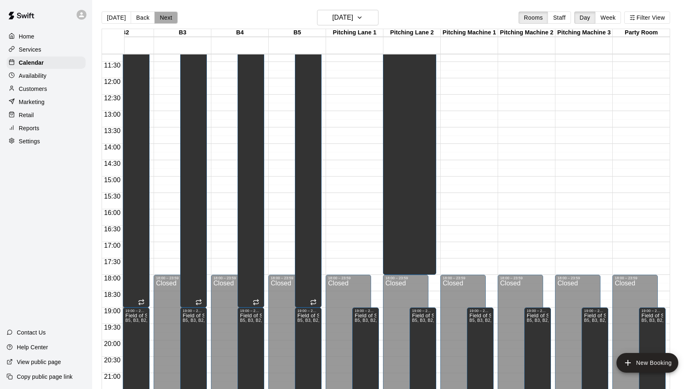
click at [165, 19] on button "Next" at bounding box center [165, 17] width 23 height 12
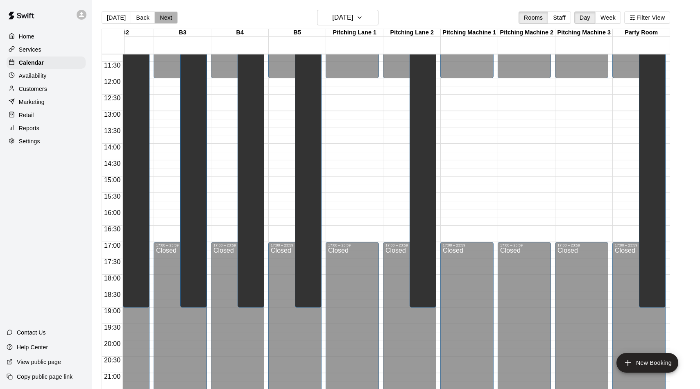
click at [165, 19] on button "Next" at bounding box center [165, 17] width 23 height 12
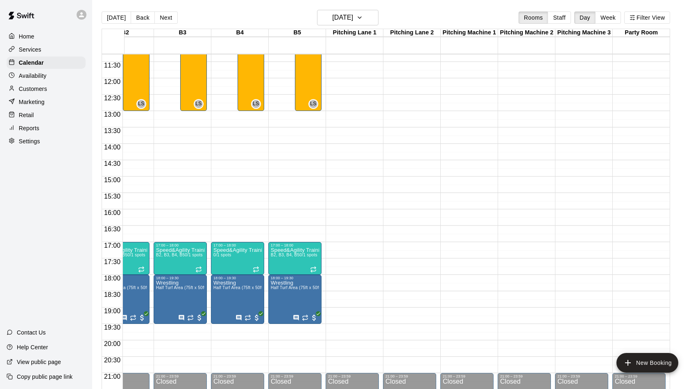
click at [165, 19] on button "Next" at bounding box center [165, 17] width 23 height 12
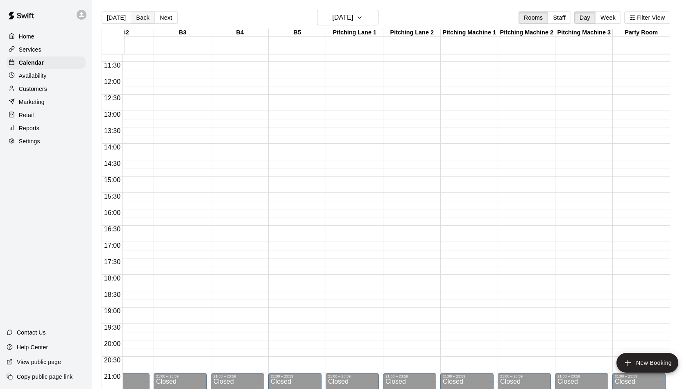
click at [145, 16] on button "Back" at bounding box center [143, 17] width 24 height 12
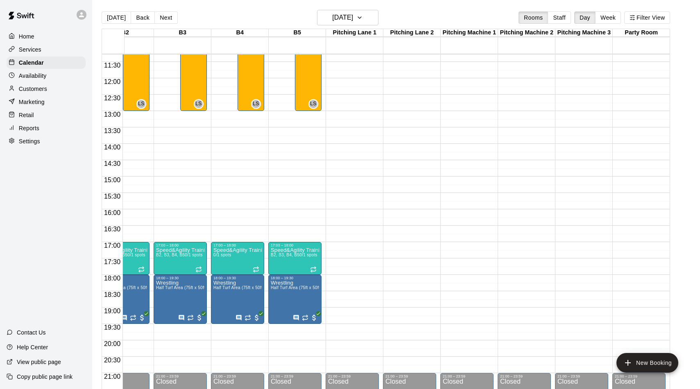
click at [27, 53] on p "Services" at bounding box center [30, 49] width 23 height 8
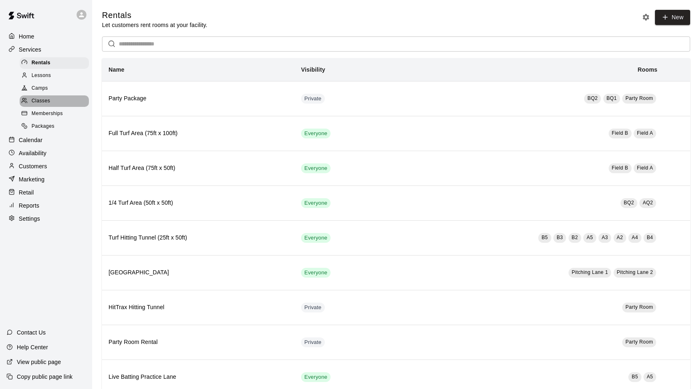
click at [29, 98] on div at bounding box center [26, 102] width 10 height 8
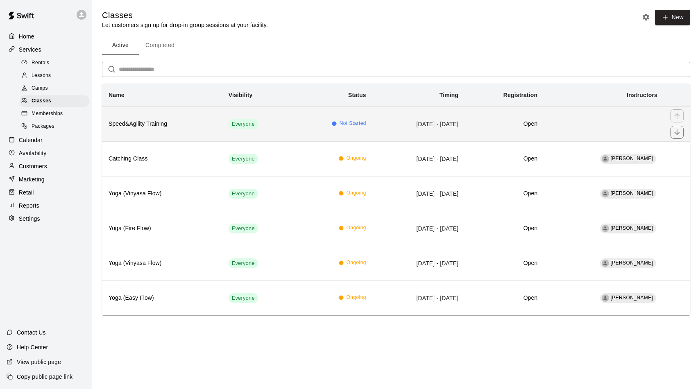
click at [299, 121] on td "Not Started" at bounding box center [332, 124] width 79 height 35
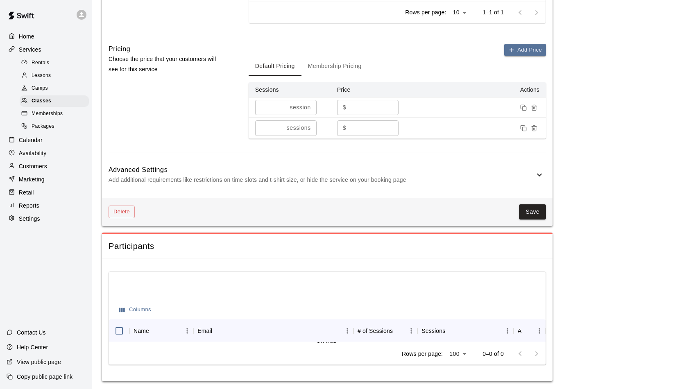
scroll to position [586, 0]
click at [541, 178] on icon at bounding box center [540, 176] width 10 height 10
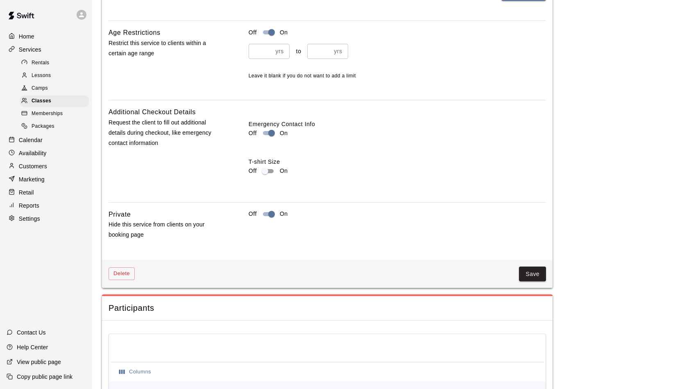
scroll to position [947, 0]
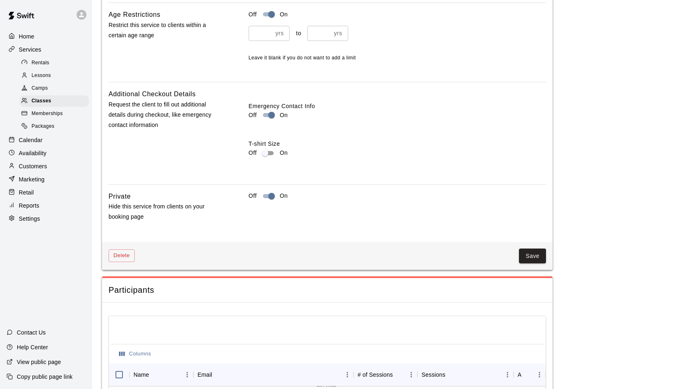
click at [526, 243] on div "Delete Save" at bounding box center [327, 256] width 451 height 28
click at [527, 249] on button "Save" at bounding box center [532, 256] width 27 height 15
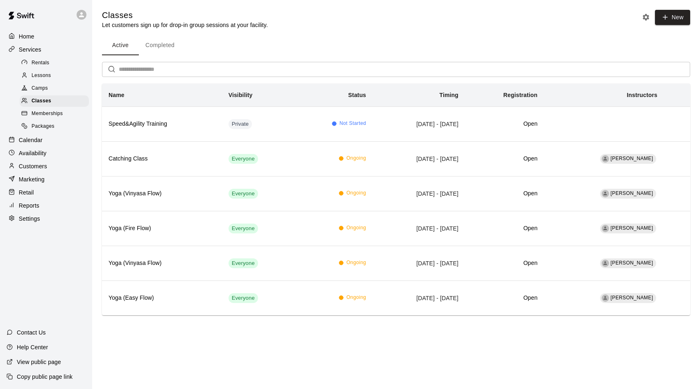
click at [39, 136] on p "Calendar" at bounding box center [31, 140] width 24 height 8
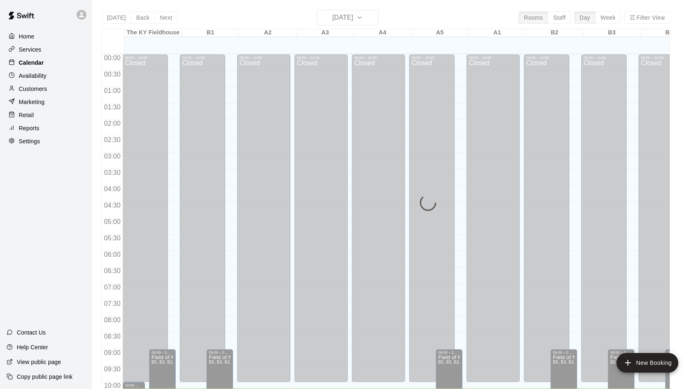
scroll to position [334, 0]
